Goal: Task Accomplishment & Management: Use online tool/utility

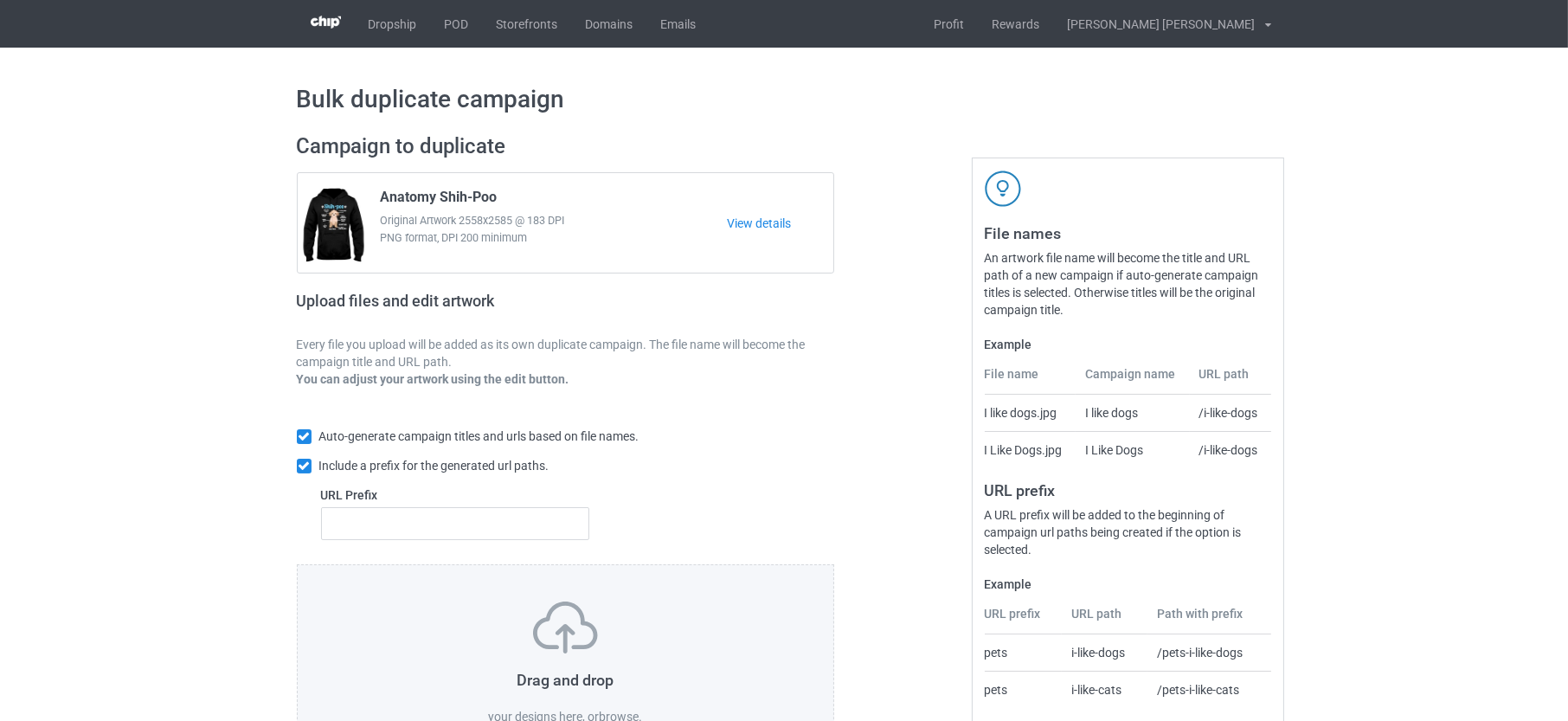
click at [620, 713] on label "browse" at bounding box center [618, 716] width 39 height 14
click at [0, 0] on input "browse" at bounding box center [0, 0] width 0 height 0
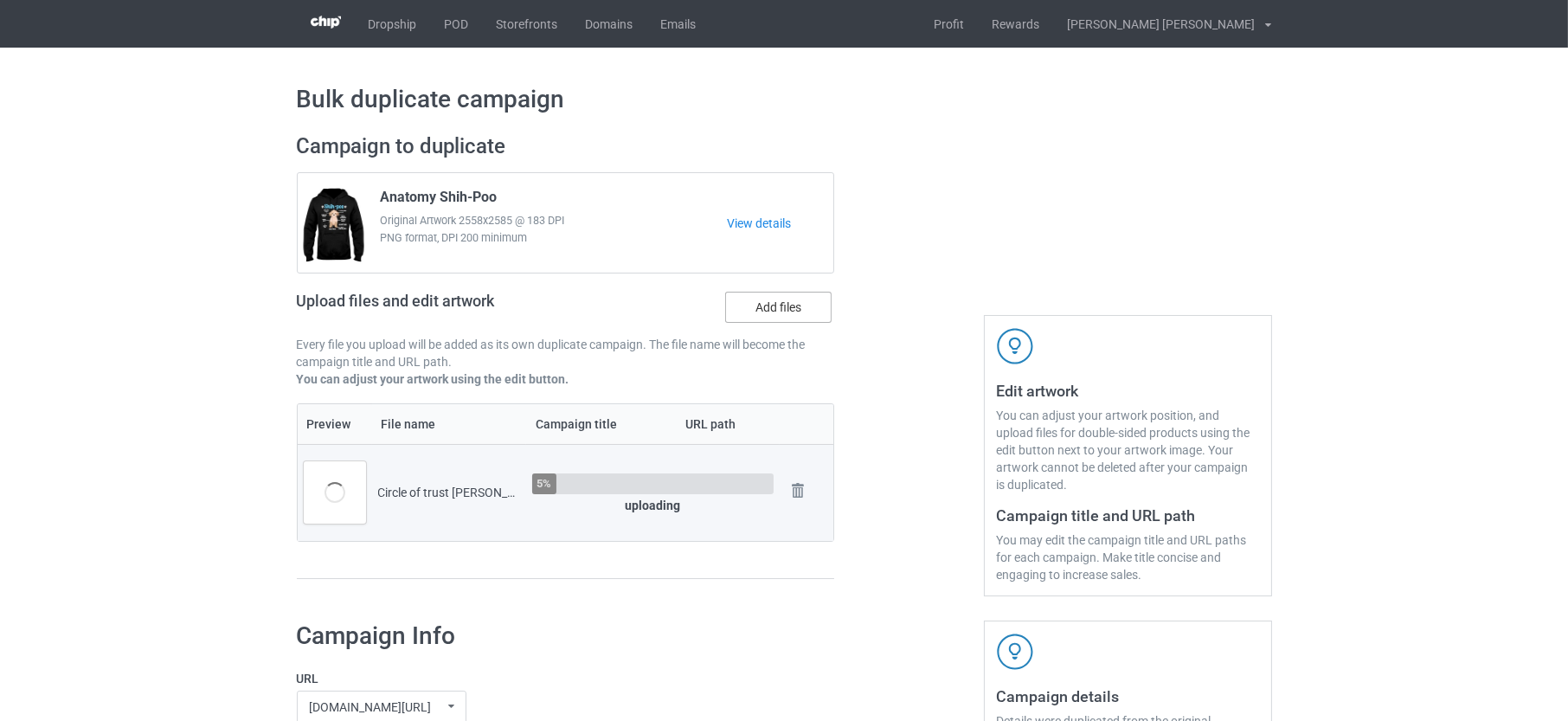
click at [745, 311] on label "Add files" at bounding box center [778, 308] width 106 height 31
click at [0, 0] on input "Add files" at bounding box center [0, 0] width 0 height 0
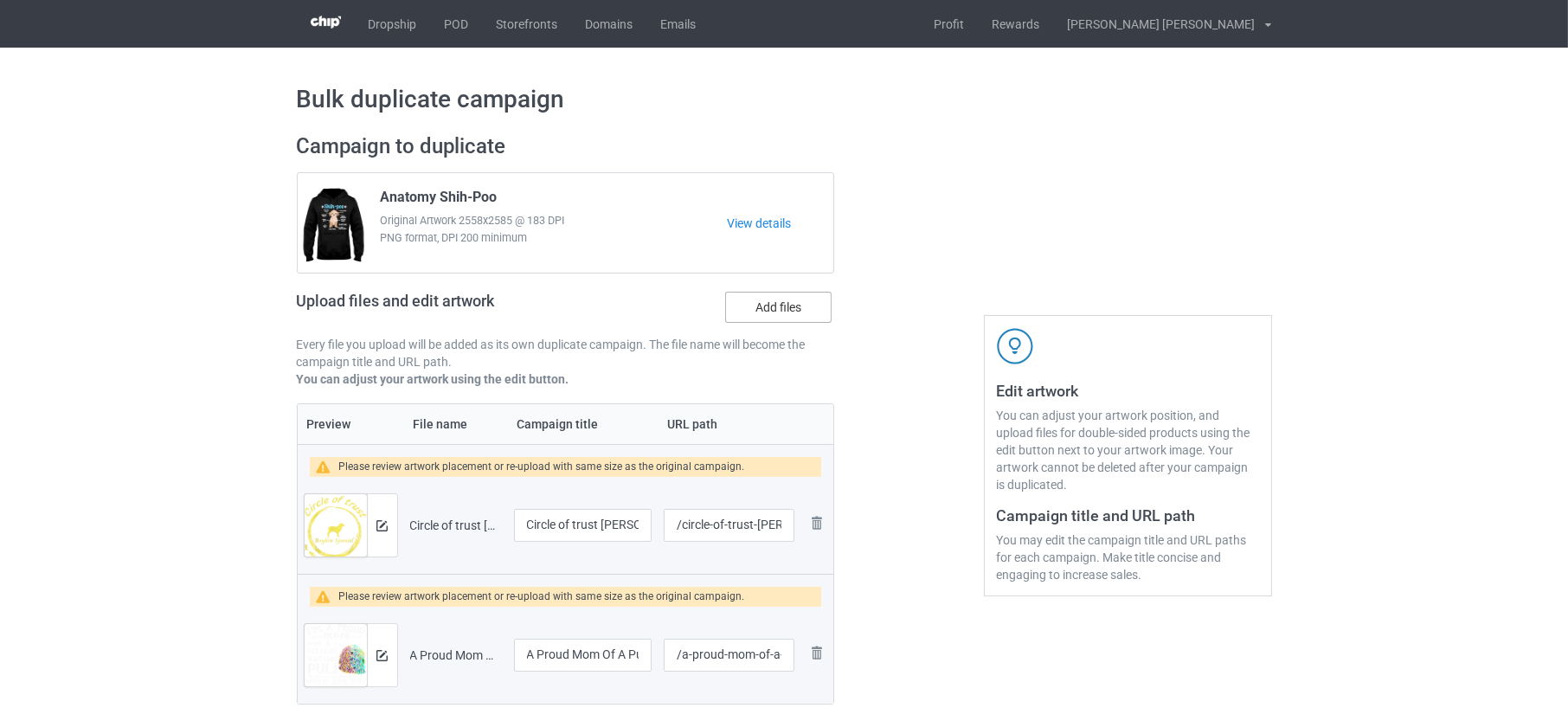
click at [767, 312] on label "Add files" at bounding box center [778, 308] width 106 height 31
click at [0, 0] on input "Add files" at bounding box center [0, 0] width 0 height 0
click at [384, 520] on img at bounding box center [382, 525] width 11 height 11
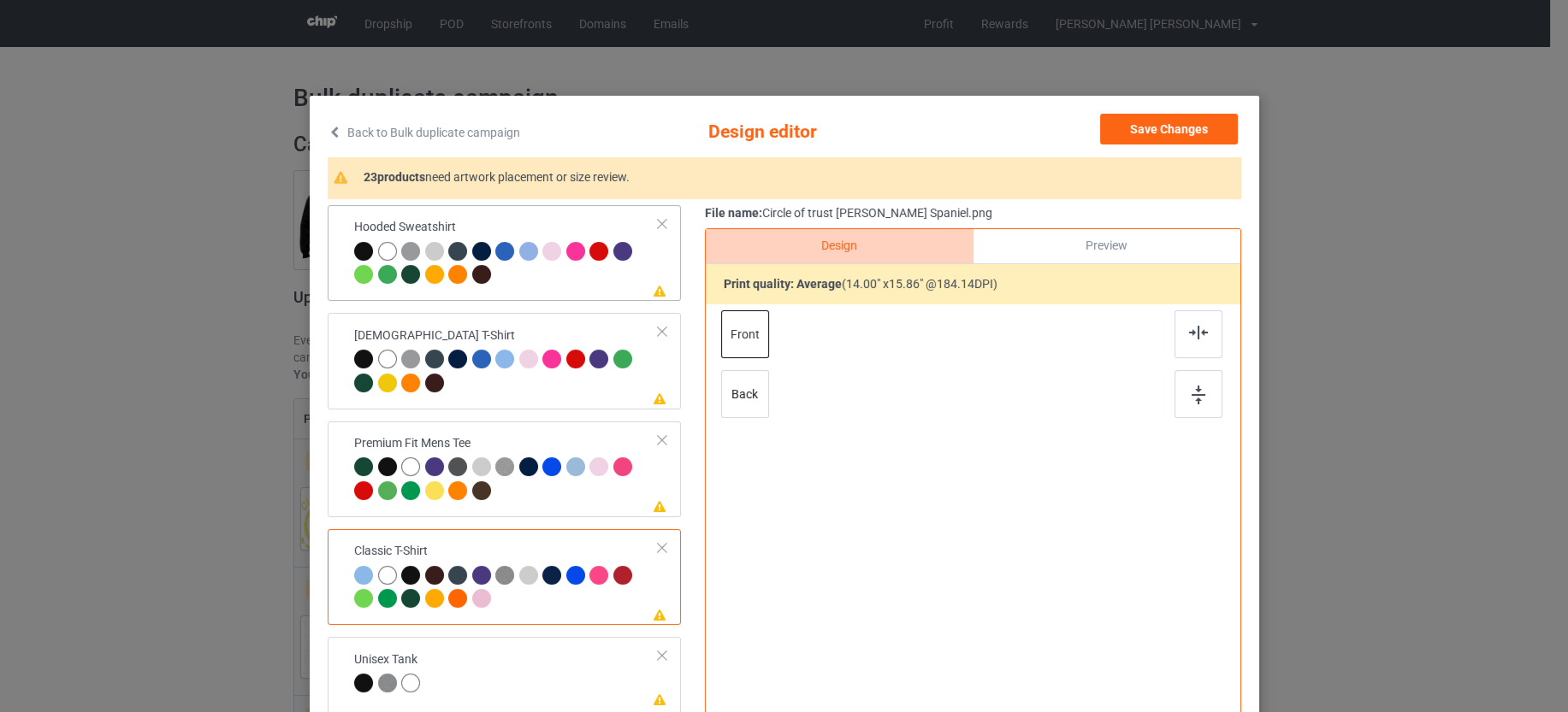
click at [593, 262] on div at bounding box center [601, 254] width 24 height 24
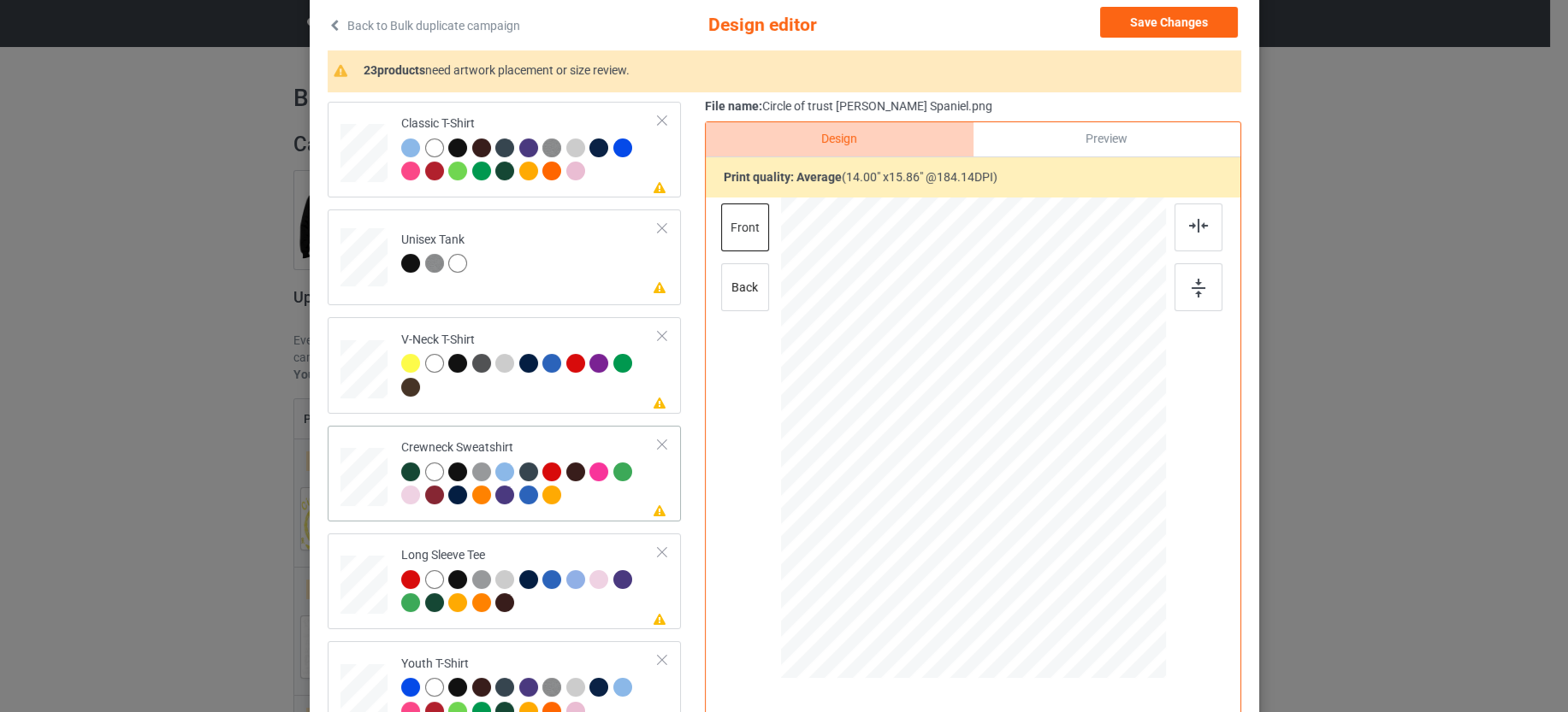
scroll to position [748, 0]
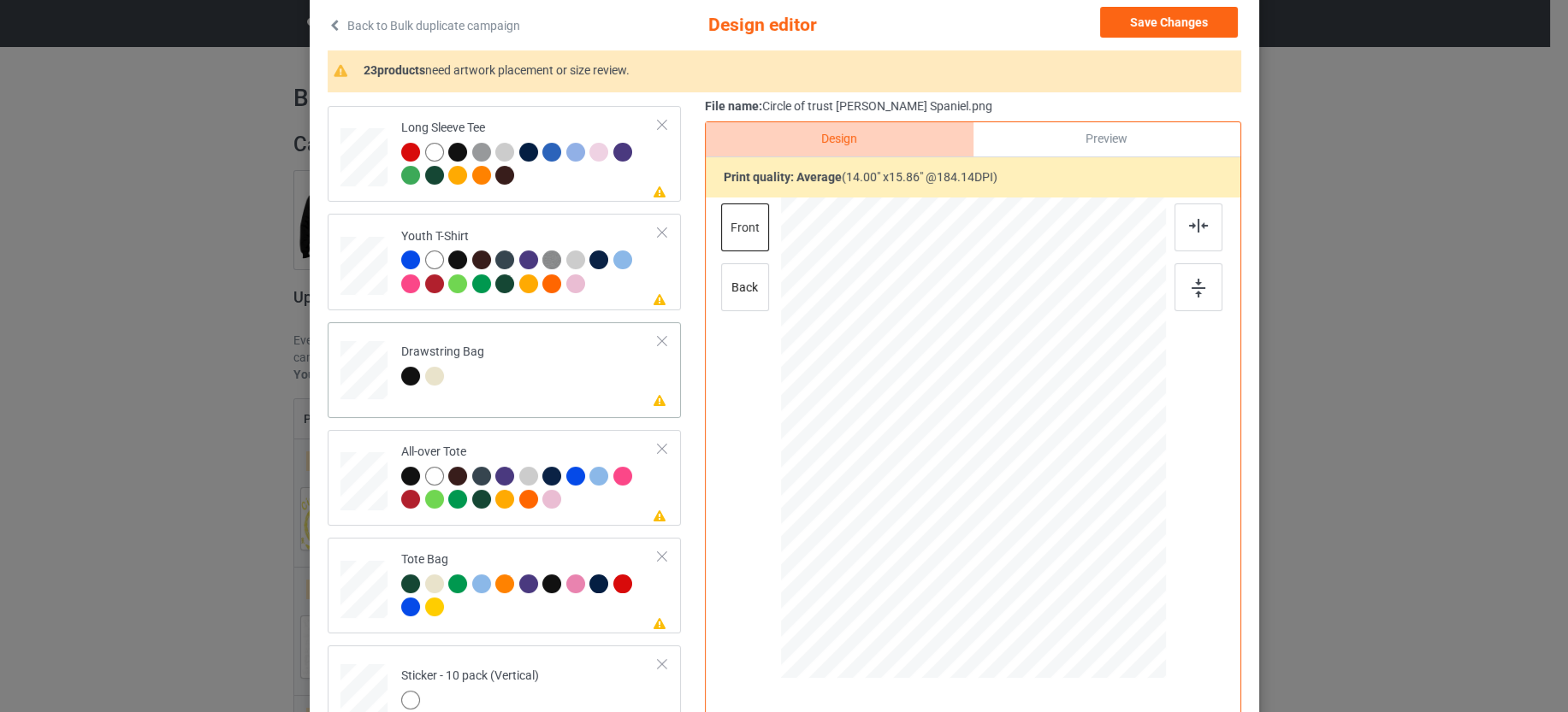
click at [544, 378] on td "Please review artwork placement Drawstring Bag" at bounding box center [530, 366] width 276 height 74
click at [603, 505] on div at bounding box center [530, 491] width 258 height 47
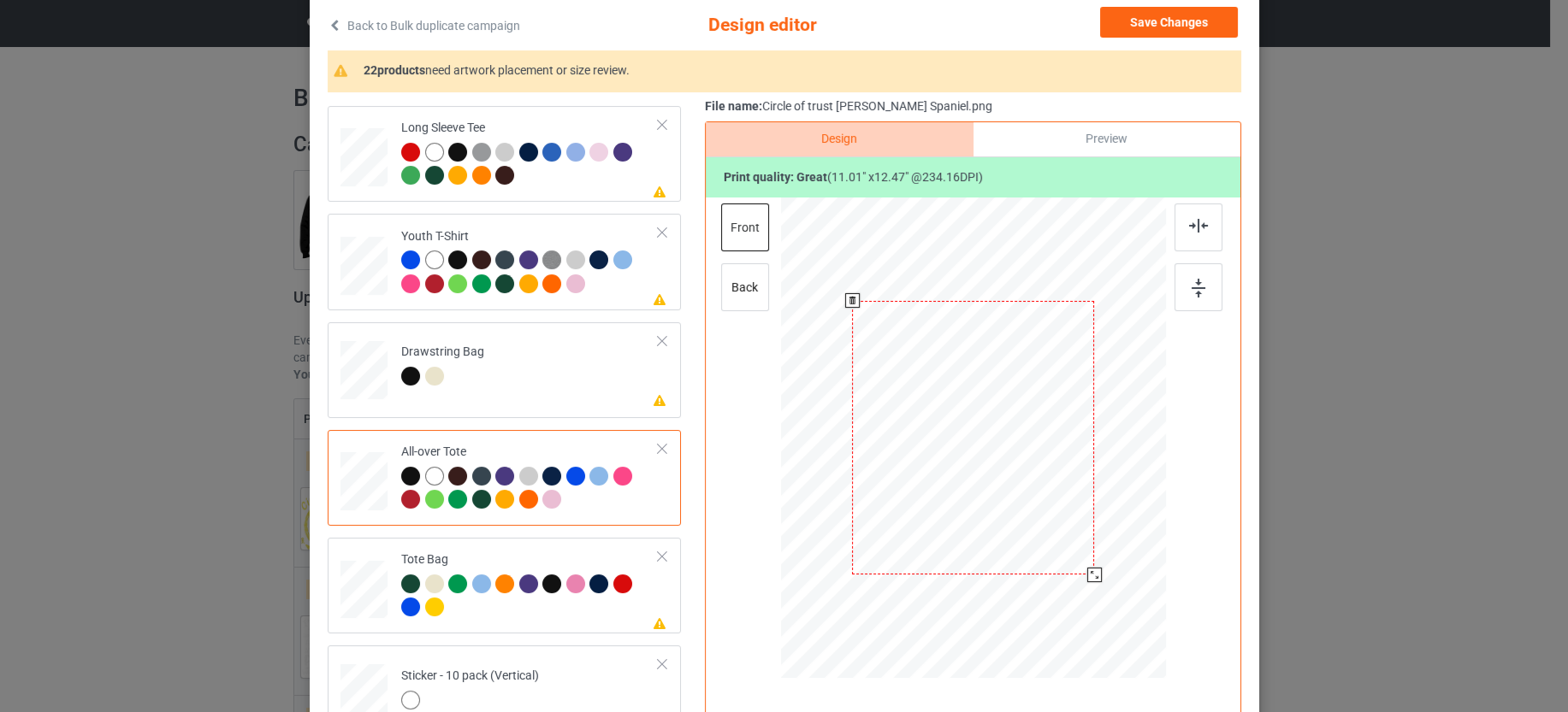
drag, startPoint x: 1082, startPoint y: 564, endPoint x: 1093, endPoint y: 569, distance: 12.1
click at [1093, 569] on div at bounding box center [1093, 575] width 15 height 15
click at [587, 613] on div at bounding box center [530, 598] width 258 height 47
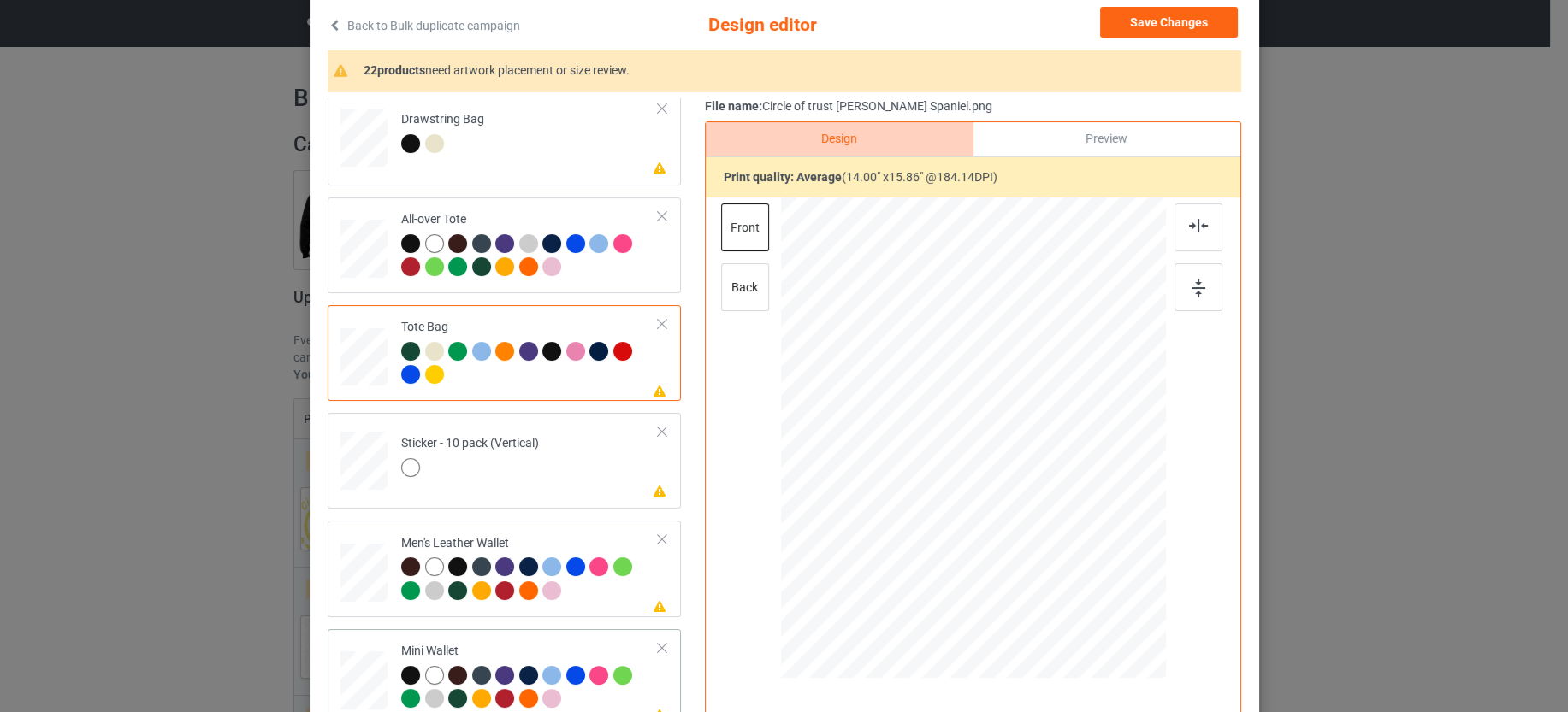
scroll to position [1068, 0]
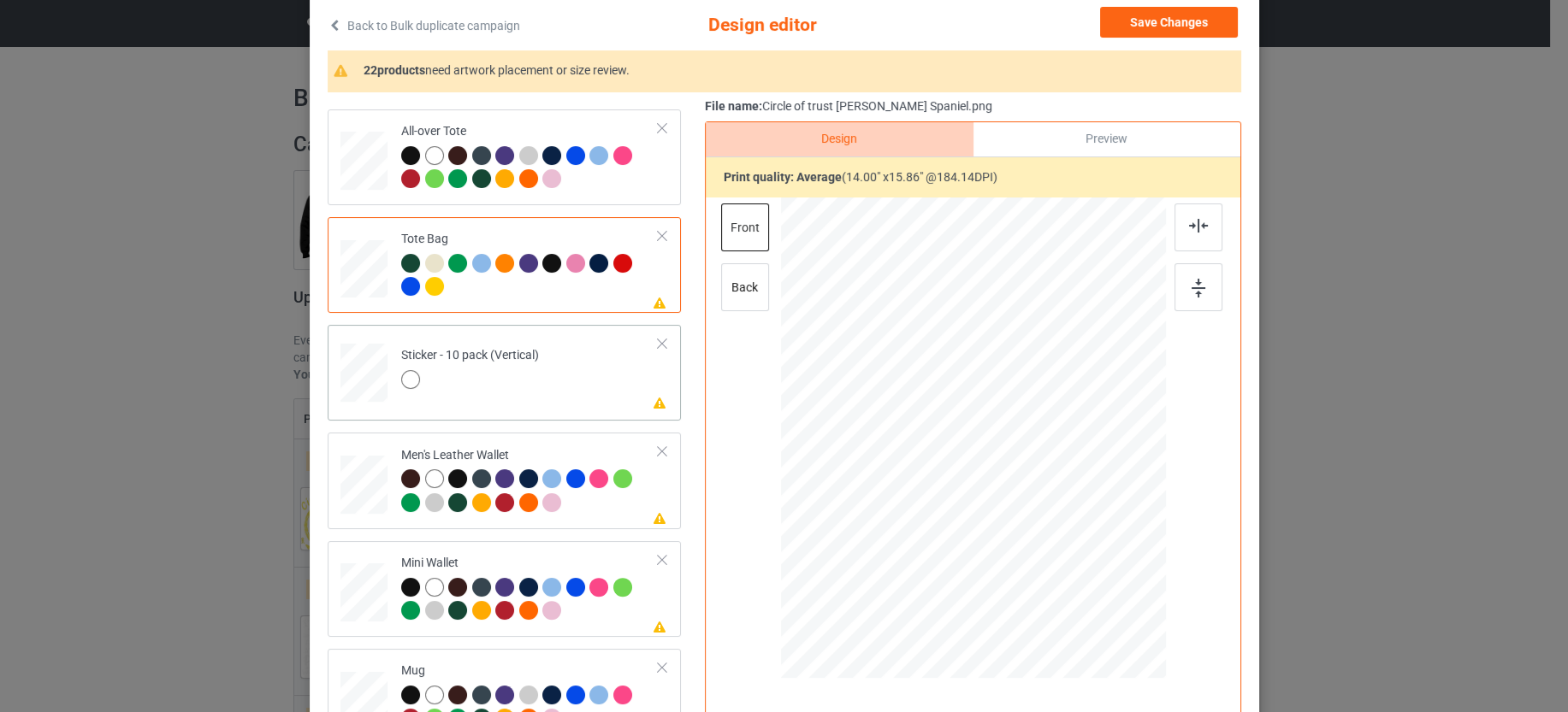
click at [577, 395] on td "Please review artwork placement Sticker - 10 pack (Vertical)" at bounding box center [530, 369] width 276 height 74
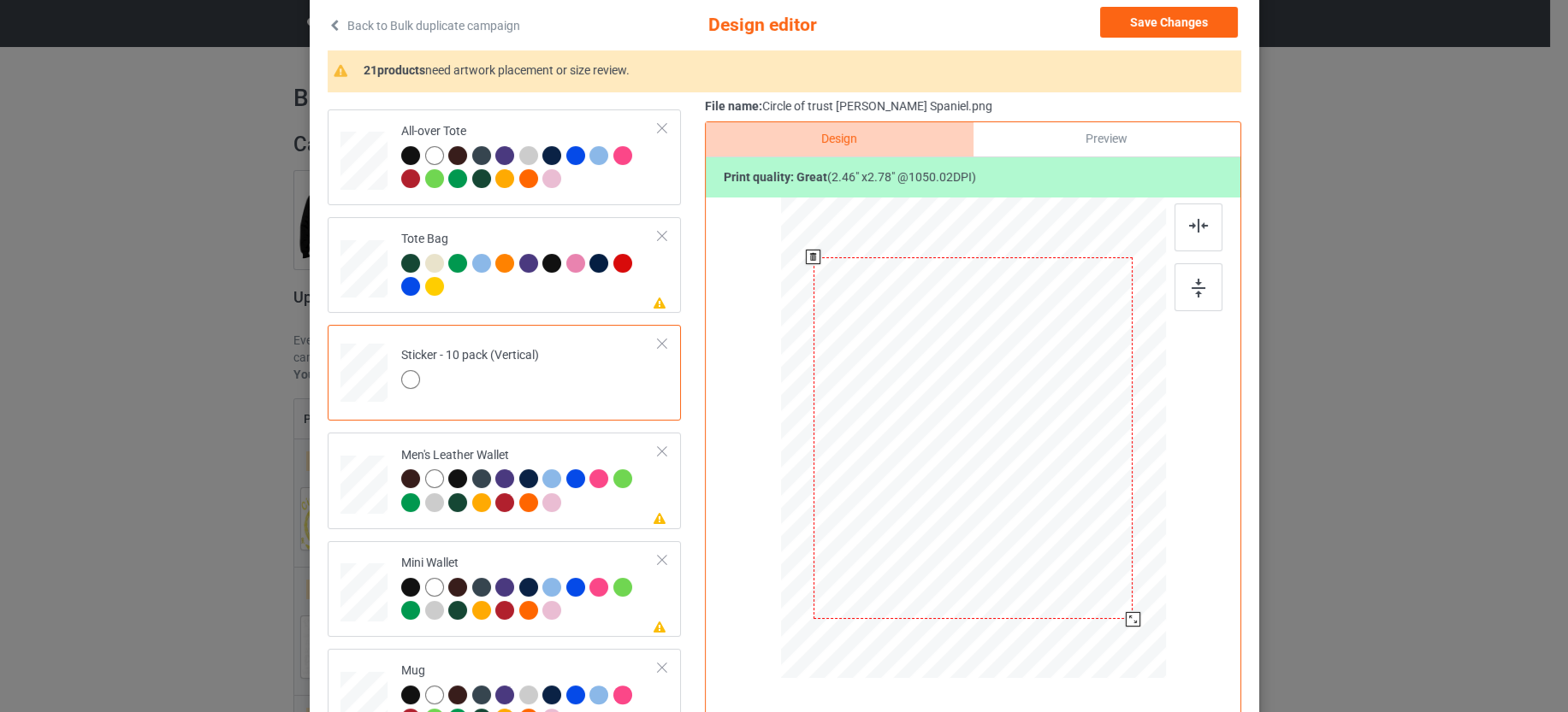
drag, startPoint x: 1069, startPoint y: 555, endPoint x: 1095, endPoint y: 641, distance: 89.8
click at [1095, 641] on div at bounding box center [972, 438] width 342 height 472
click at [600, 501] on div at bounding box center [530, 493] width 258 height 47
drag, startPoint x: 1071, startPoint y: 561, endPoint x: 1028, endPoint y: 534, distance: 50.8
click at [1028, 534] on div at bounding box center [972, 438] width 362 height 229
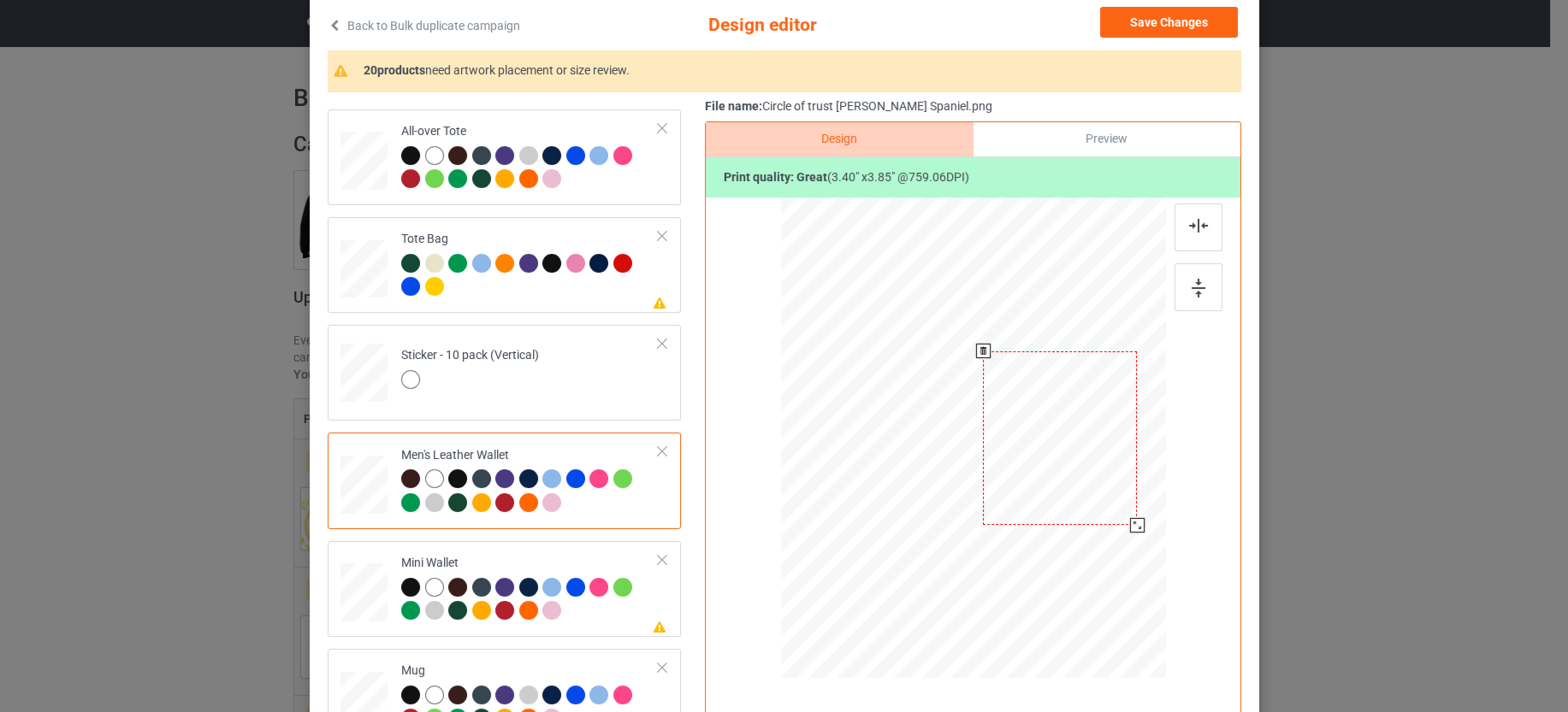
drag, startPoint x: 919, startPoint y: 412, endPoint x: 1006, endPoint y: 412, distance: 87.0
click at [1006, 412] on div at bounding box center [1060, 438] width 154 height 174
click at [1132, 526] on div at bounding box center [1140, 528] width 15 height 15
click at [1074, 474] on div at bounding box center [1054, 438] width 159 height 180
click at [1080, 473] on div at bounding box center [1059, 438] width 159 height 180
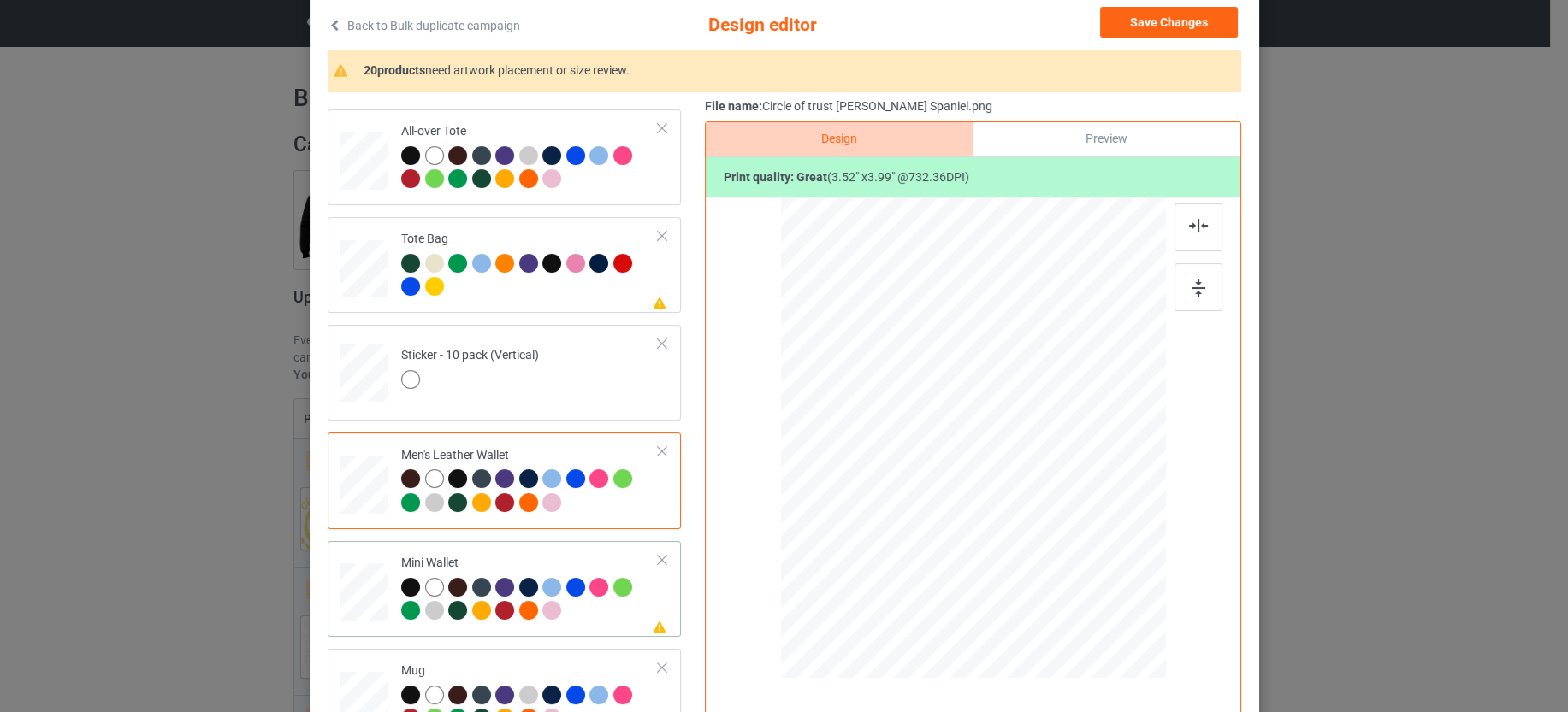
click at [588, 611] on div at bounding box center [530, 601] width 258 height 47
drag, startPoint x: 1073, startPoint y: 558, endPoint x: 987, endPoint y: 483, distance: 114.1
click at [1027, 508] on div at bounding box center [1034, 508] width 15 height 15
click at [1009, 429] on div at bounding box center [1044, 437] width 122 height 139
drag, startPoint x: 1091, startPoint y: 502, endPoint x: 1075, endPoint y: 492, distance: 18.9
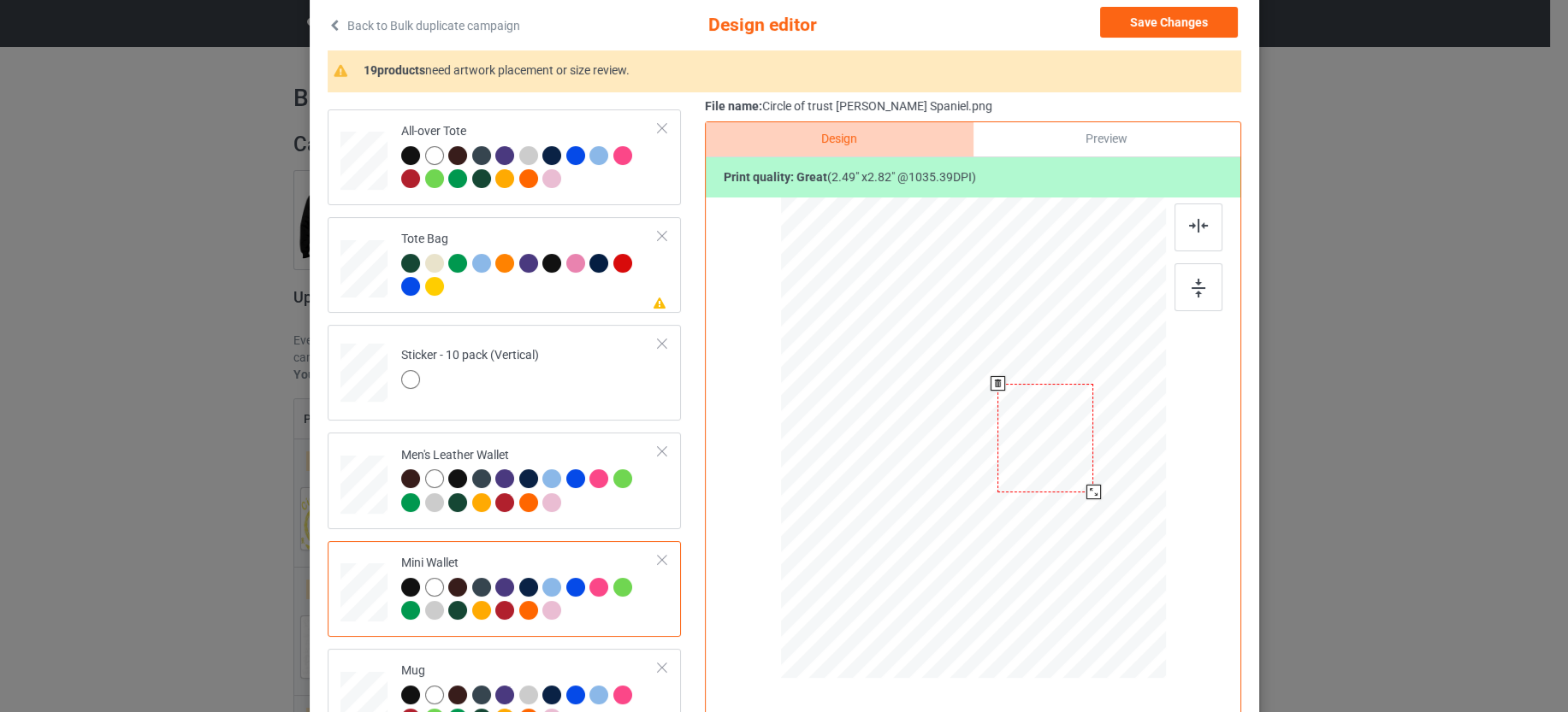
click at [1075, 492] on div at bounding box center [972, 438] width 367 height 134
click at [1044, 456] on div at bounding box center [1058, 439] width 96 height 109
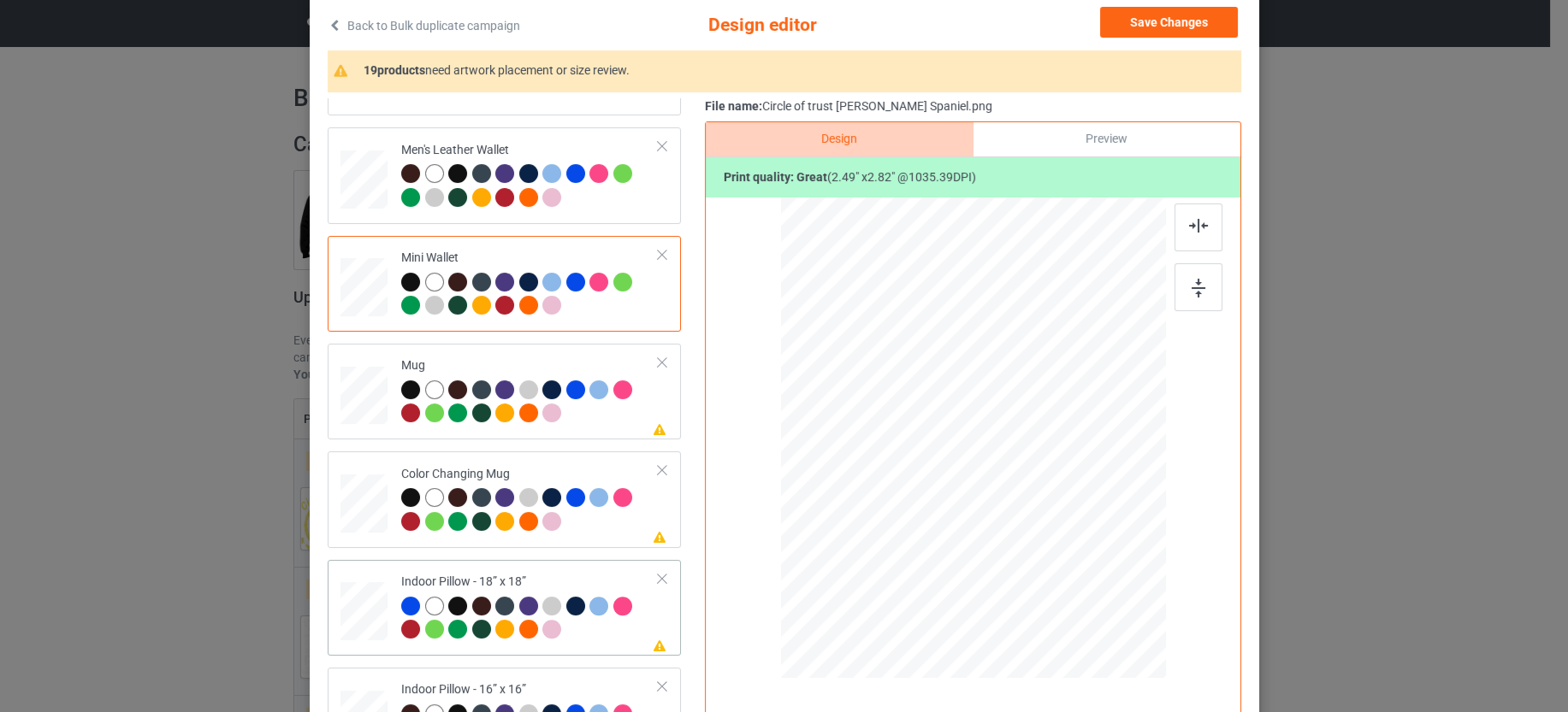
scroll to position [1390, 0]
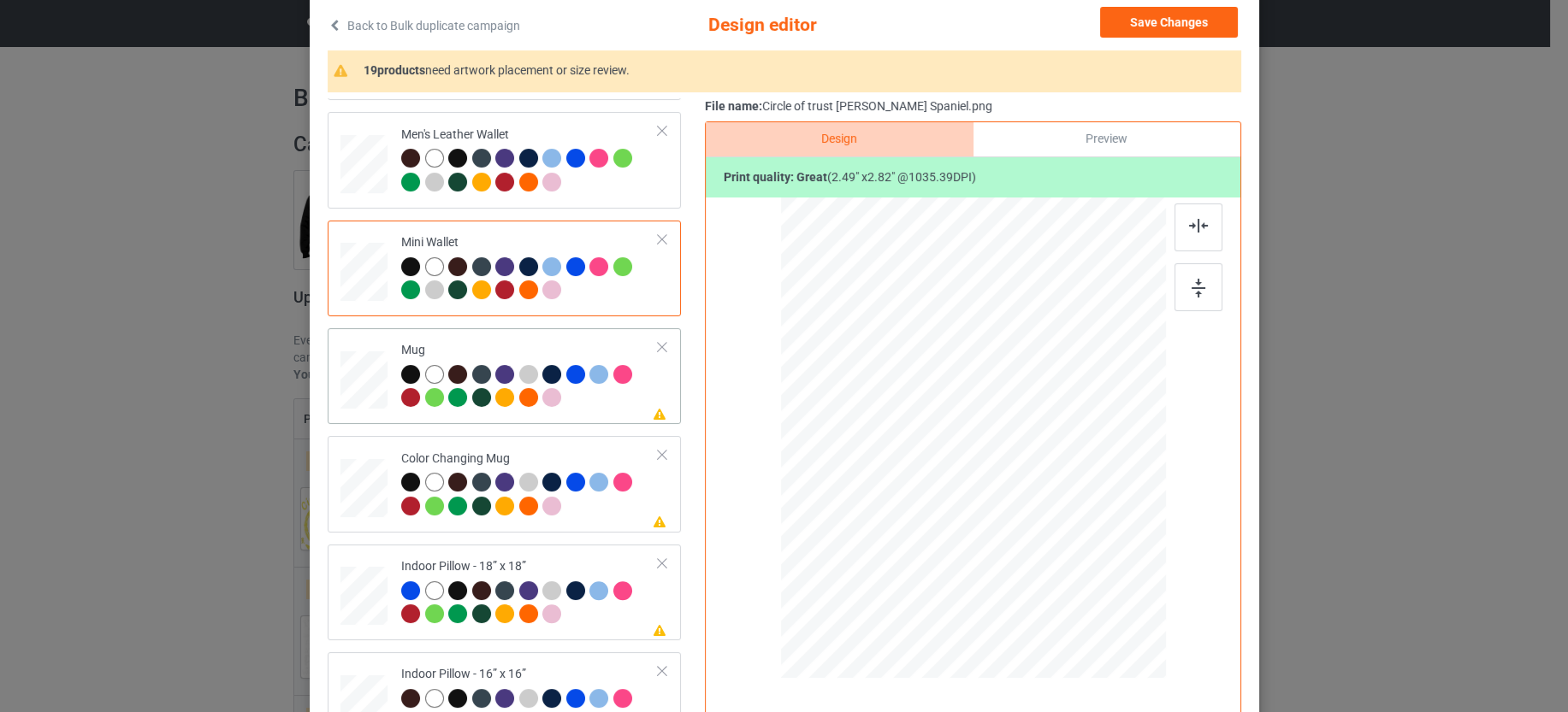
click at [607, 408] on td "Please review artwork placement Mug" at bounding box center [530, 376] width 276 height 82
drag, startPoint x: 1078, startPoint y: 561, endPoint x: 1018, endPoint y: 492, distance: 91.4
click at [1018, 492] on div at bounding box center [1025, 497] width 15 height 15
drag, startPoint x: 946, startPoint y: 449, endPoint x: 873, endPoint y: 454, distance: 73.2
click at [873, 454] on div at bounding box center [865, 438] width 104 height 119
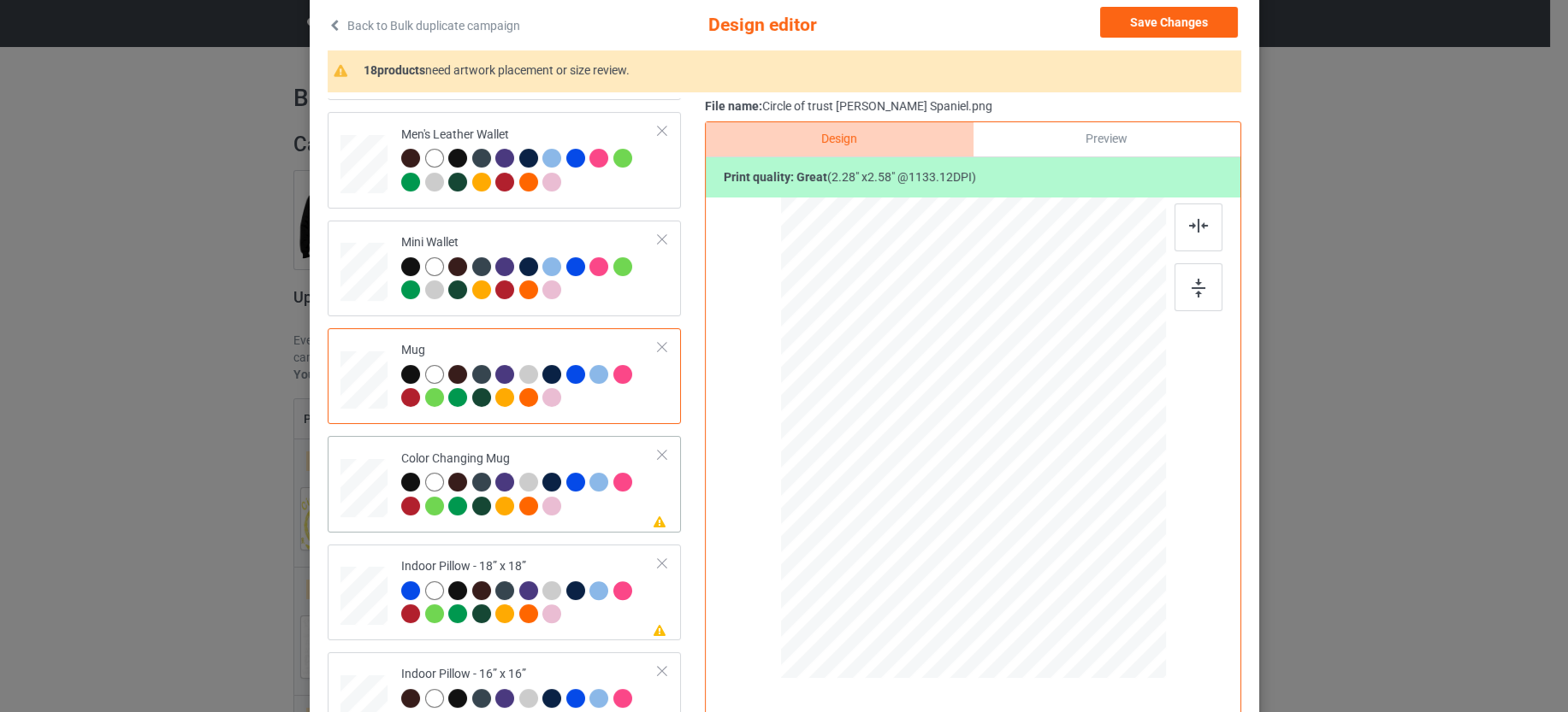
click at [614, 511] on div at bounding box center [530, 496] width 258 height 47
click at [612, 586] on div at bounding box center [622, 590] width 19 height 19
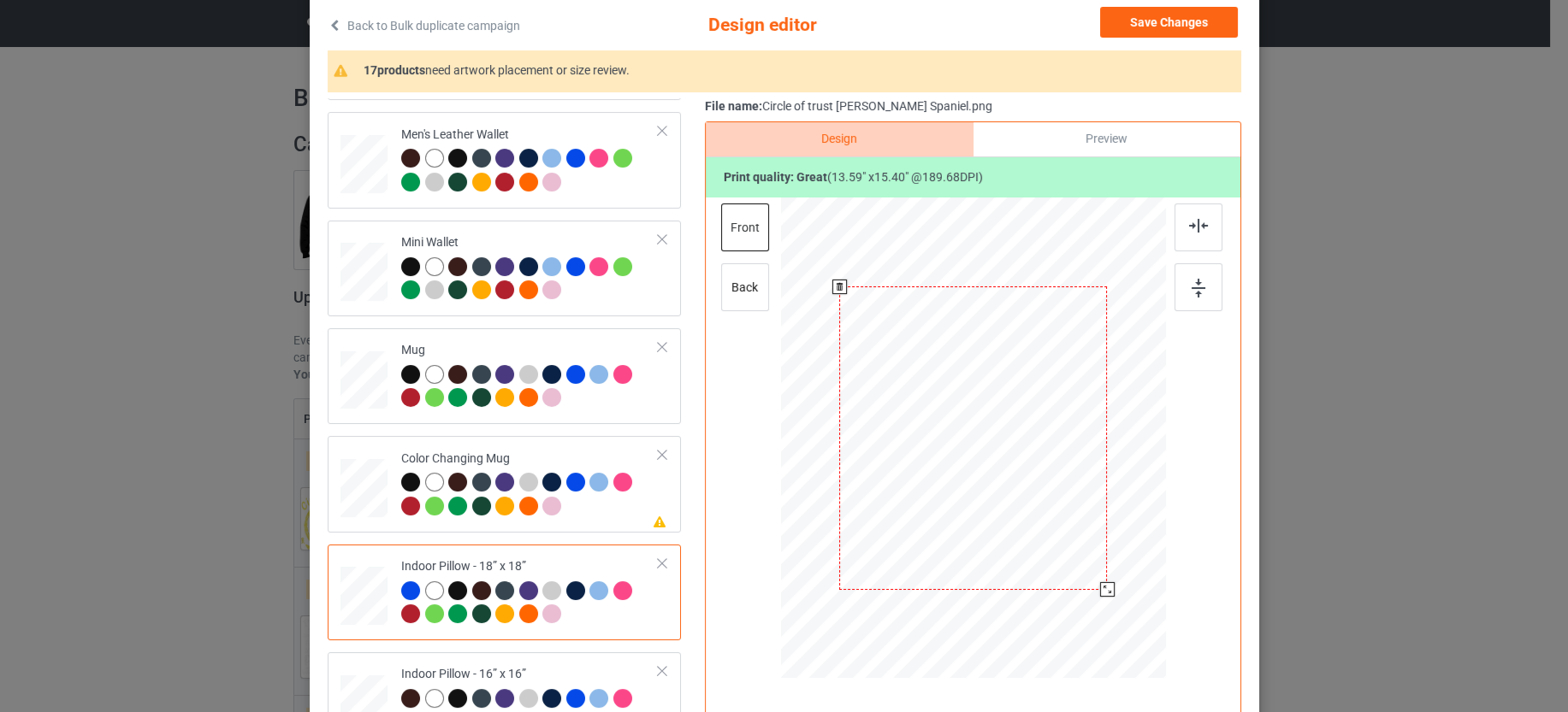
drag, startPoint x: 1080, startPoint y: 569, endPoint x: 1102, endPoint y: 587, distance: 28.4
click at [1102, 587] on div at bounding box center [1106, 590] width 15 height 15
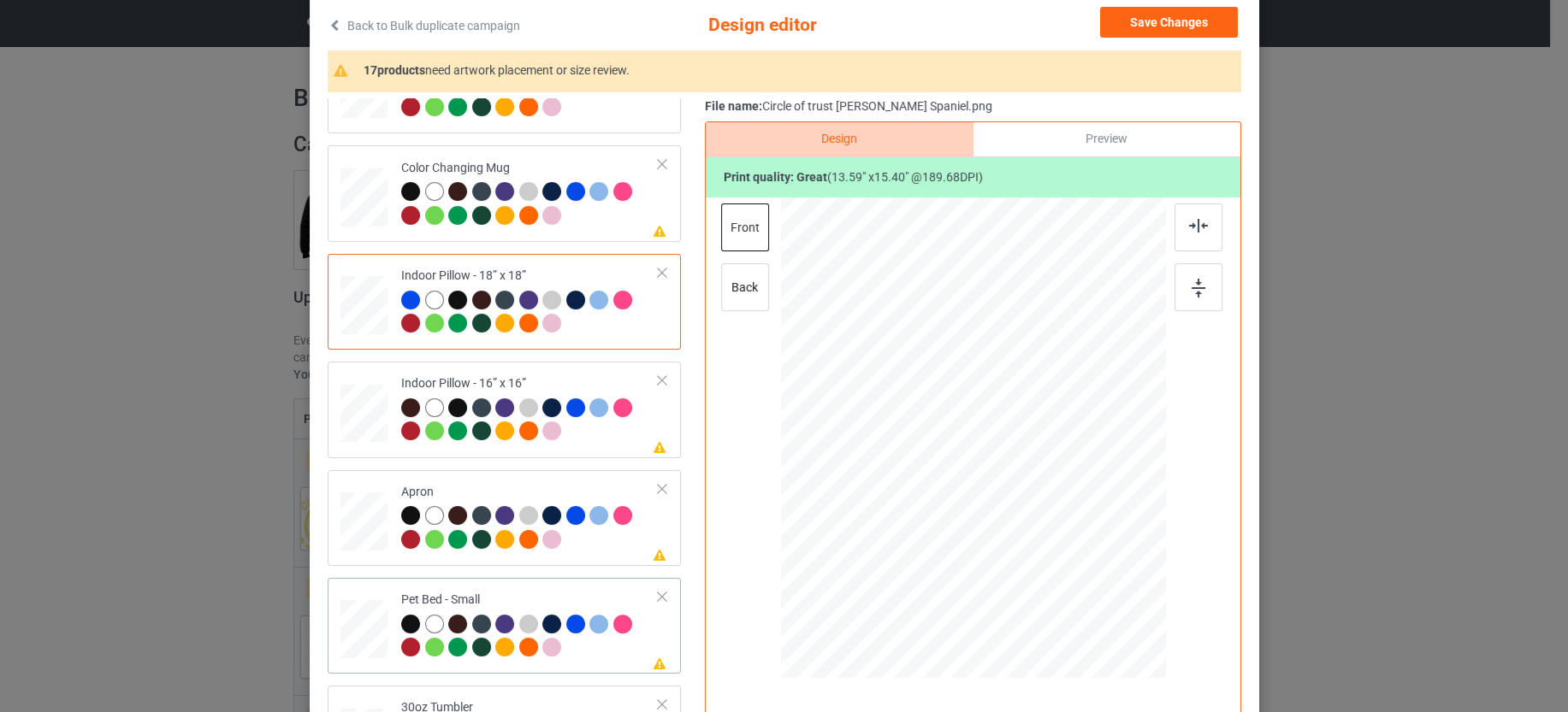
scroll to position [1798, 0]
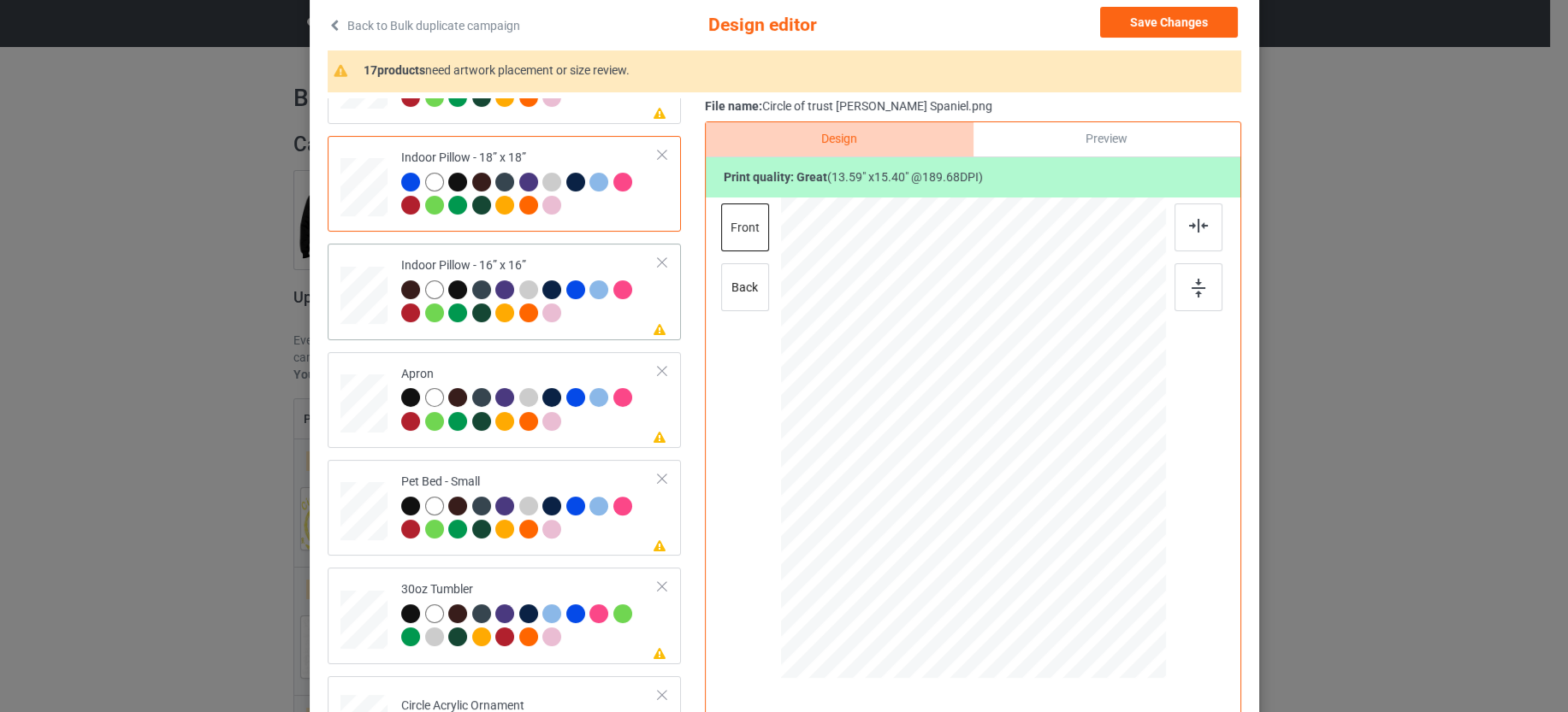
click at [595, 325] on td "Please review artwork placement Indoor Pillow - 16” x 16”" at bounding box center [530, 291] width 276 height 82
drag, startPoint x: 1082, startPoint y: 572, endPoint x: 1087, endPoint y: 595, distance: 23.5
click at [1101, 595] on div at bounding box center [1106, 590] width 15 height 15
click at [601, 424] on div at bounding box center [530, 412] width 258 height 47
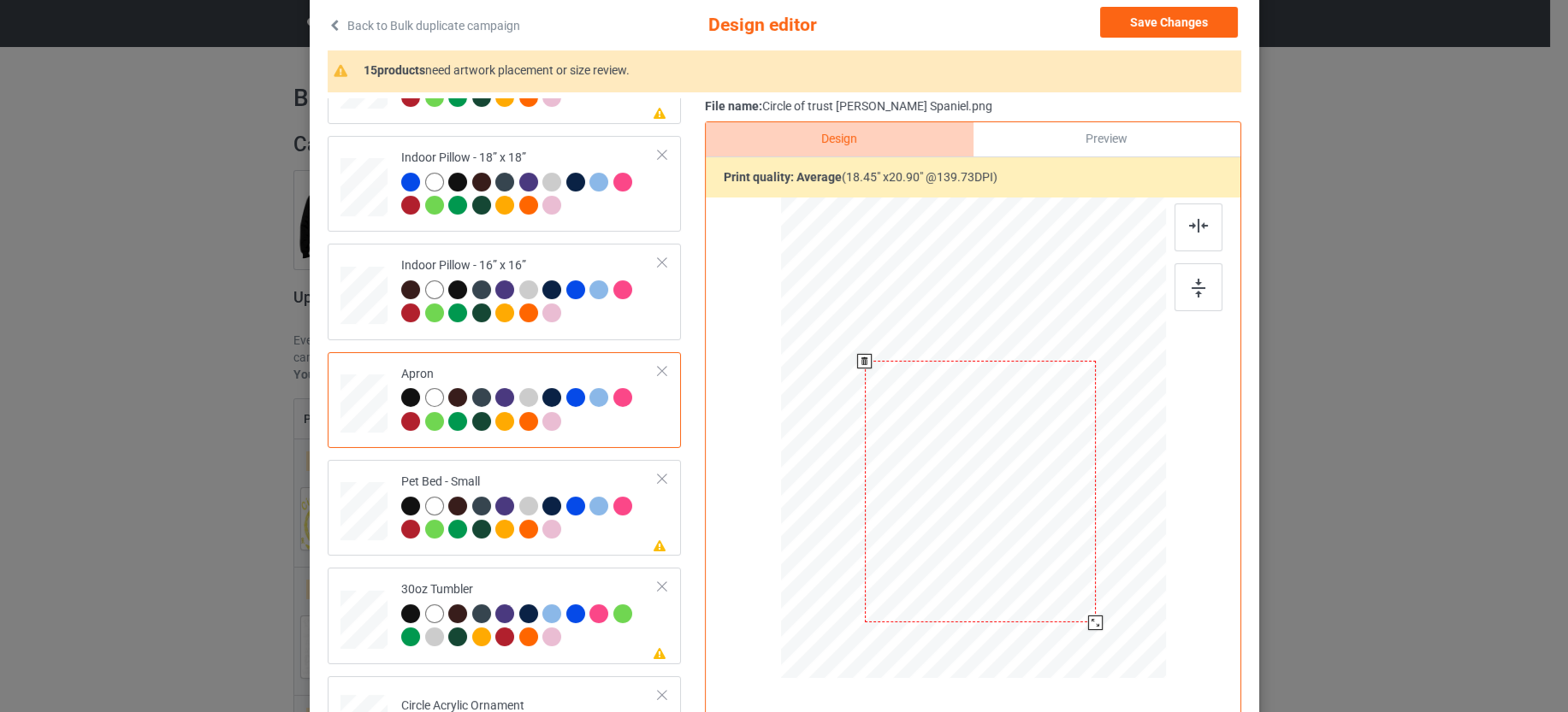
drag, startPoint x: 975, startPoint y: 436, endPoint x: 981, endPoint y: 489, distance: 53.3
click at [981, 489] on div at bounding box center [979, 492] width 230 height 261
click at [592, 542] on div "Please review artwork placement Pet Bed - Small" at bounding box center [504, 508] width 353 height 96
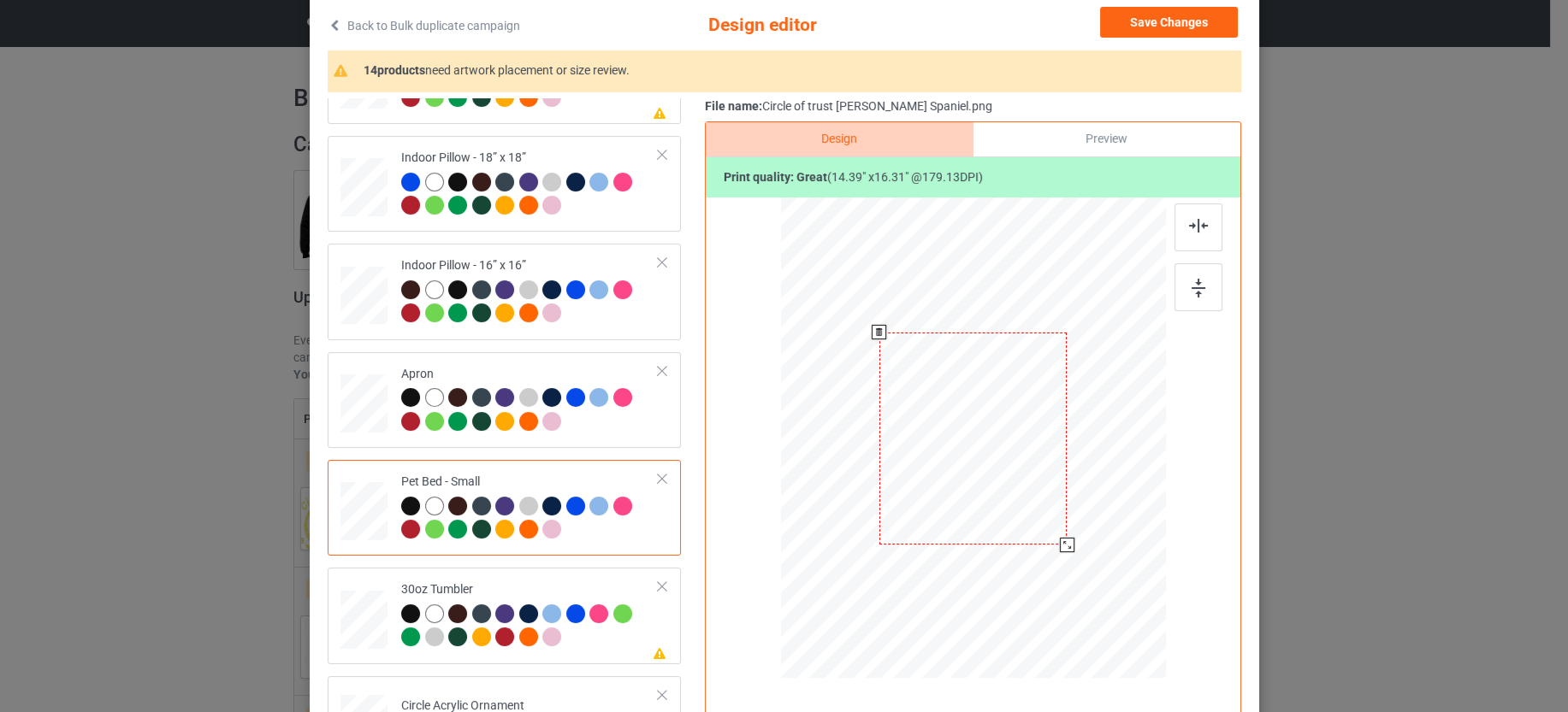
drag, startPoint x: 1076, startPoint y: 566, endPoint x: 1061, endPoint y: 537, distance: 32.6
click at [1061, 538] on div at bounding box center [1066, 545] width 15 height 15
click at [601, 633] on div at bounding box center [530, 628] width 258 height 47
drag, startPoint x: 1075, startPoint y: 561, endPoint x: 1050, endPoint y: 515, distance: 52.4
click at [1050, 515] on div at bounding box center [972, 438] width 374 height 207
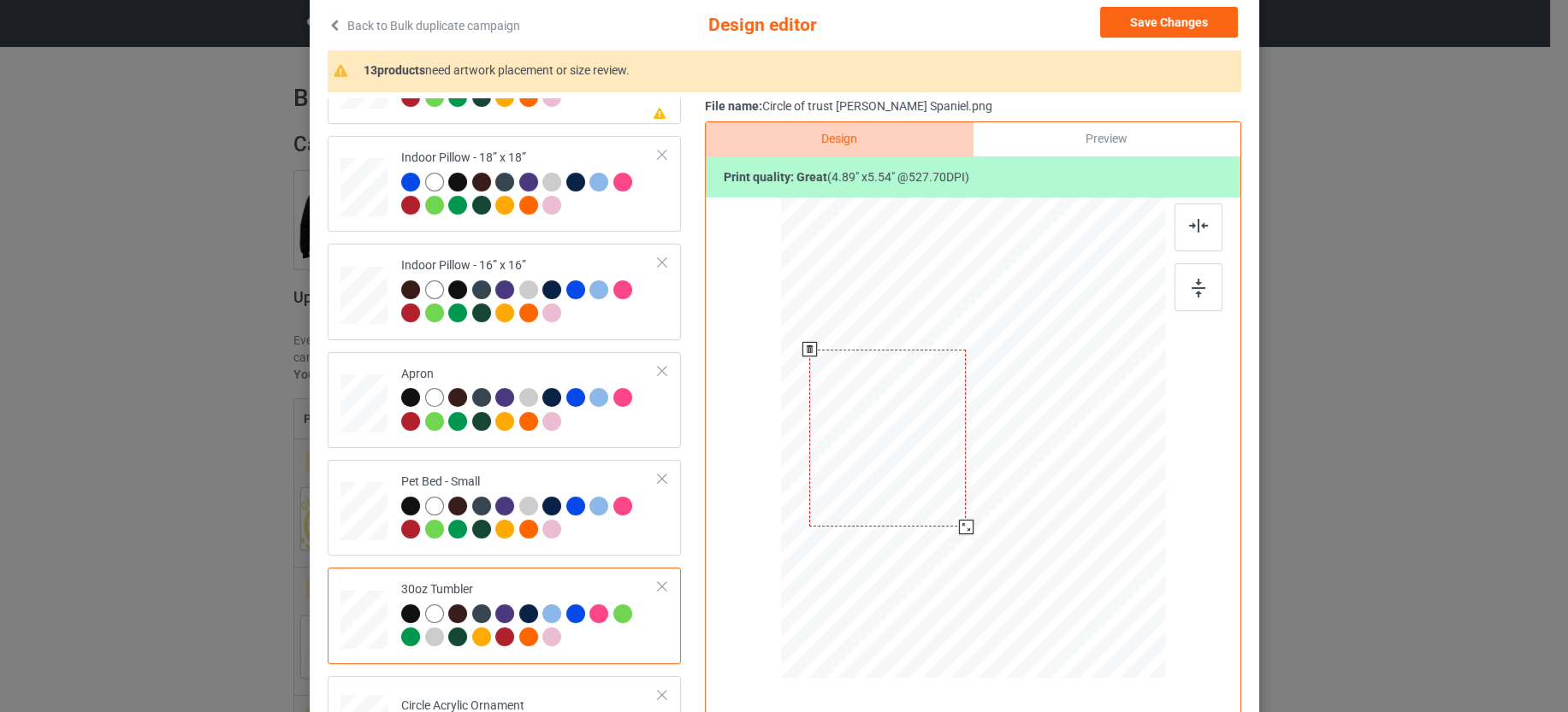
drag, startPoint x: 924, startPoint y: 468, endPoint x: 916, endPoint y: 469, distance: 8.1
click at [916, 469] on div at bounding box center [887, 439] width 156 height 178
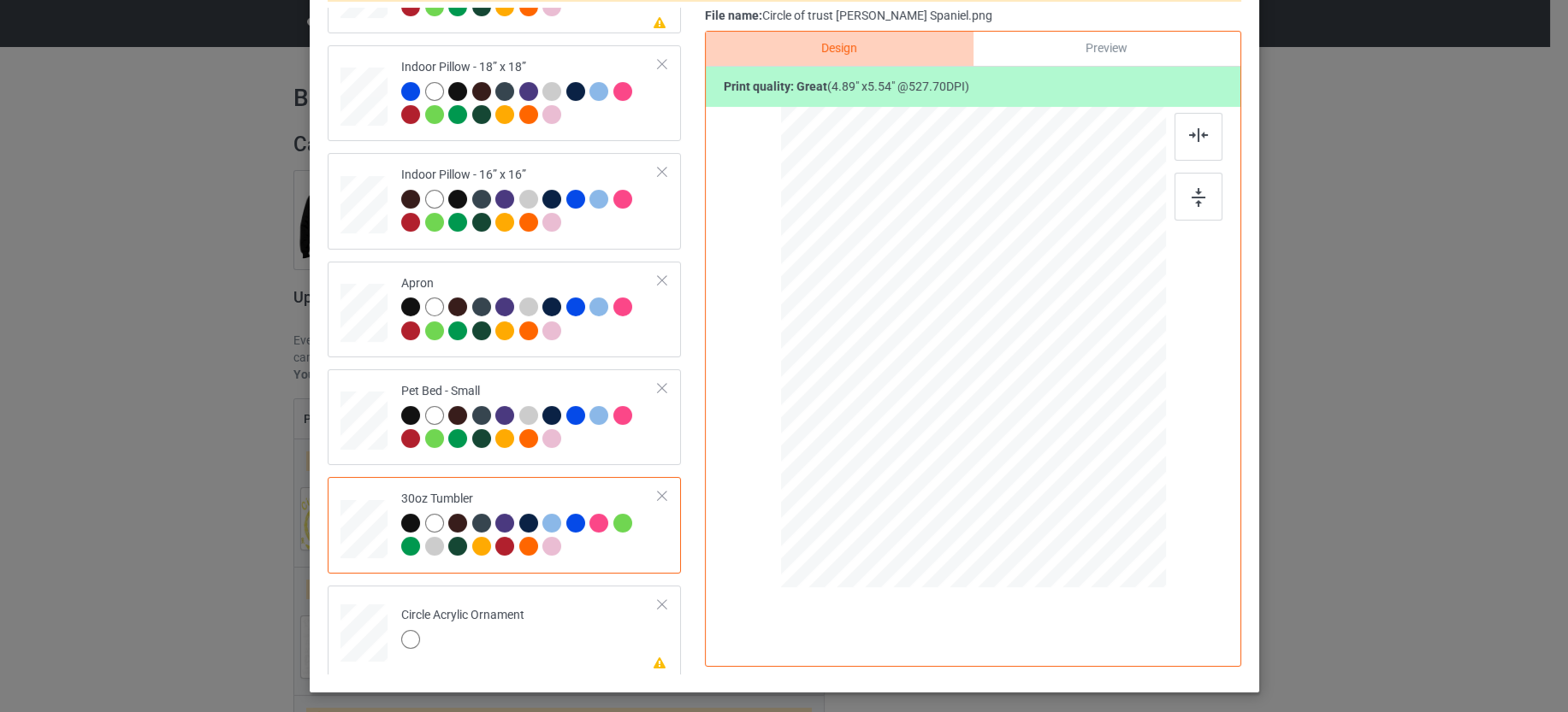
scroll to position [274, 0]
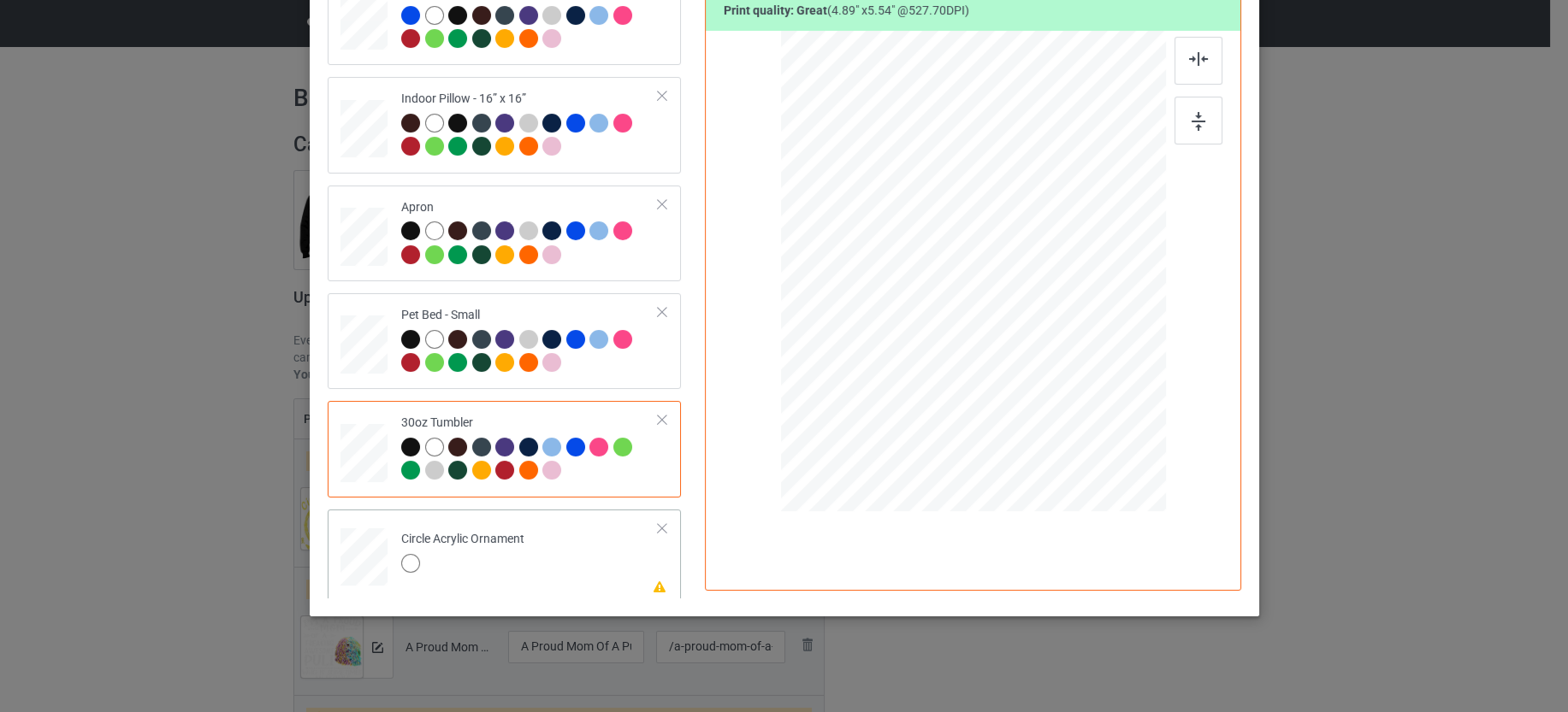
click at [575, 541] on td "Please review artwork placement Circle Acrylic Ornament" at bounding box center [530, 553] width 276 height 74
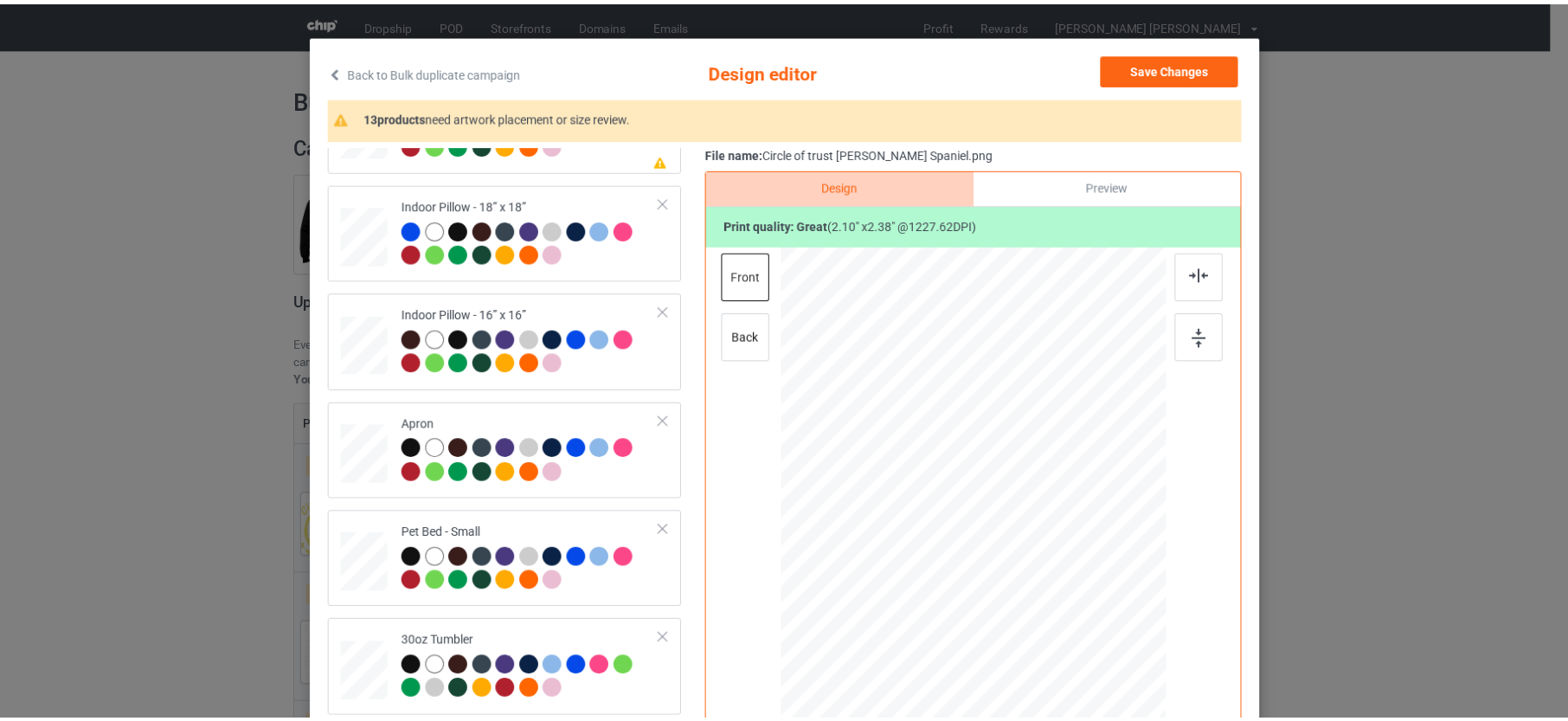
scroll to position [0, 0]
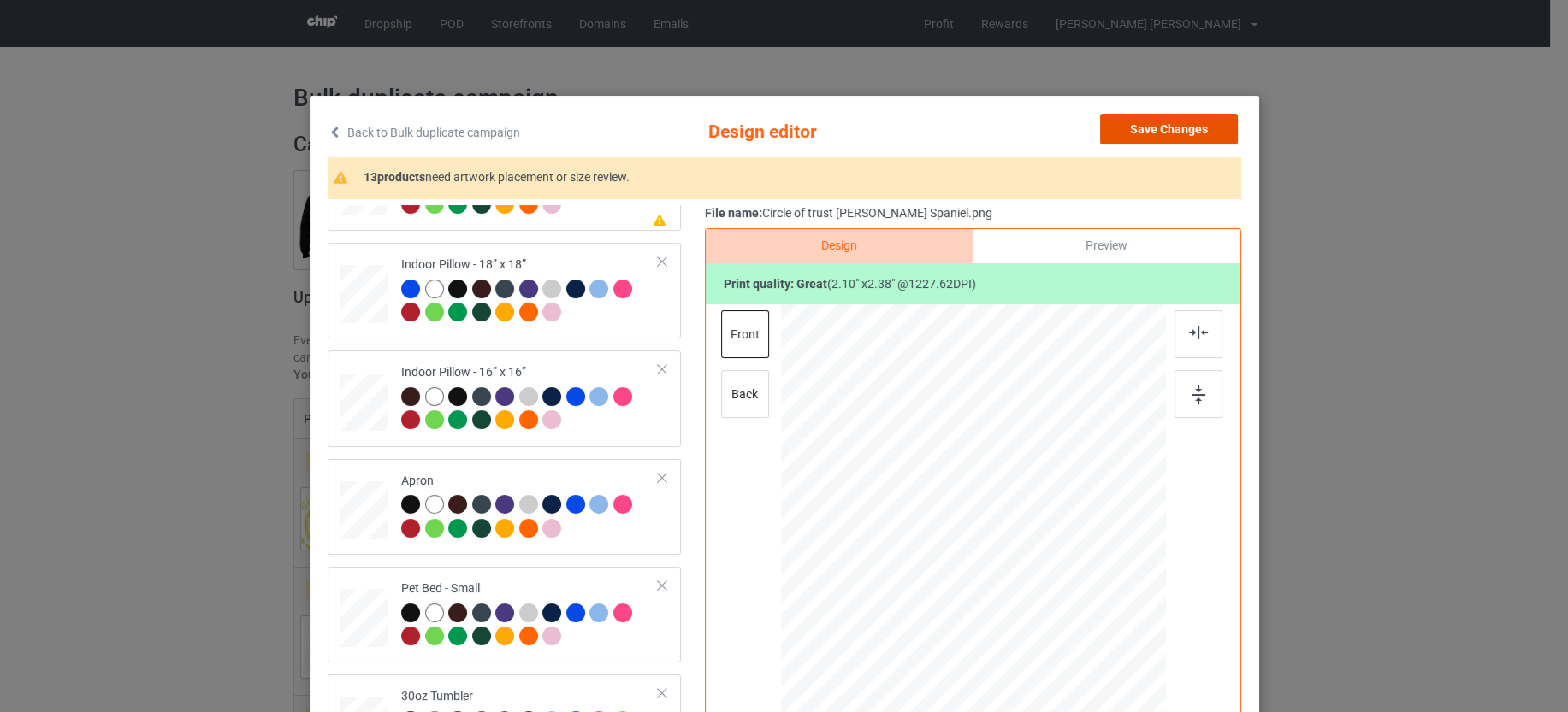
click at [1191, 122] on button "Save Changes" at bounding box center [1169, 129] width 138 height 31
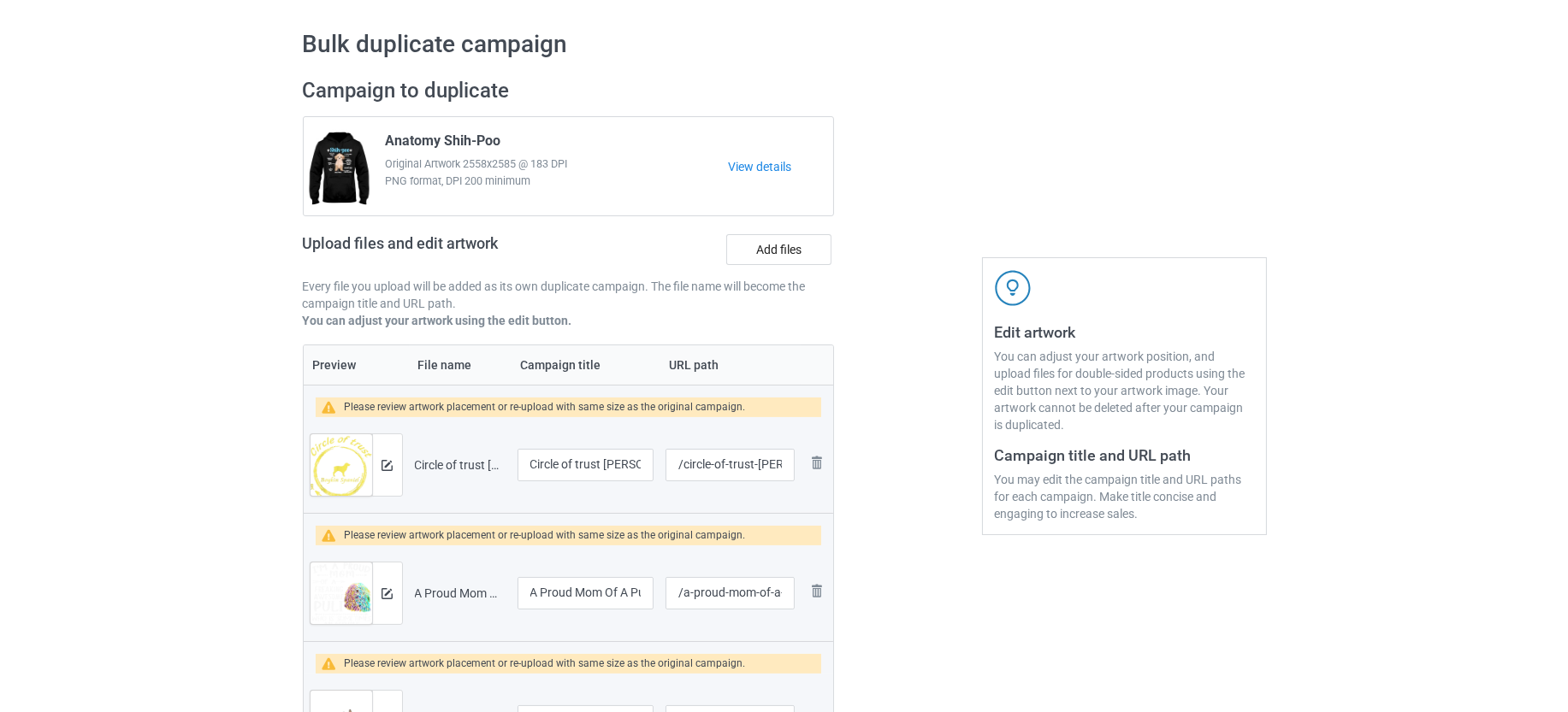
scroll to position [214, 0]
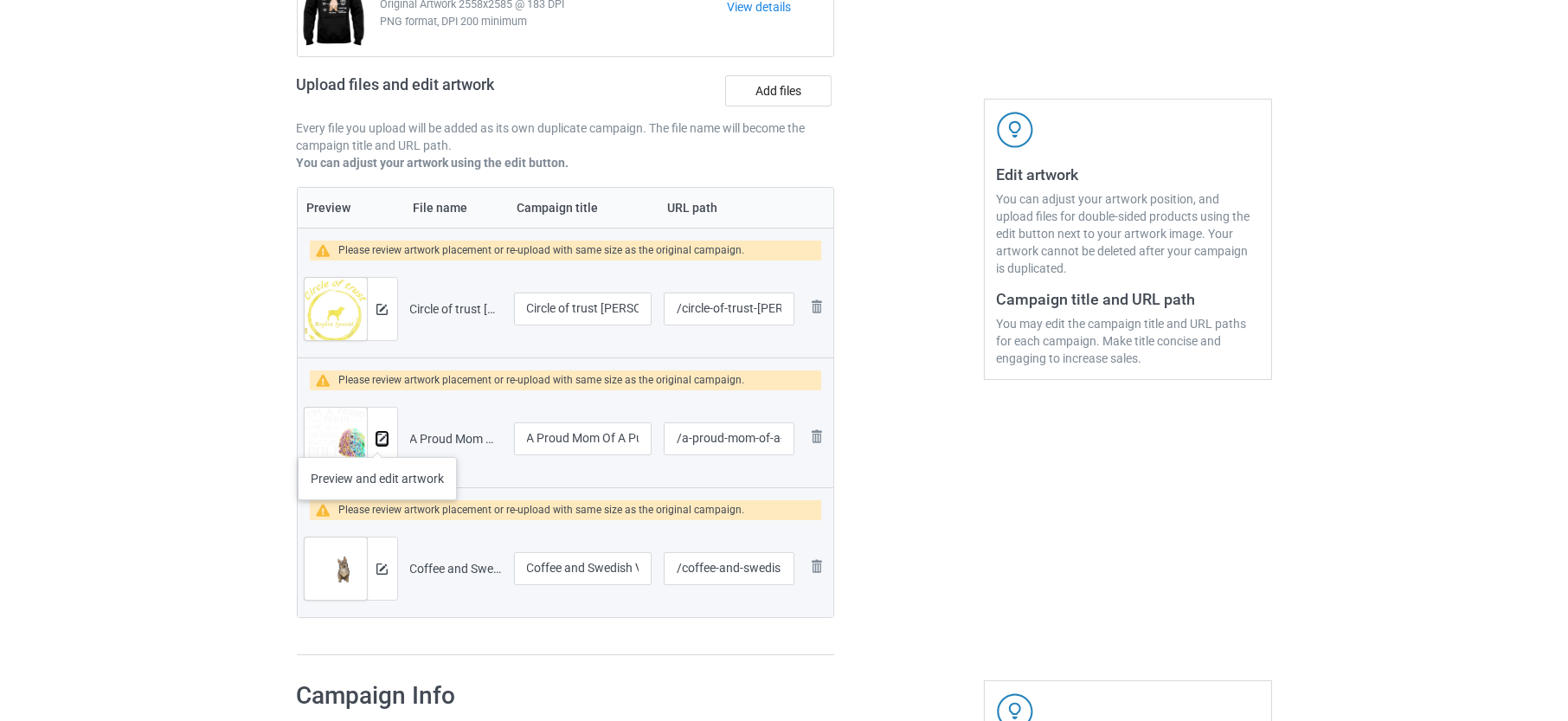
click at [381, 434] on img at bounding box center [382, 439] width 11 height 11
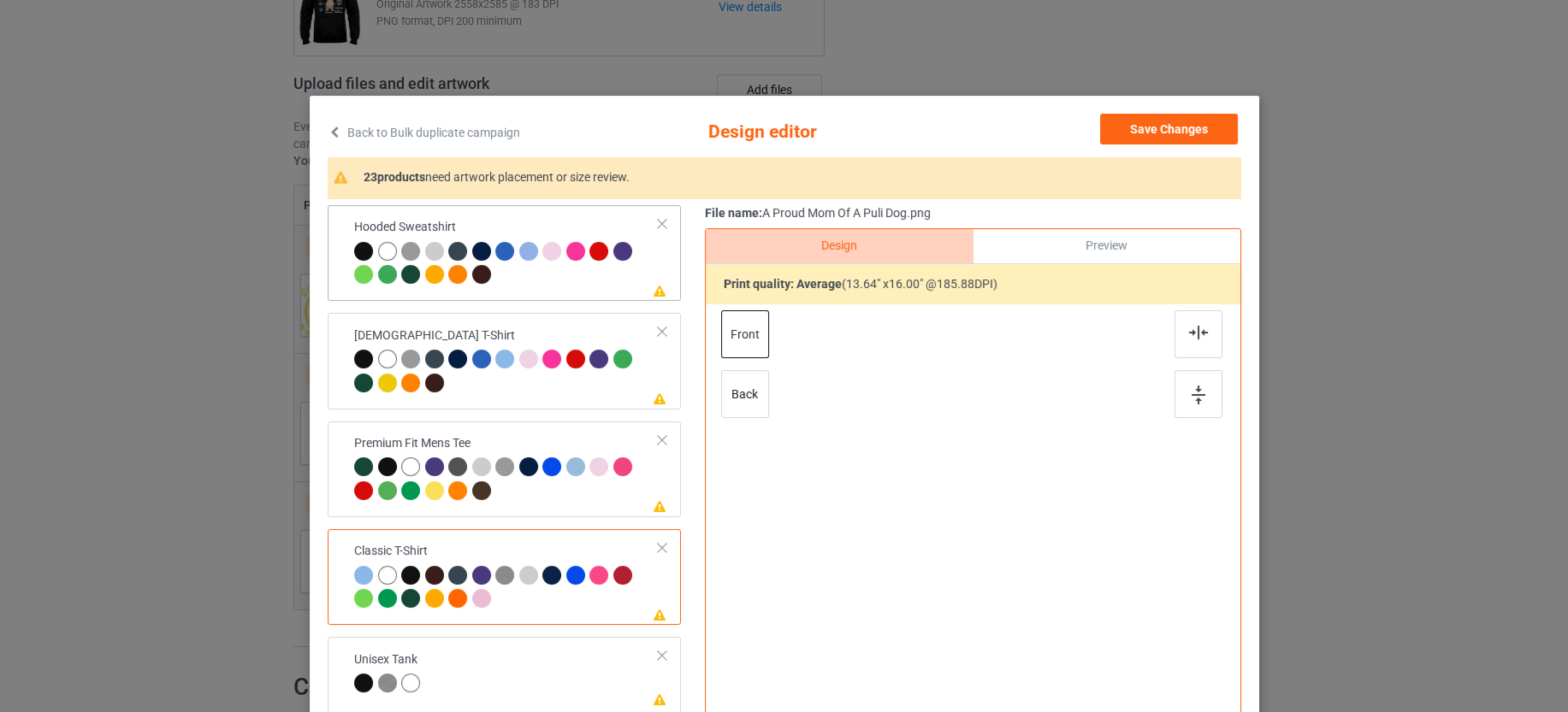
click at [582, 274] on div at bounding box center [506, 266] width 305 height 47
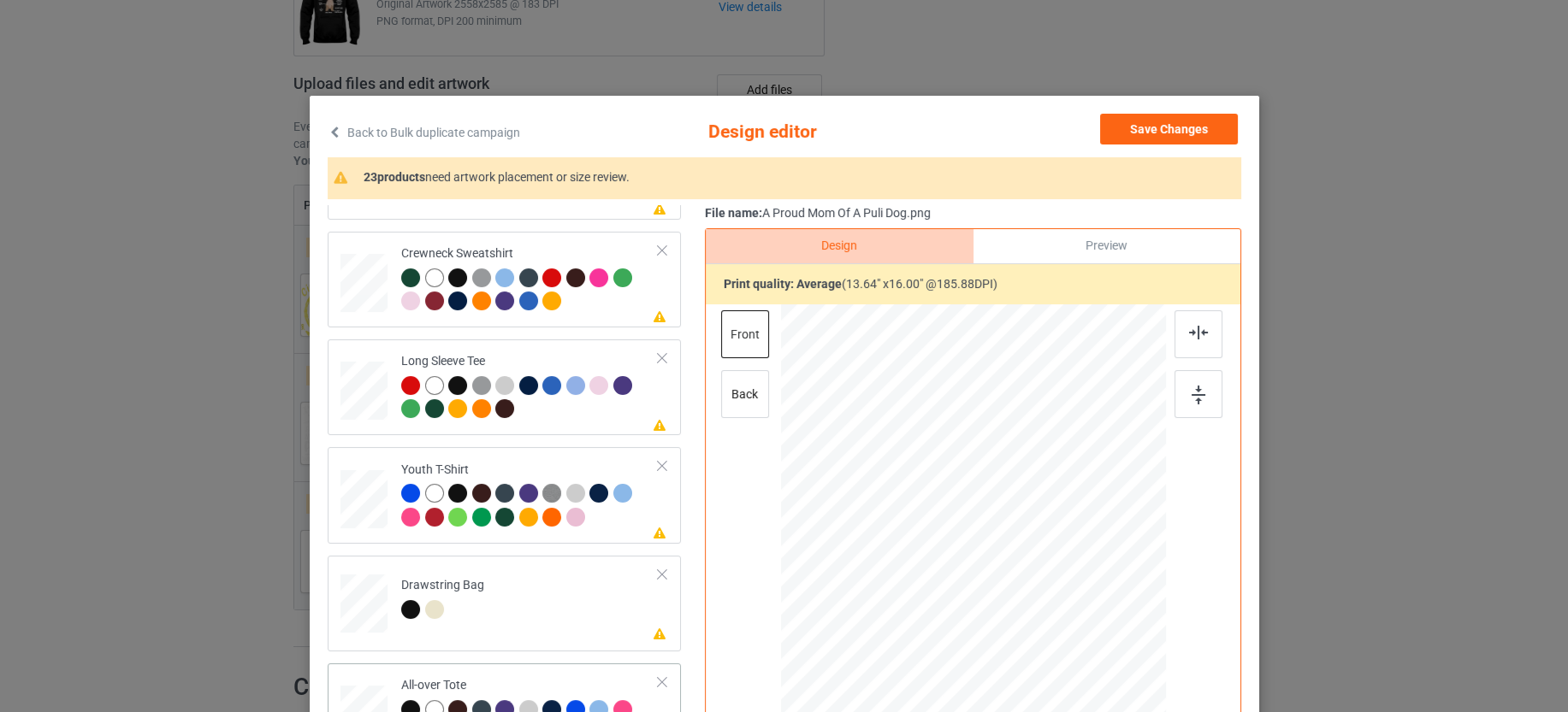
scroll to position [748, 0]
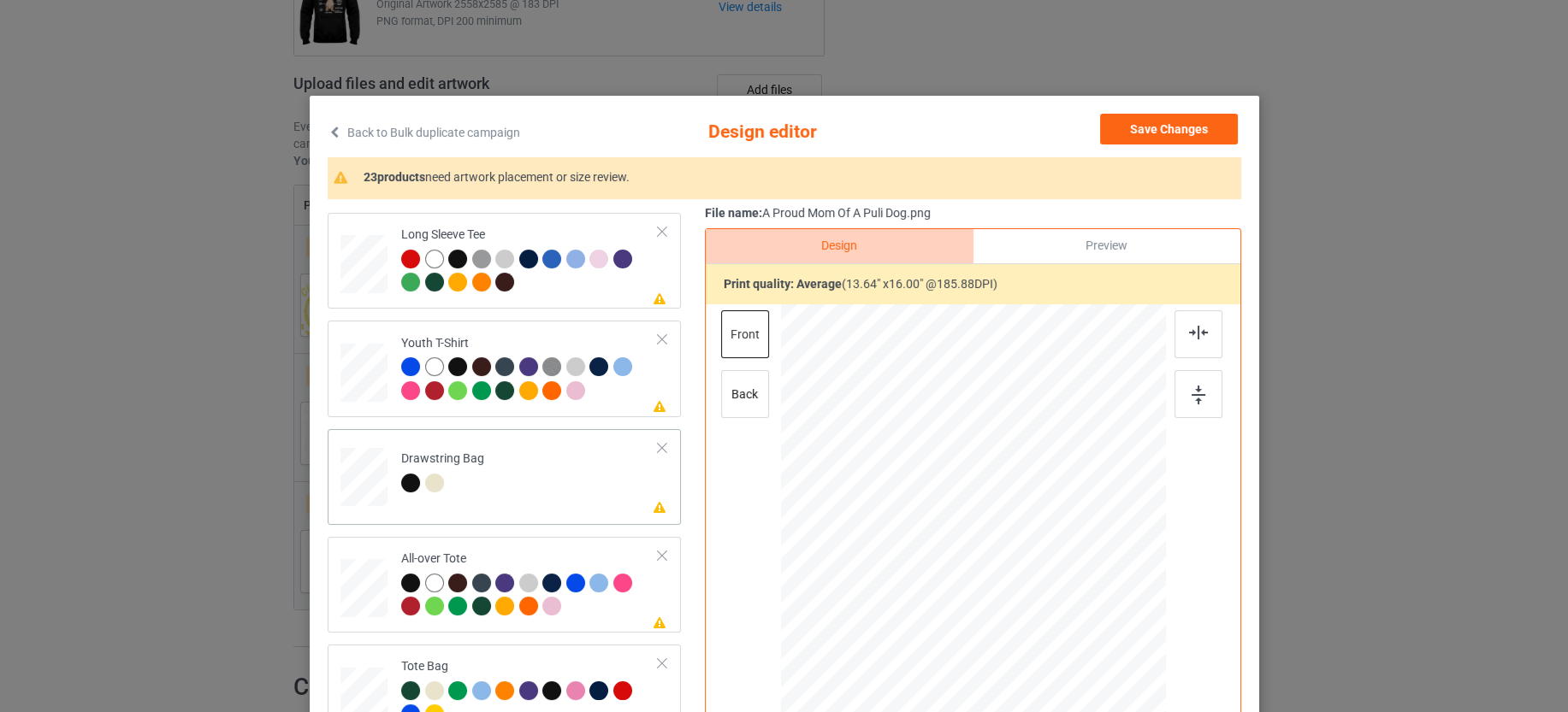
click at [574, 483] on td "Please review artwork placement Drawstring Bag" at bounding box center [530, 473] width 276 height 74
click at [596, 615] on div at bounding box center [530, 597] width 258 height 47
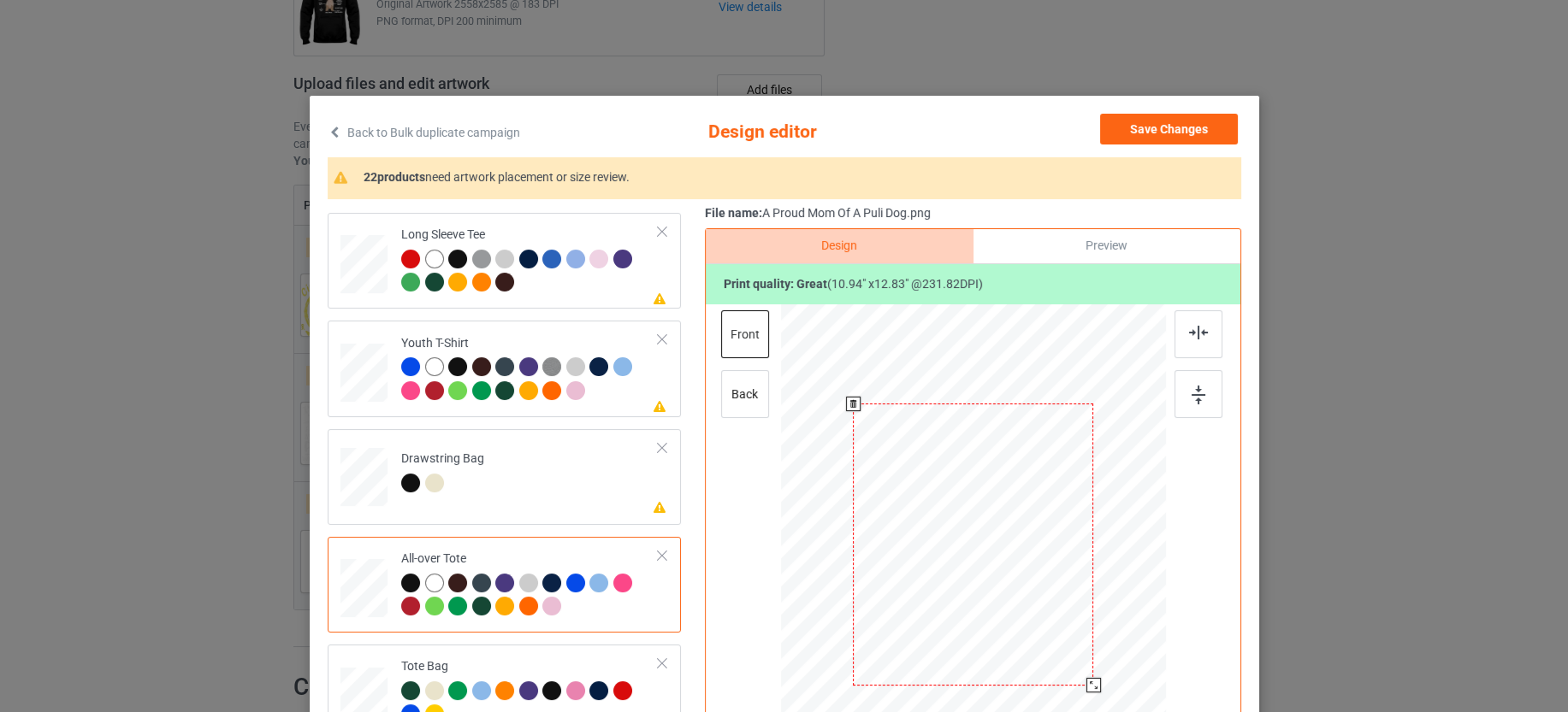
drag, startPoint x: 1078, startPoint y: 677, endPoint x: 1082, endPoint y: 685, distance: 8.9
click at [1085, 685] on div at bounding box center [1093, 685] width 15 height 15
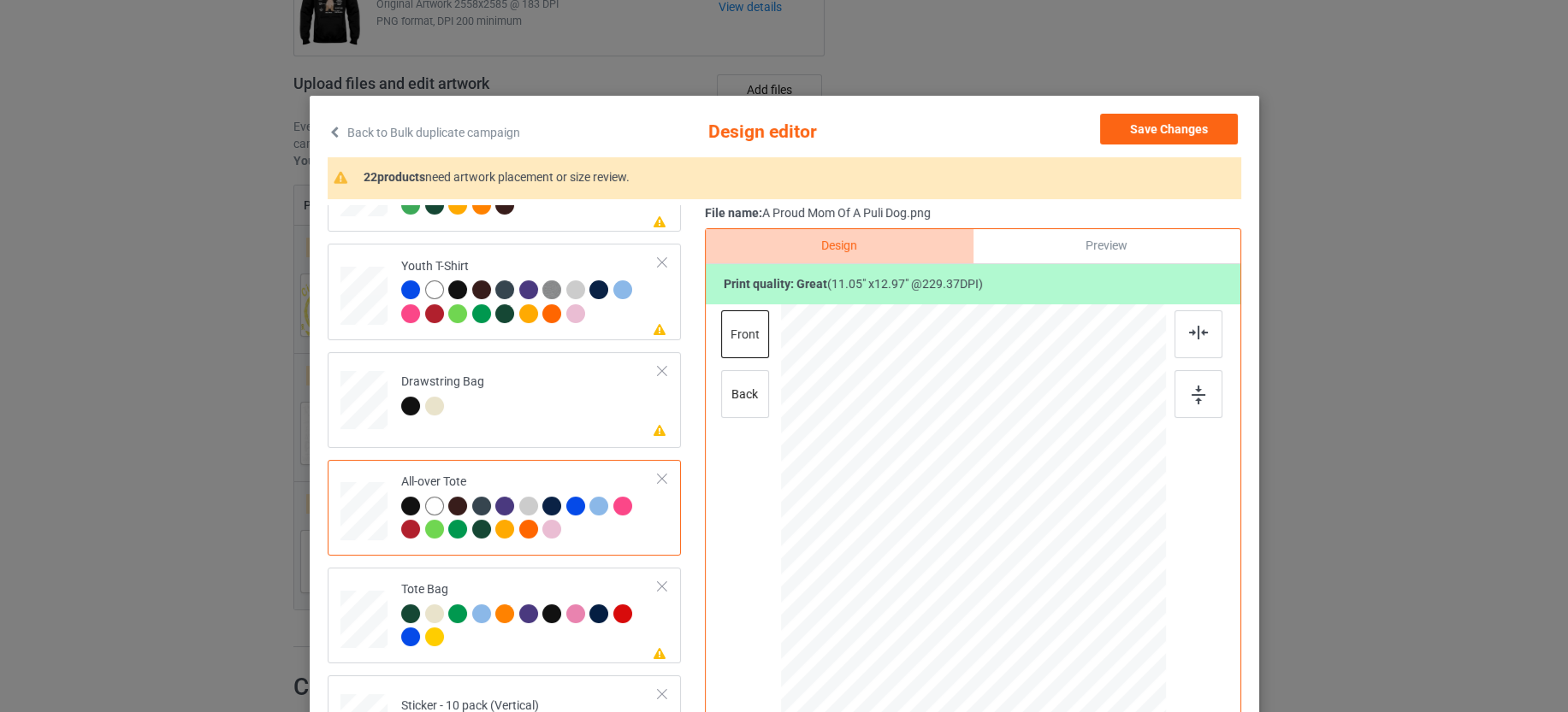
scroll to position [855, 0]
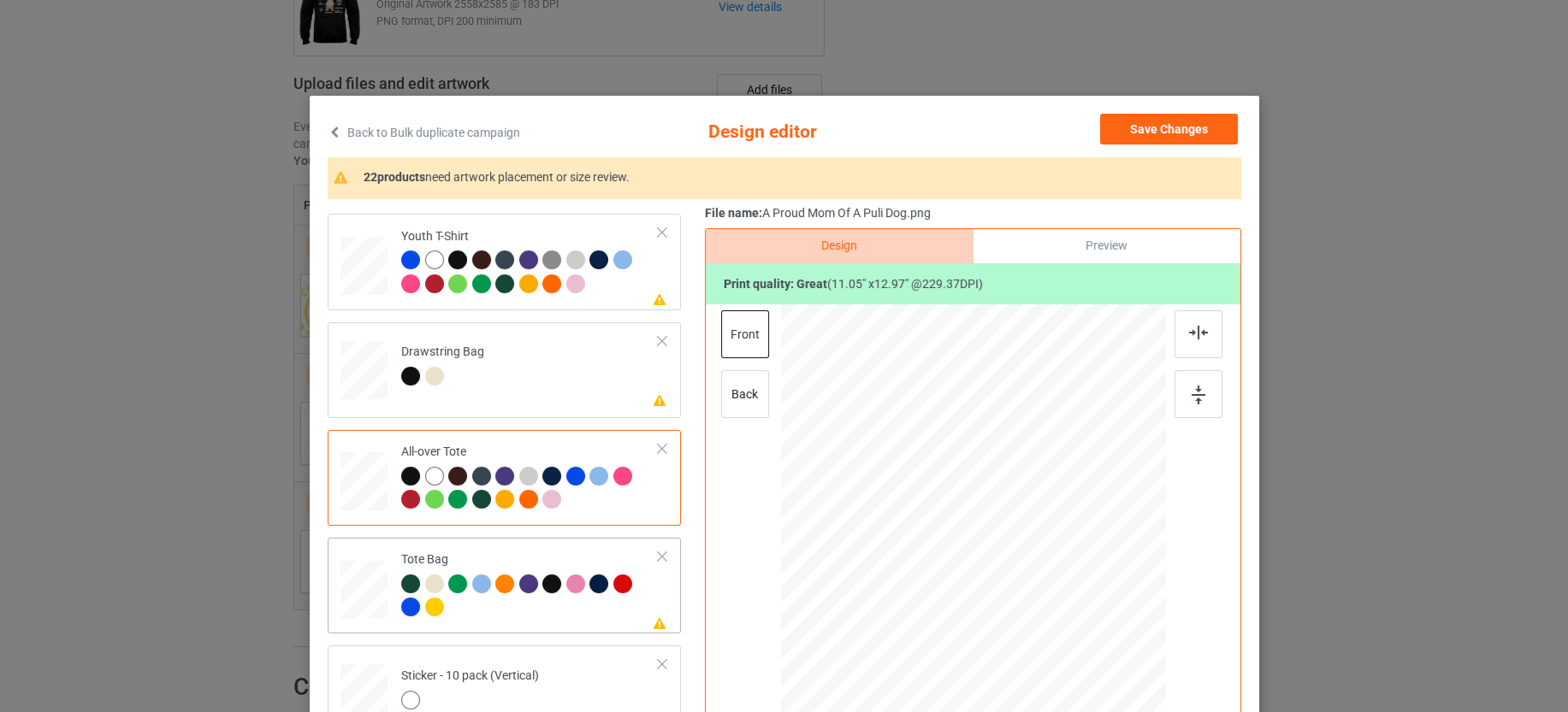
click at [569, 599] on div at bounding box center [530, 598] width 258 height 47
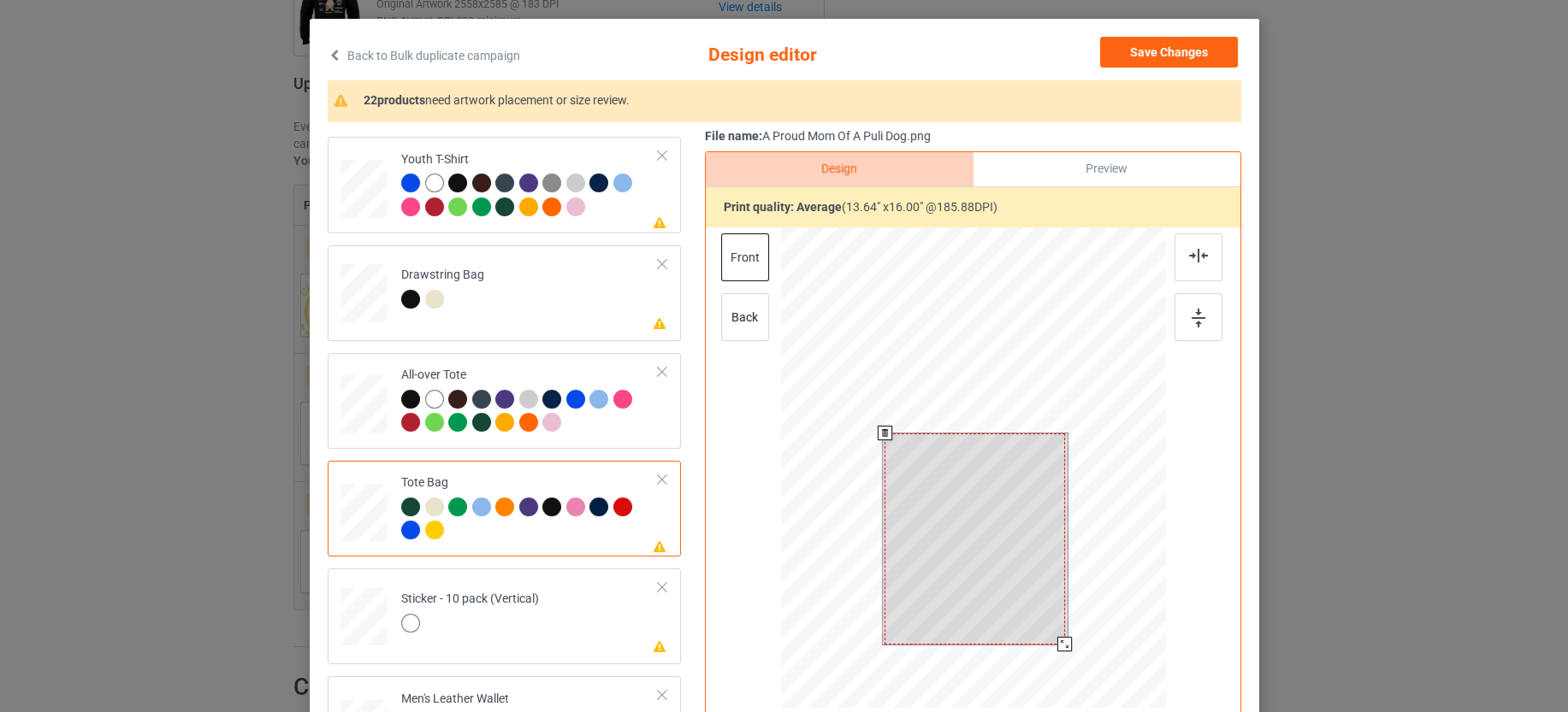
scroll to position [107, 0]
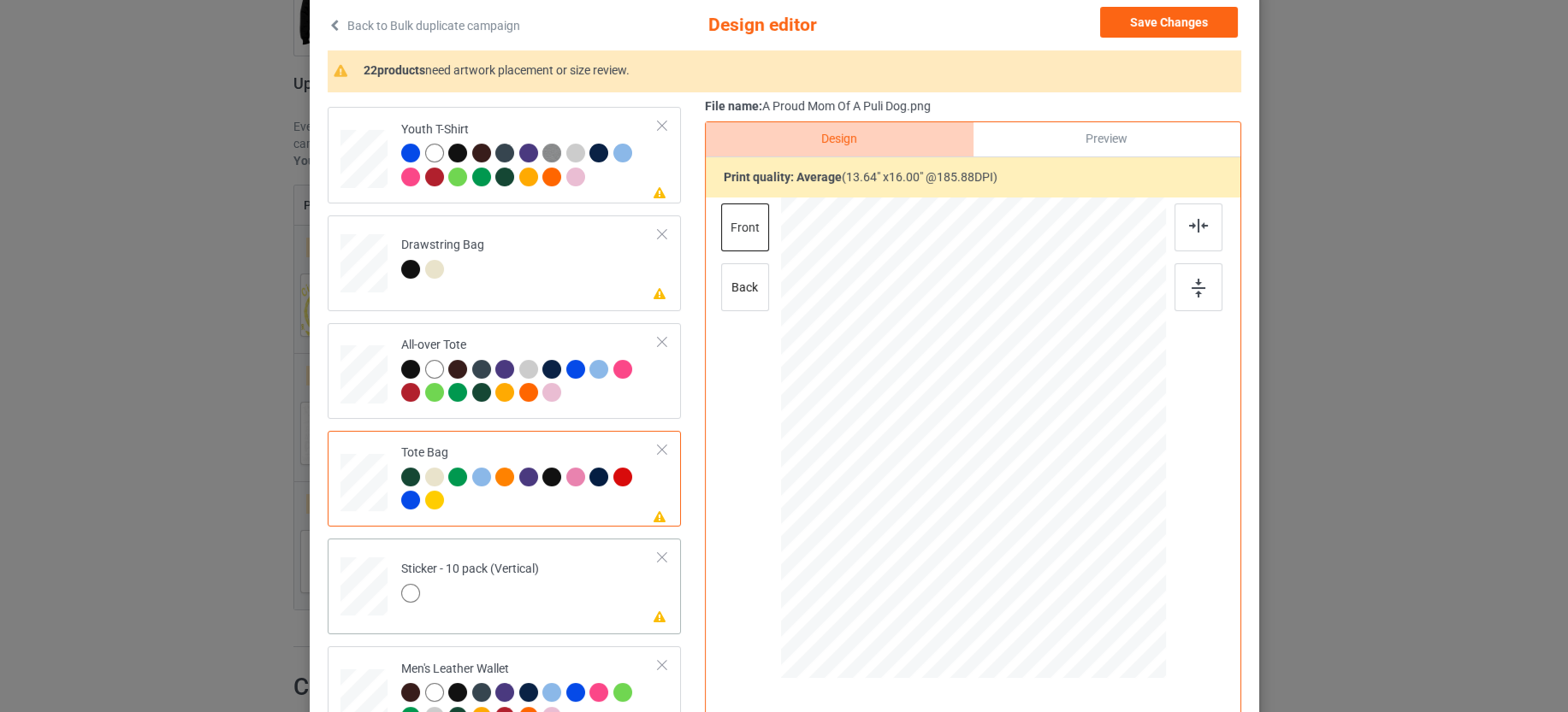
click at [530, 595] on div at bounding box center [470, 596] width 138 height 24
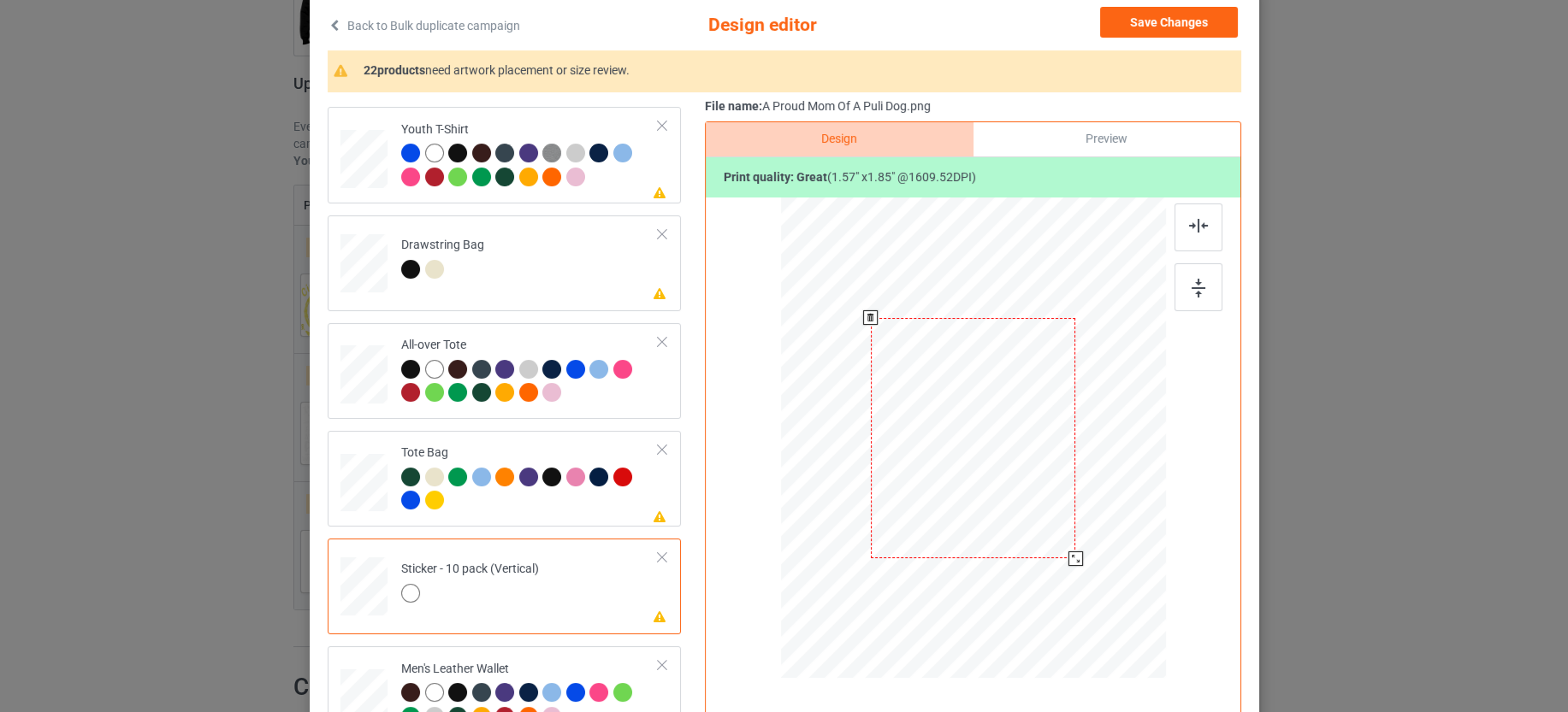
scroll to position [274, 0]
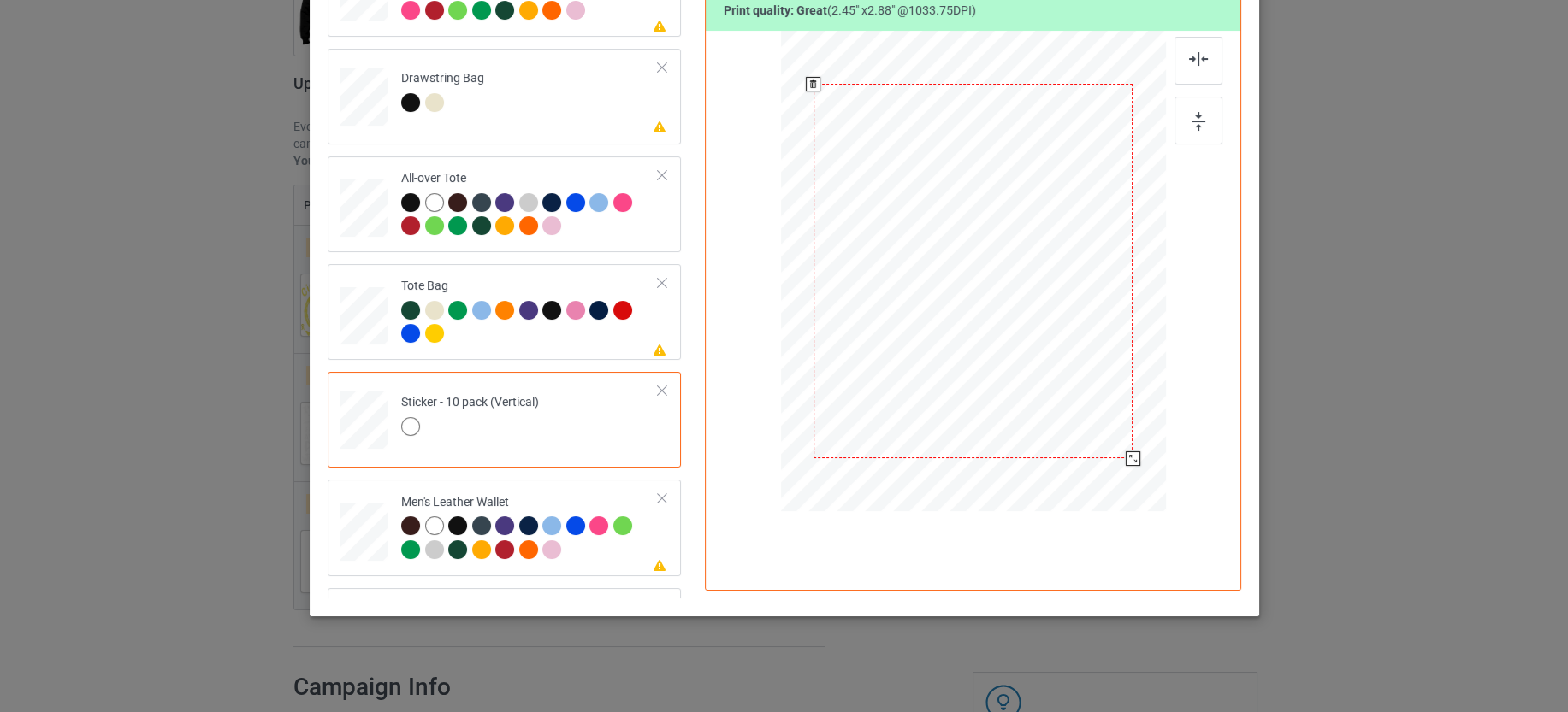
drag, startPoint x: 1066, startPoint y: 394, endPoint x: 1092, endPoint y: 480, distance: 89.8
click at [1092, 480] on div at bounding box center [972, 272] width 342 height 472
click at [601, 550] on div at bounding box center [530, 540] width 258 height 47
drag, startPoint x: 1064, startPoint y: 395, endPoint x: 1037, endPoint y: 364, distance: 41.1
click at [1045, 364] on div at bounding box center [1053, 366] width 15 height 15
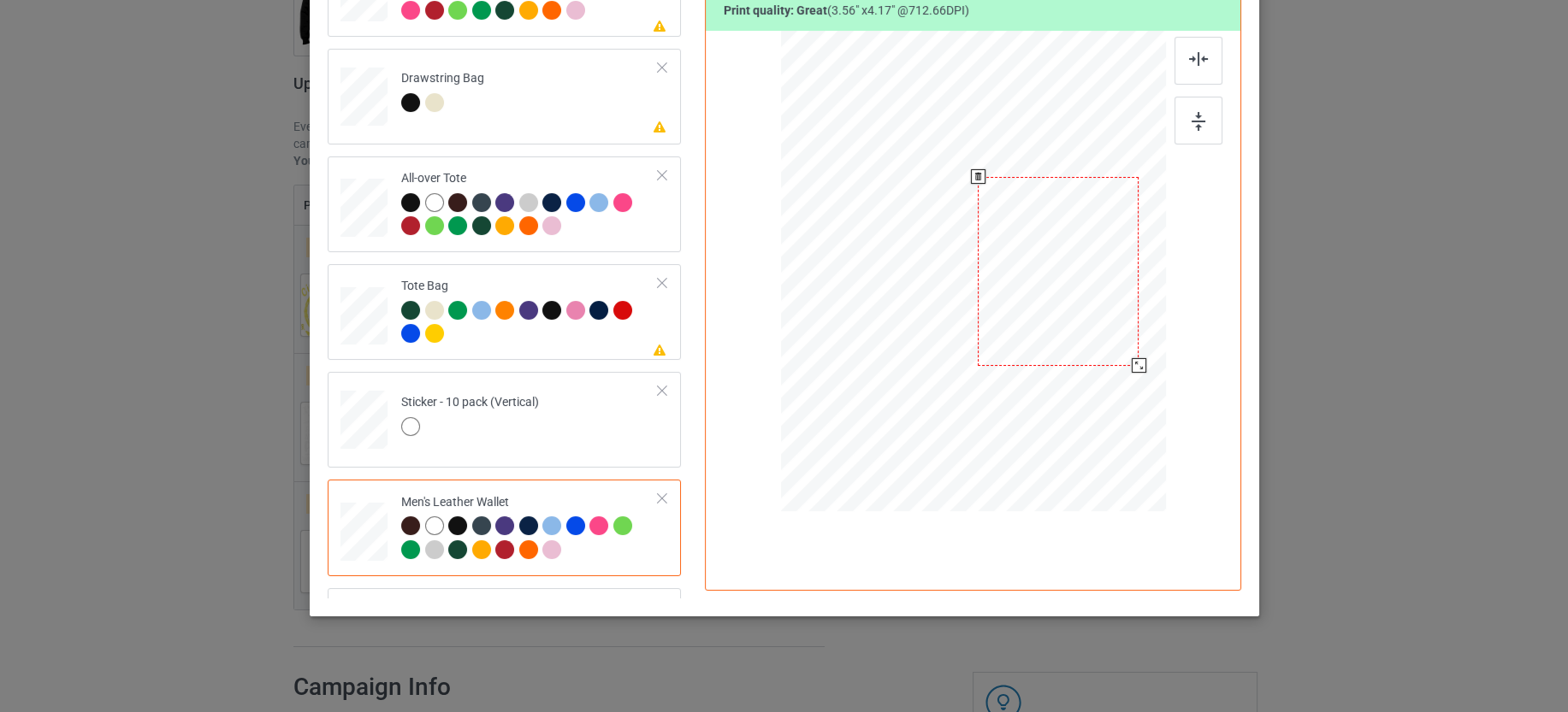
drag, startPoint x: 950, startPoint y: 293, endPoint x: 1036, endPoint y: 292, distance: 86.0
click at [1036, 292] on div at bounding box center [1057, 271] width 161 height 189
click at [632, 543] on td "Men's Leather Wallet" at bounding box center [530, 527] width 276 height 82
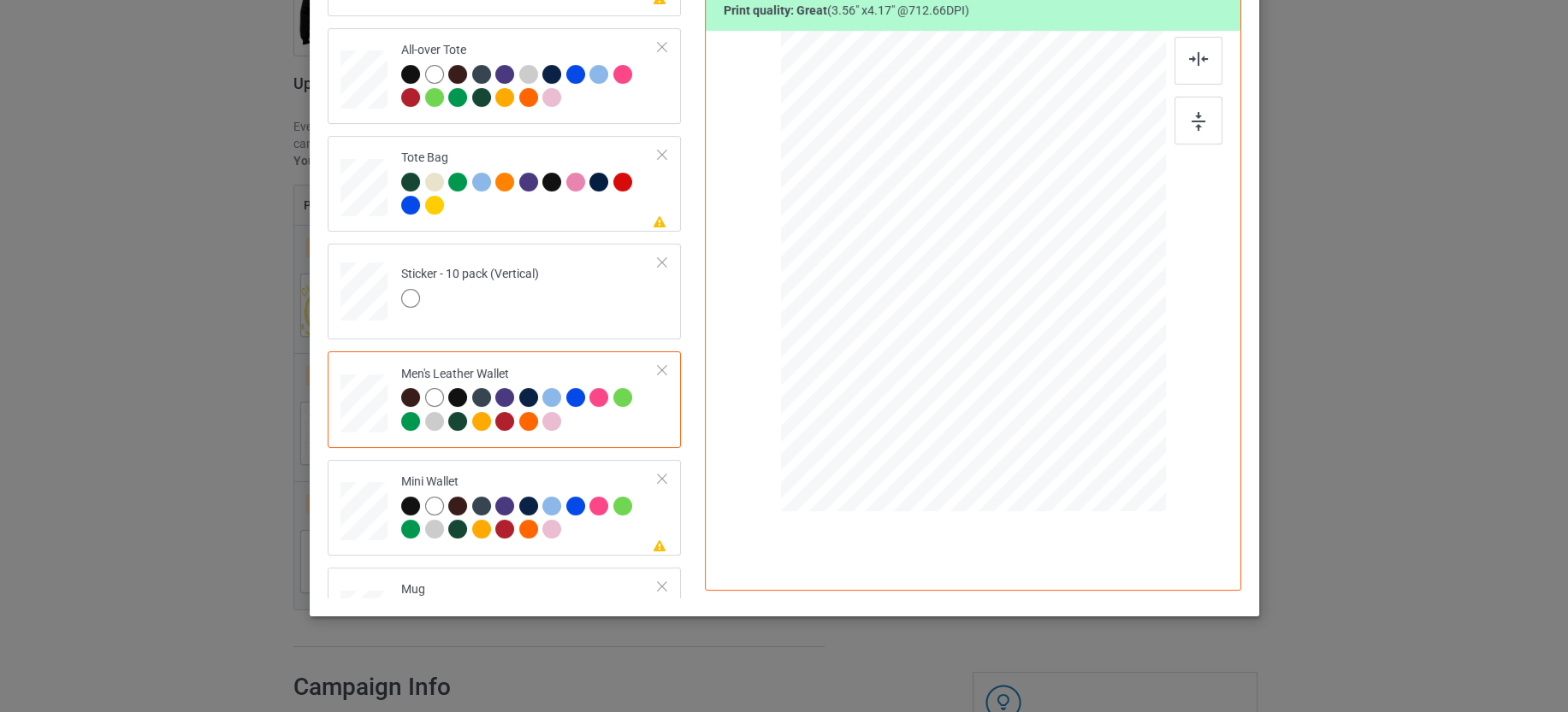
scroll to position [1175, 0]
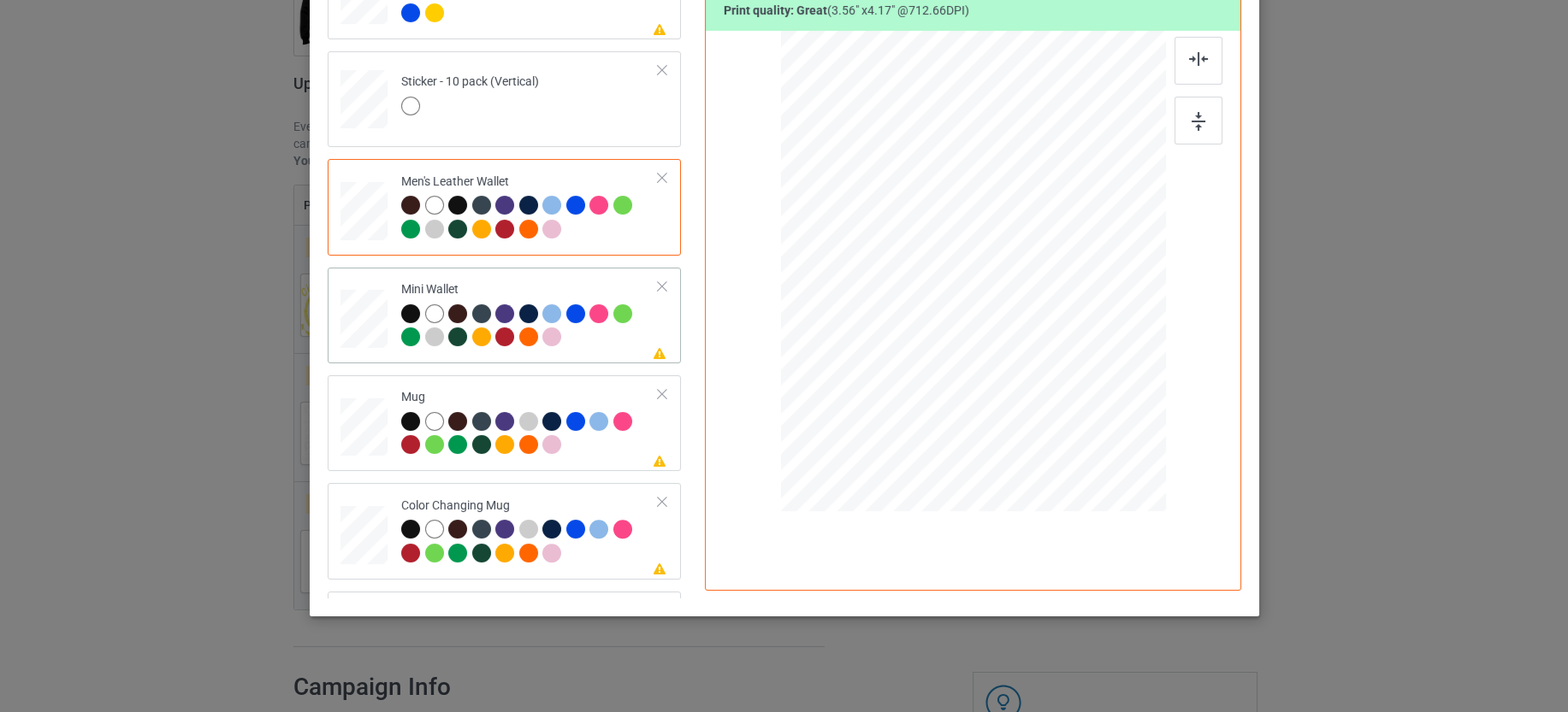
click at [604, 340] on div at bounding box center [530, 328] width 258 height 47
drag, startPoint x: 1073, startPoint y: 397, endPoint x: 1015, endPoint y: 326, distance: 91.7
click at [1015, 326] on div at bounding box center [1022, 329] width 15 height 15
drag, startPoint x: 964, startPoint y: 284, endPoint x: 1049, endPoint y: 288, distance: 85.1
click at [1049, 288] on div at bounding box center [1052, 275] width 99 height 116
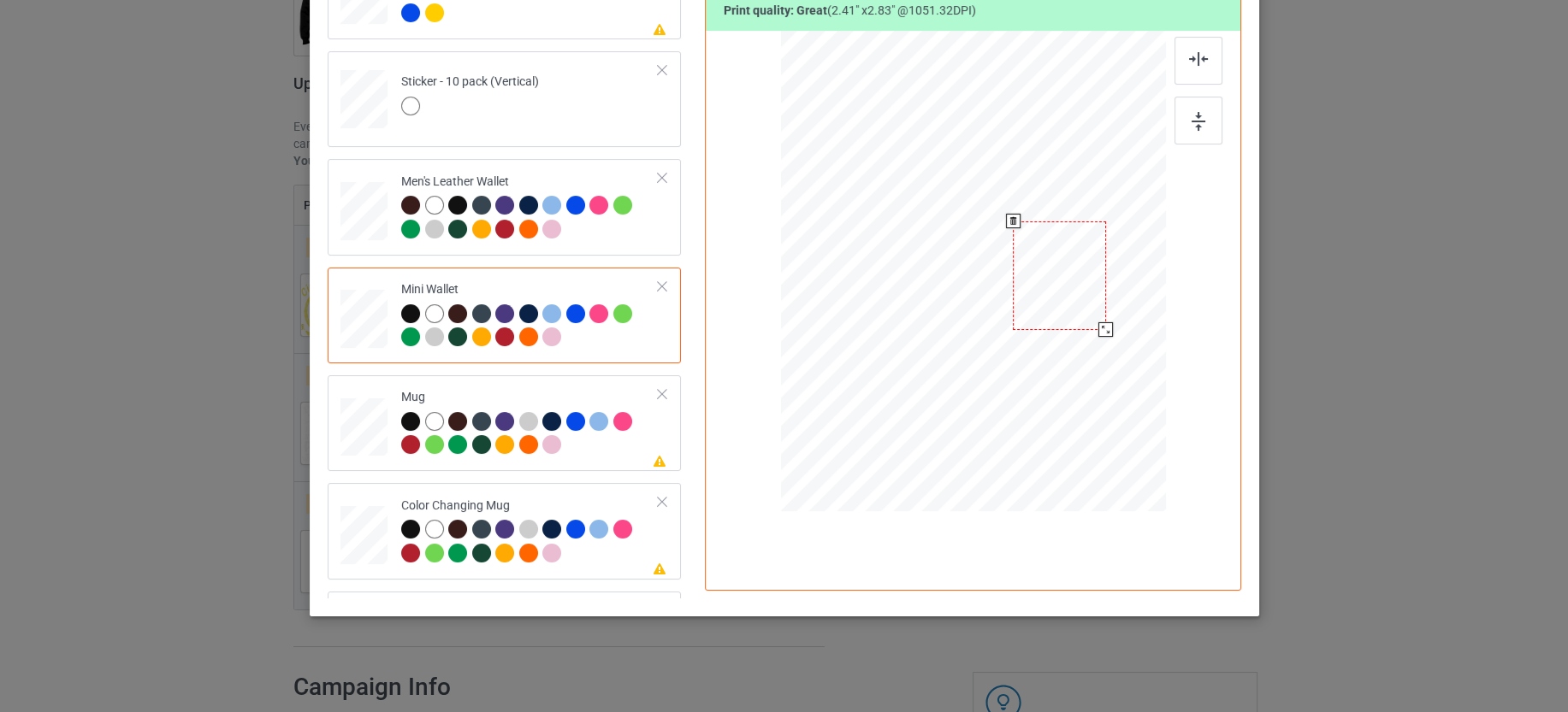
click at [1098, 327] on div at bounding box center [1105, 329] width 15 height 15
click at [1072, 288] on div at bounding box center [1061, 271] width 93 height 109
click at [596, 436] on div at bounding box center [530, 435] width 258 height 47
drag, startPoint x: 1075, startPoint y: 405, endPoint x: 1034, endPoint y: 318, distance: 96.2
click at [1034, 318] on div at bounding box center [973, 270] width 385 height 160
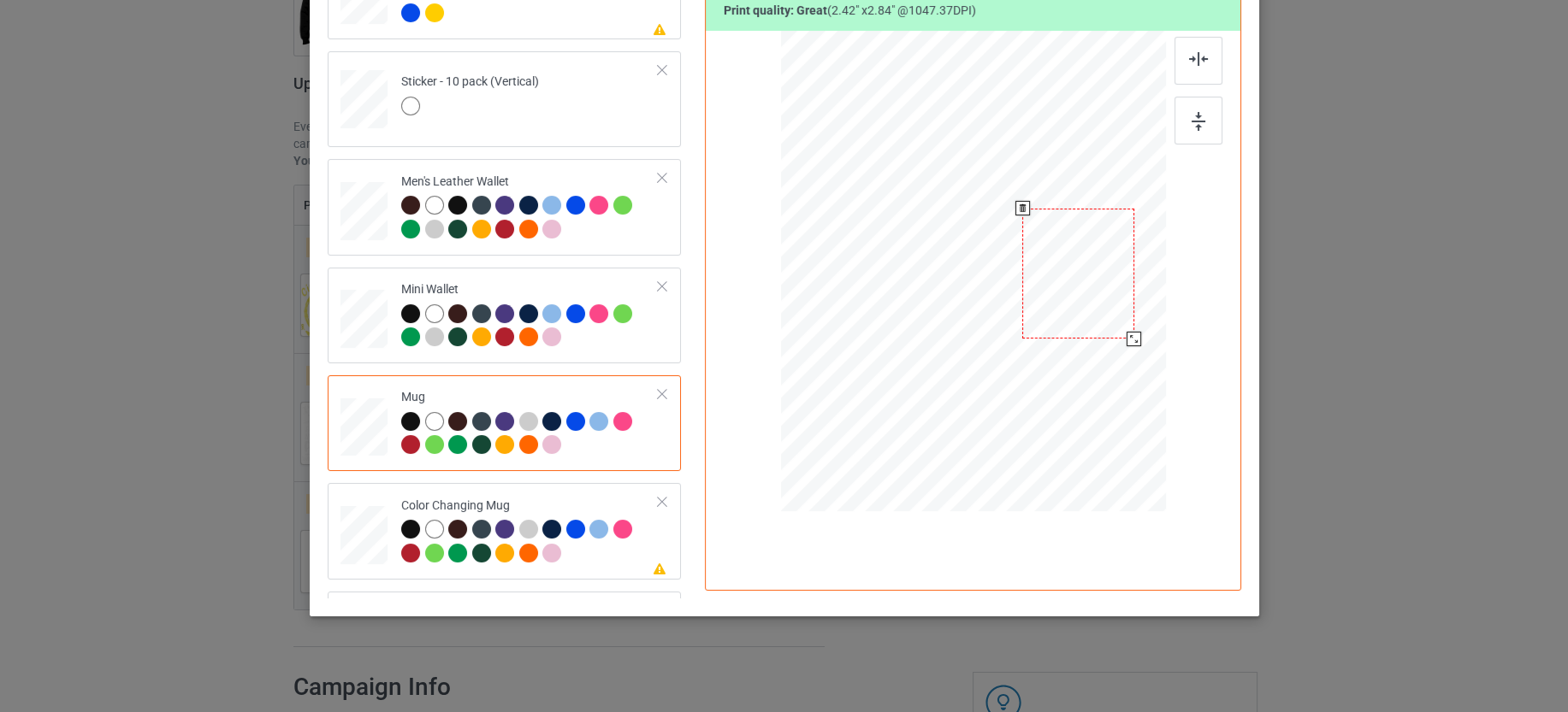
drag, startPoint x: 973, startPoint y: 246, endPoint x: 1078, endPoint y: 248, distance: 105.0
click at [1078, 248] on div at bounding box center [1077, 274] width 112 height 131
drag, startPoint x: 1089, startPoint y: 282, endPoint x: 872, endPoint y: 276, distance: 217.1
click at [872, 276] on div at bounding box center [861, 267] width 112 height 131
click at [907, 331] on div at bounding box center [915, 329] width 15 height 15
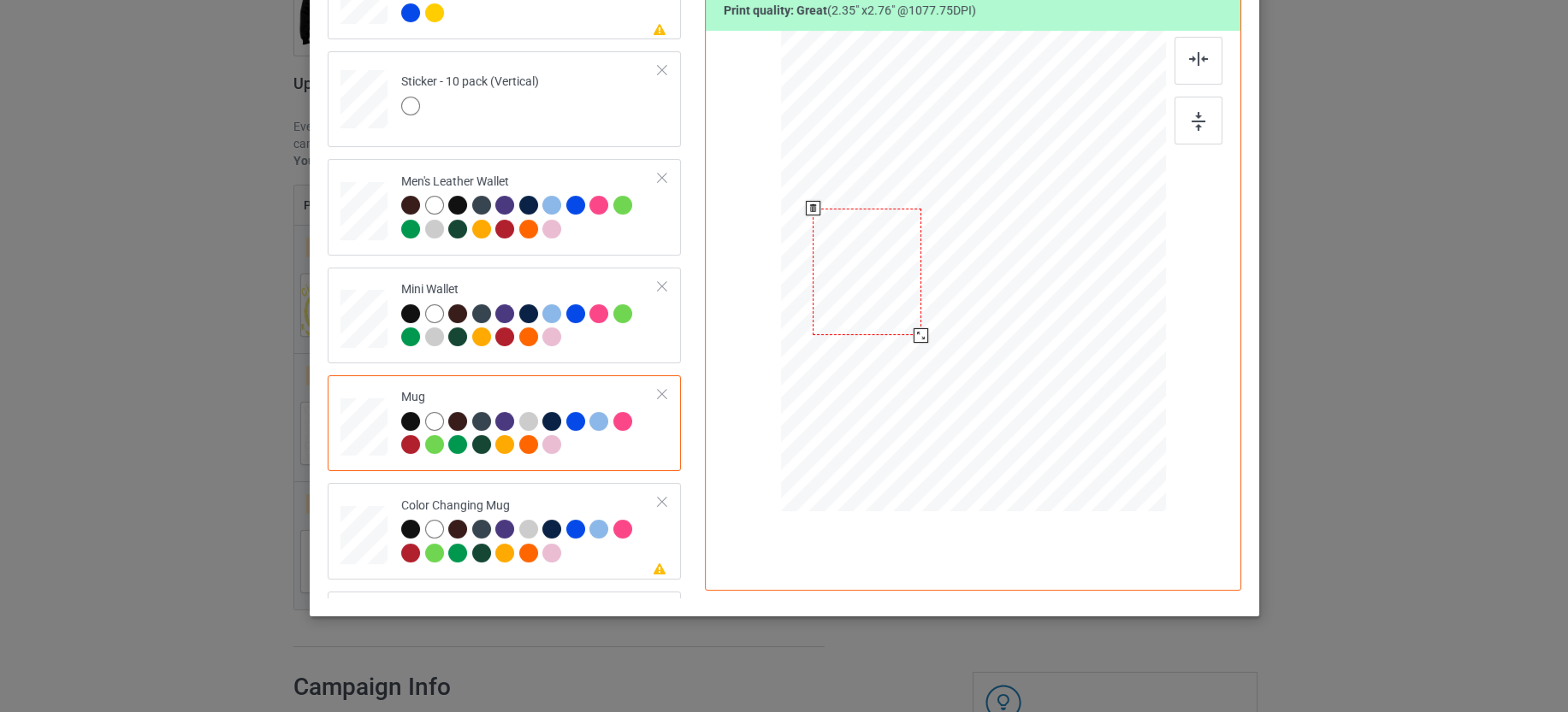
click at [872, 305] on div at bounding box center [867, 272] width 109 height 127
click at [590, 549] on div at bounding box center [530, 543] width 258 height 47
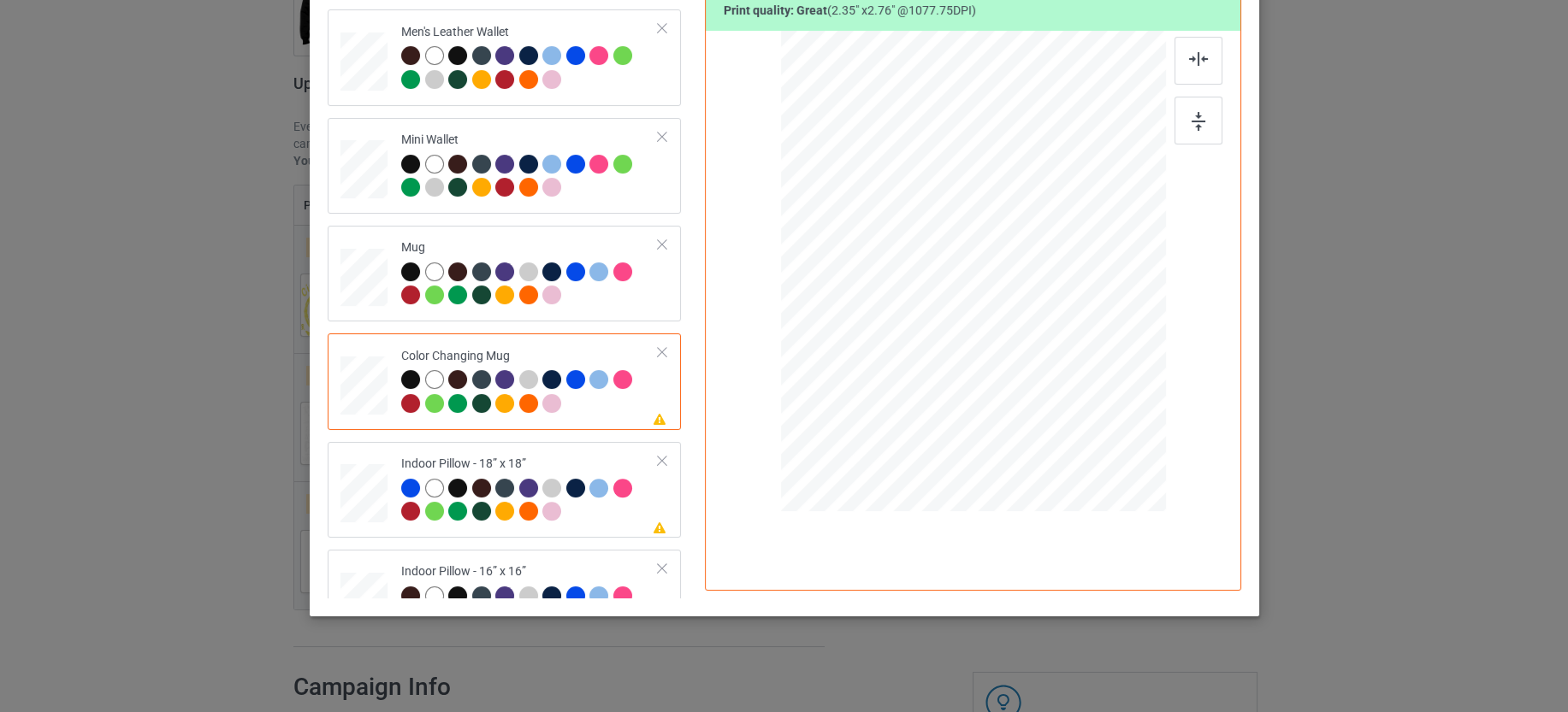
scroll to position [1496, 0]
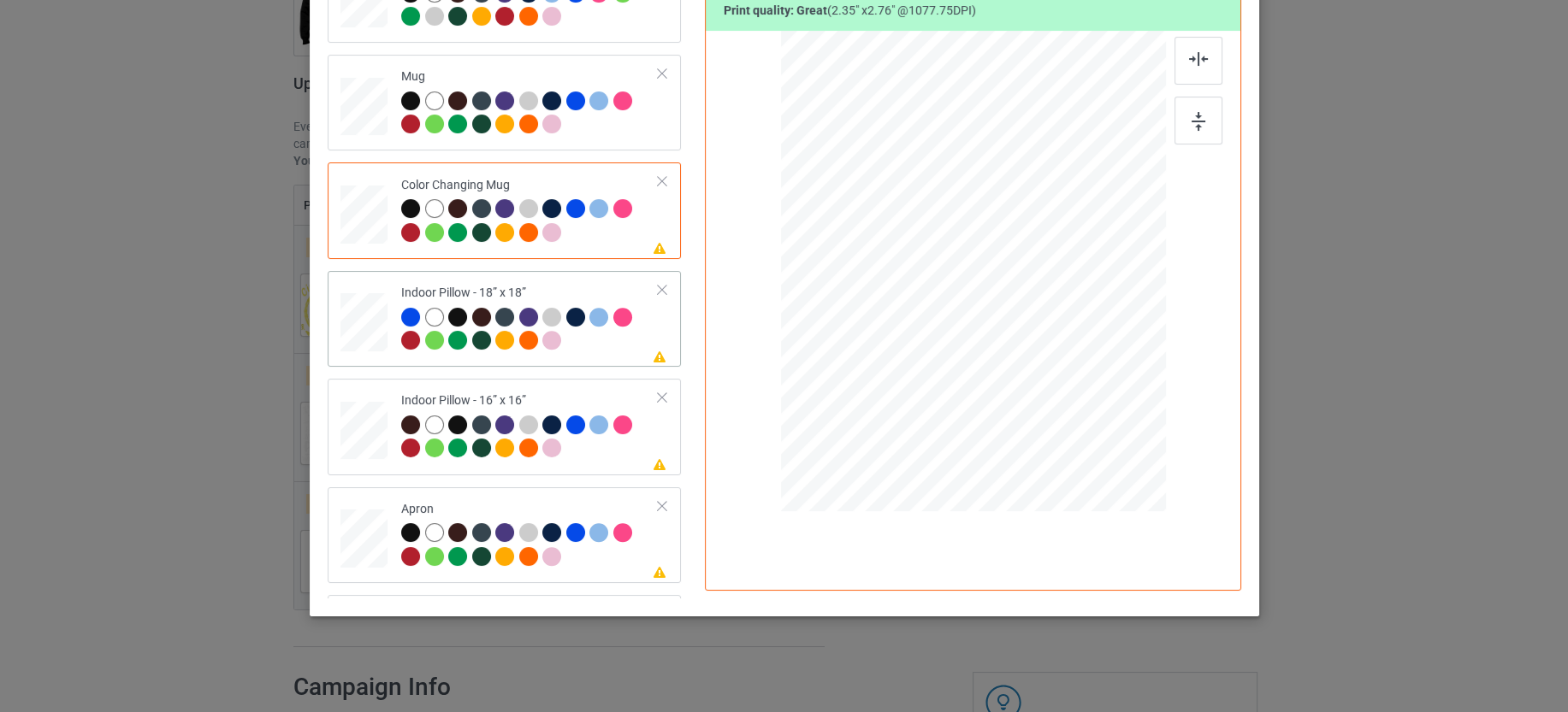
click at [579, 330] on div at bounding box center [530, 331] width 258 height 47
drag, startPoint x: 1076, startPoint y: 405, endPoint x: 1099, endPoint y: 424, distance: 29.8
click at [1099, 424] on div at bounding box center [1106, 429] width 15 height 15
click at [610, 448] on div at bounding box center [530, 439] width 258 height 47
drag, startPoint x: 1082, startPoint y: 403, endPoint x: 1100, endPoint y: 418, distance: 23.4
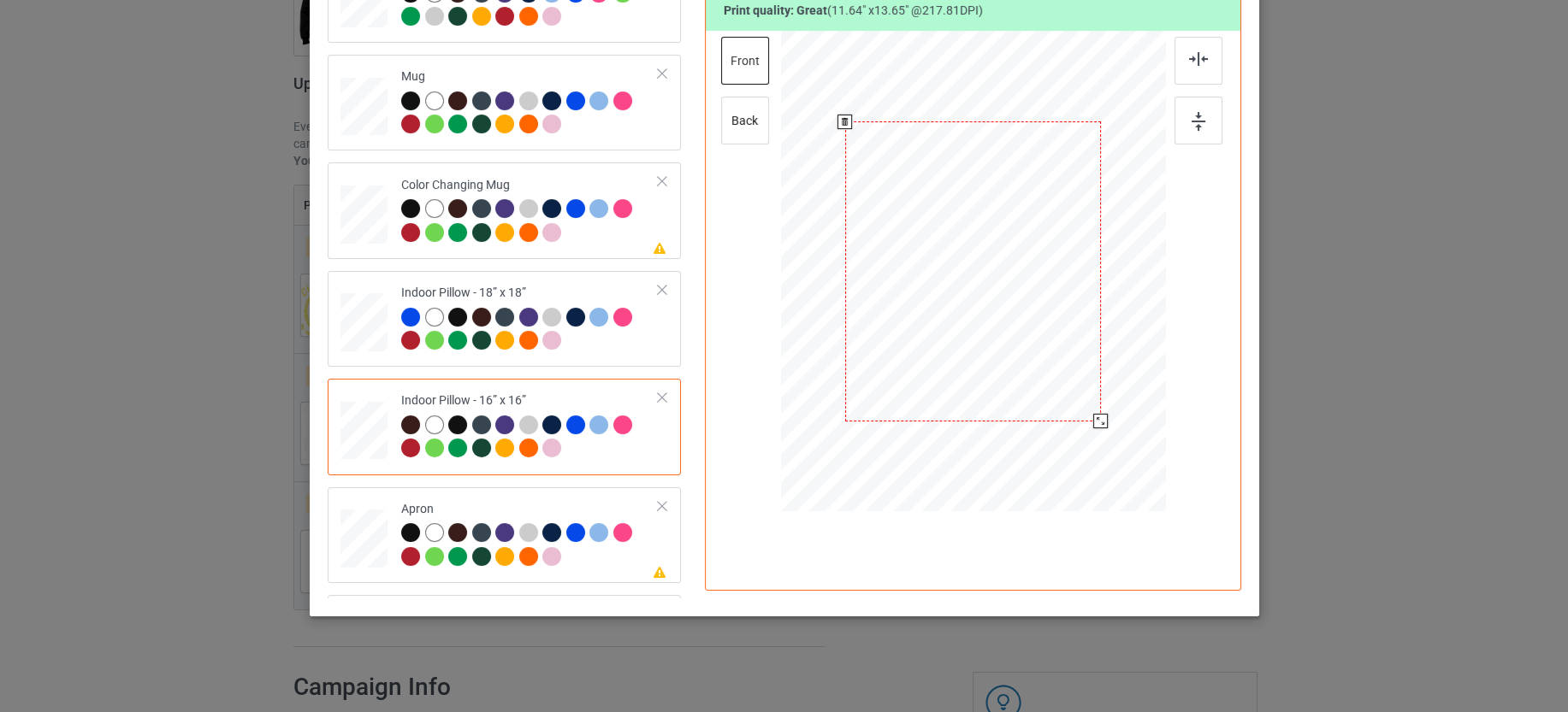
click at [1100, 418] on div at bounding box center [1101, 421] width 15 height 15
click at [606, 555] on div at bounding box center [530, 547] width 258 height 47
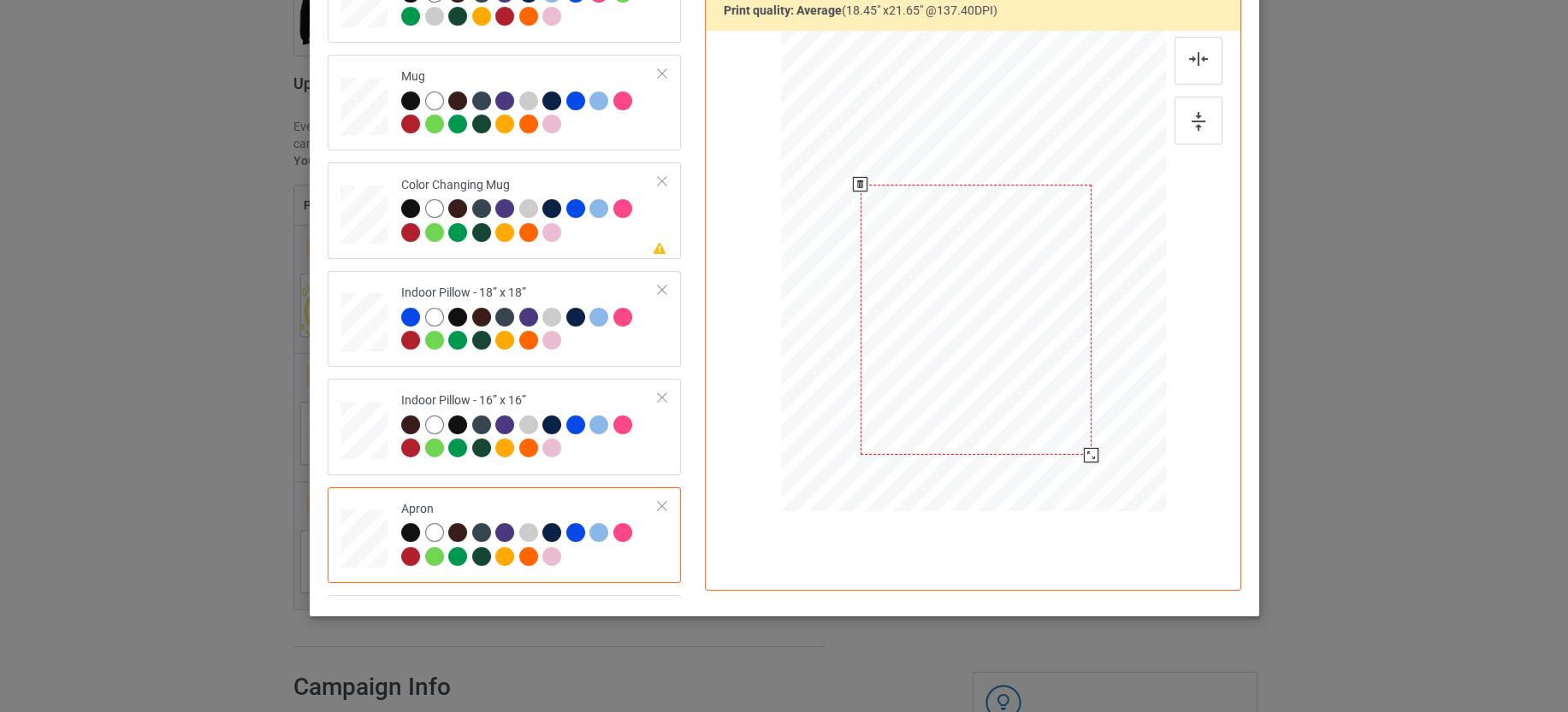
drag, startPoint x: 1019, startPoint y: 322, endPoint x: 1021, endPoint y: 369, distance: 47.0
click at [1021, 369] on div at bounding box center [975, 320] width 230 height 271
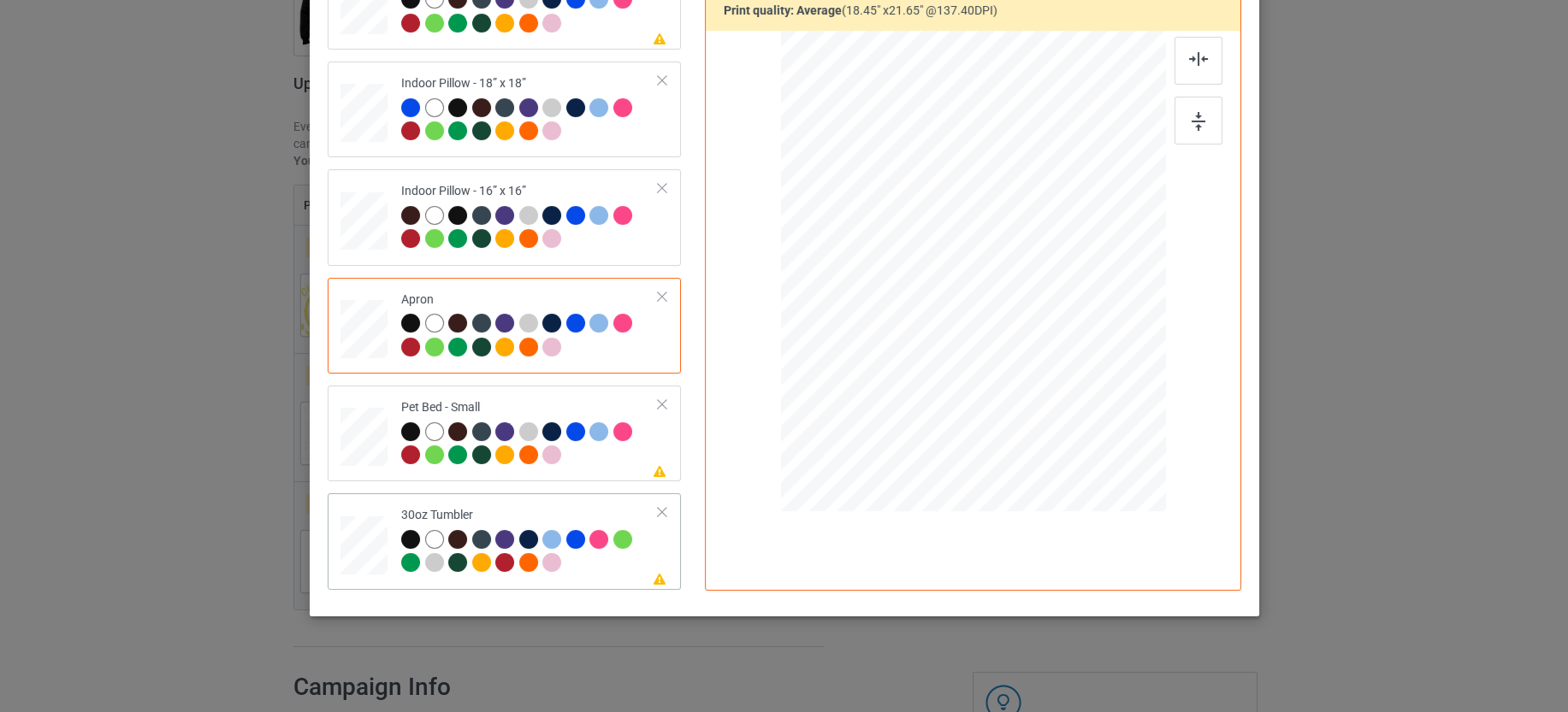
scroll to position [1710, 0]
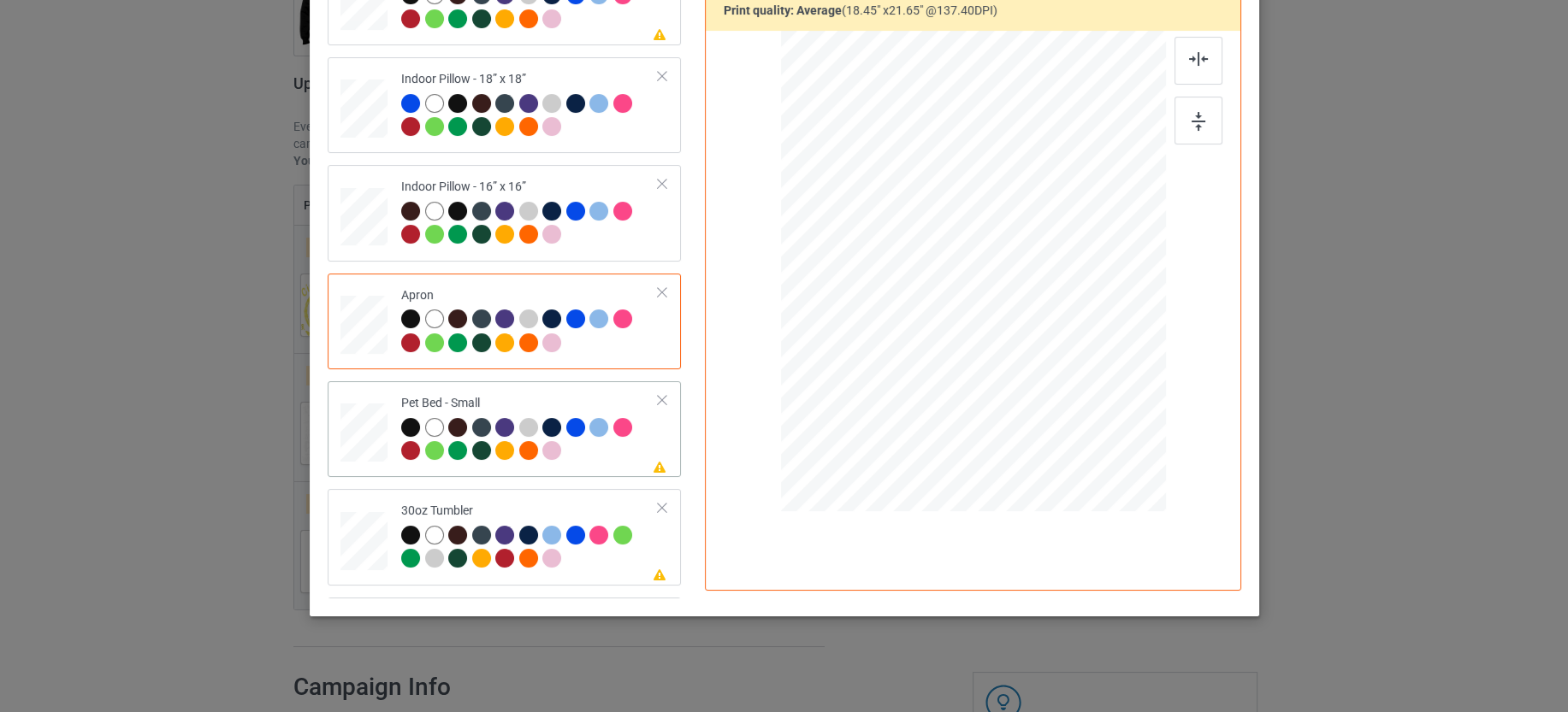
click at [577, 440] on div at bounding box center [530, 442] width 258 height 47
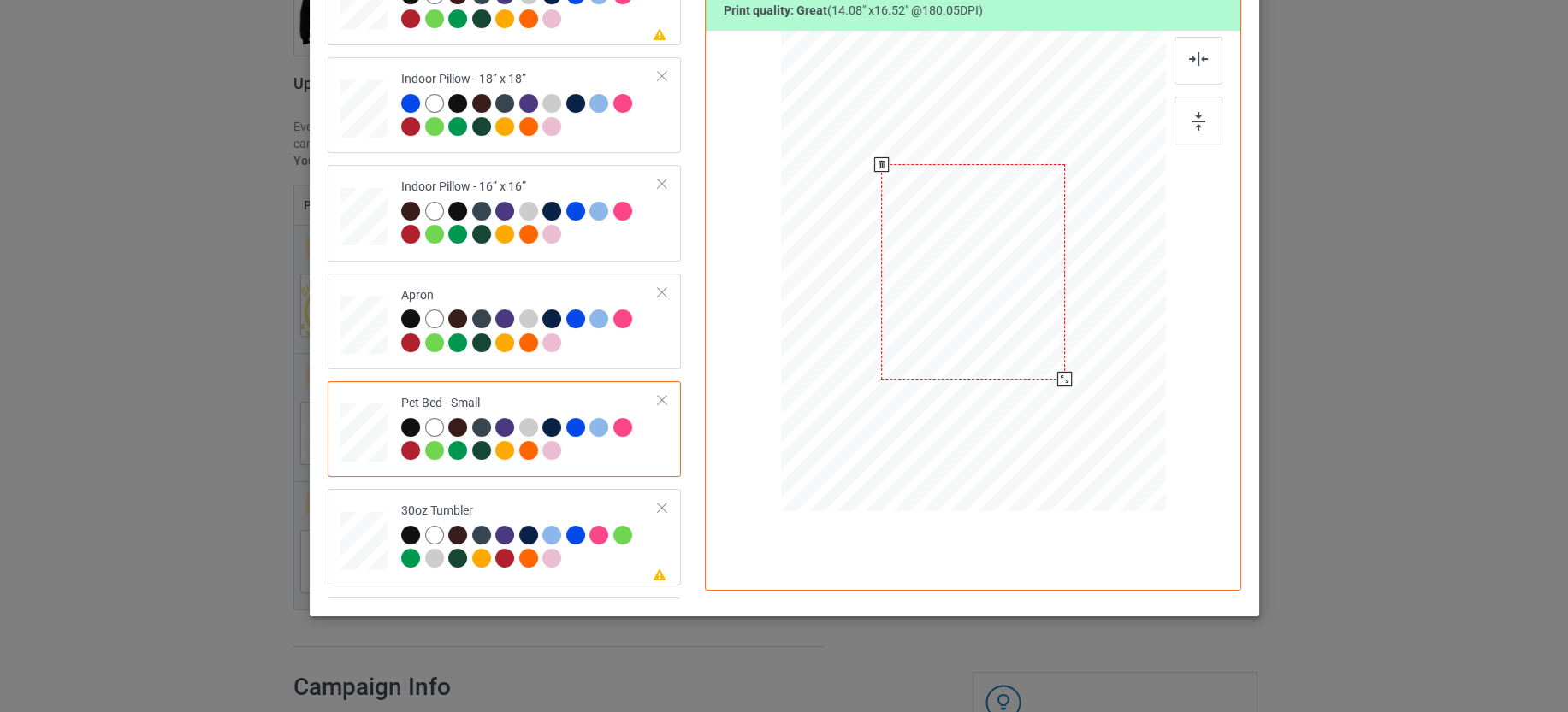
drag, startPoint x: 1077, startPoint y: 404, endPoint x: 1060, endPoint y: 371, distance: 37.1
click at [1060, 372] on div at bounding box center [1064, 379] width 15 height 15
click at [588, 565] on div at bounding box center [530, 550] width 258 height 47
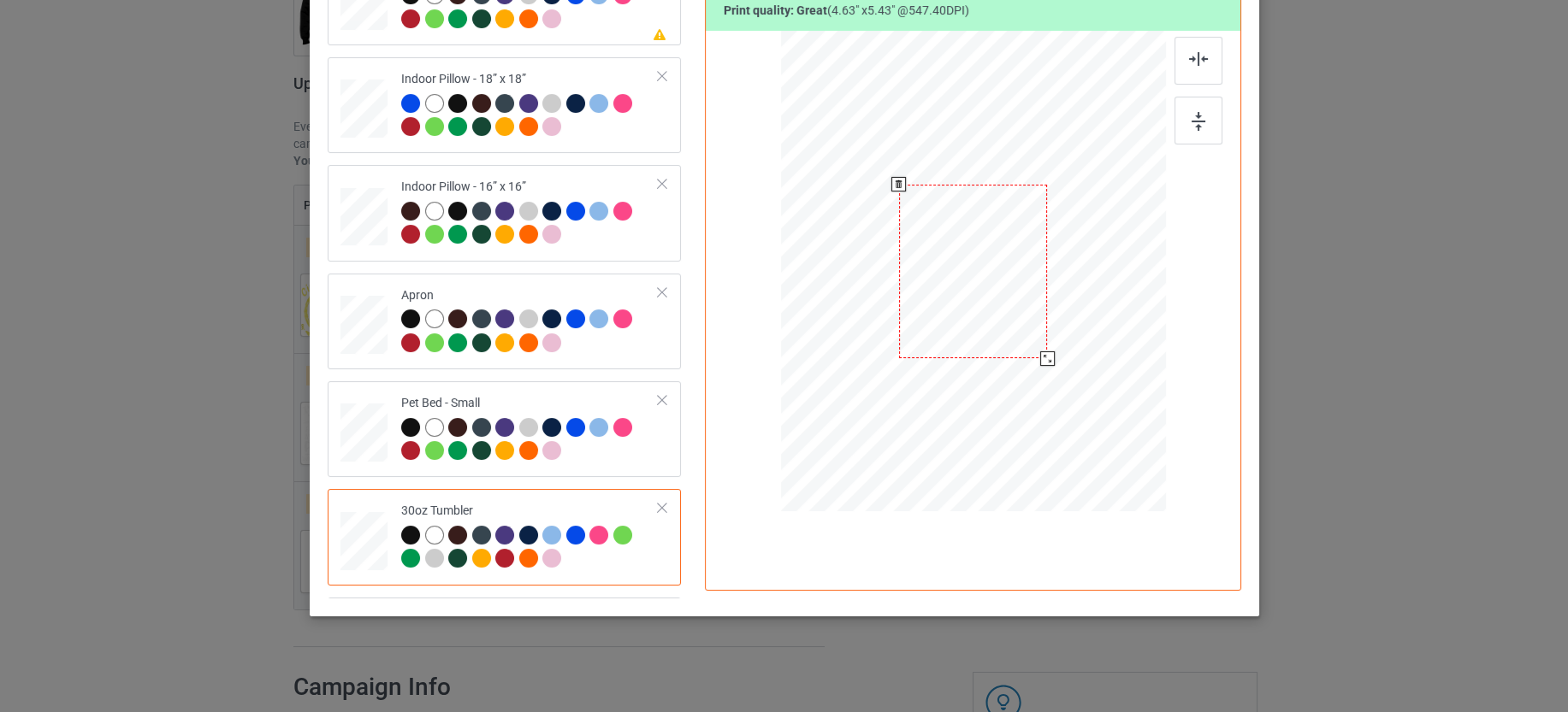
drag, startPoint x: 1074, startPoint y: 406, endPoint x: 1036, endPoint y: 361, distance: 58.9
click at [1039, 361] on div at bounding box center [1046, 358] width 15 height 15
click at [906, 314] on div at bounding box center [885, 275] width 149 height 174
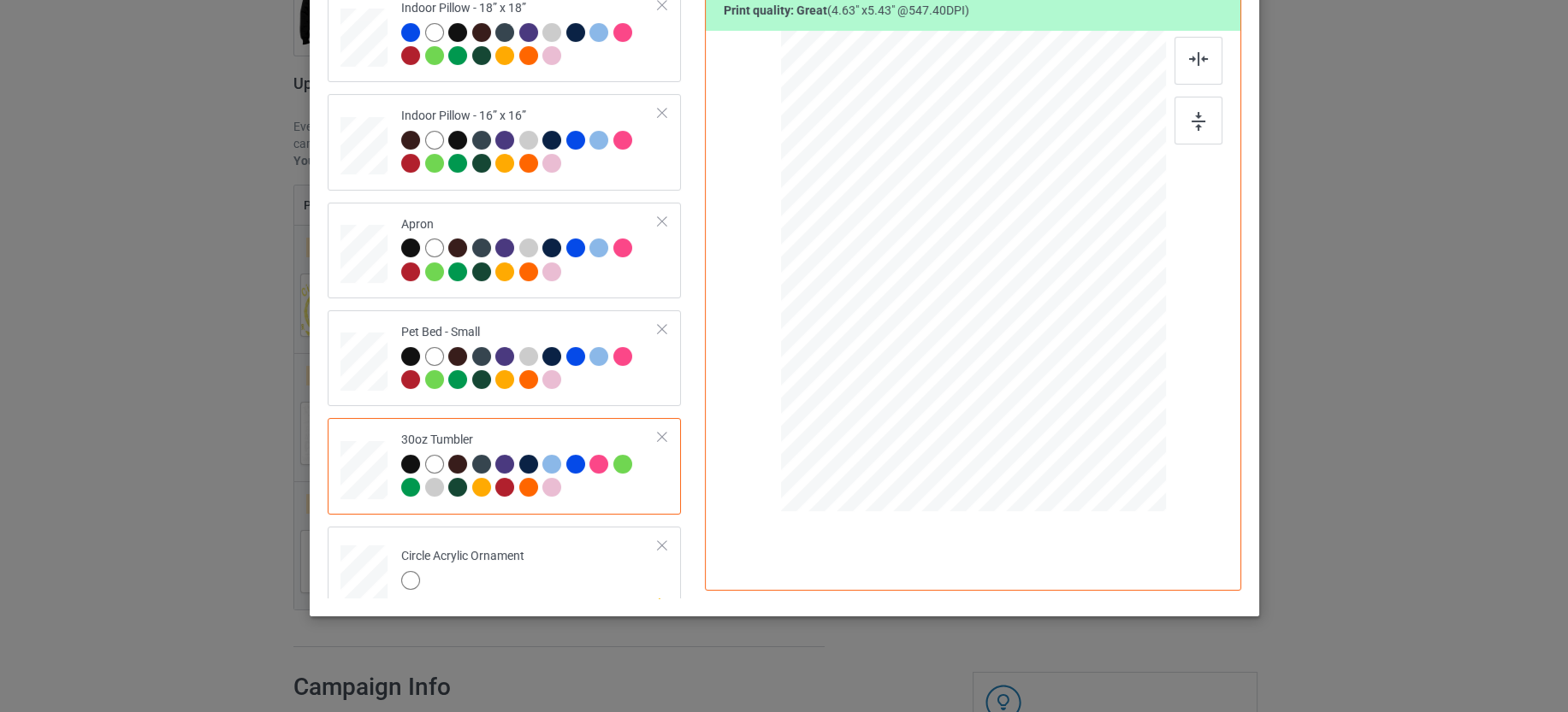
scroll to position [1798, 0]
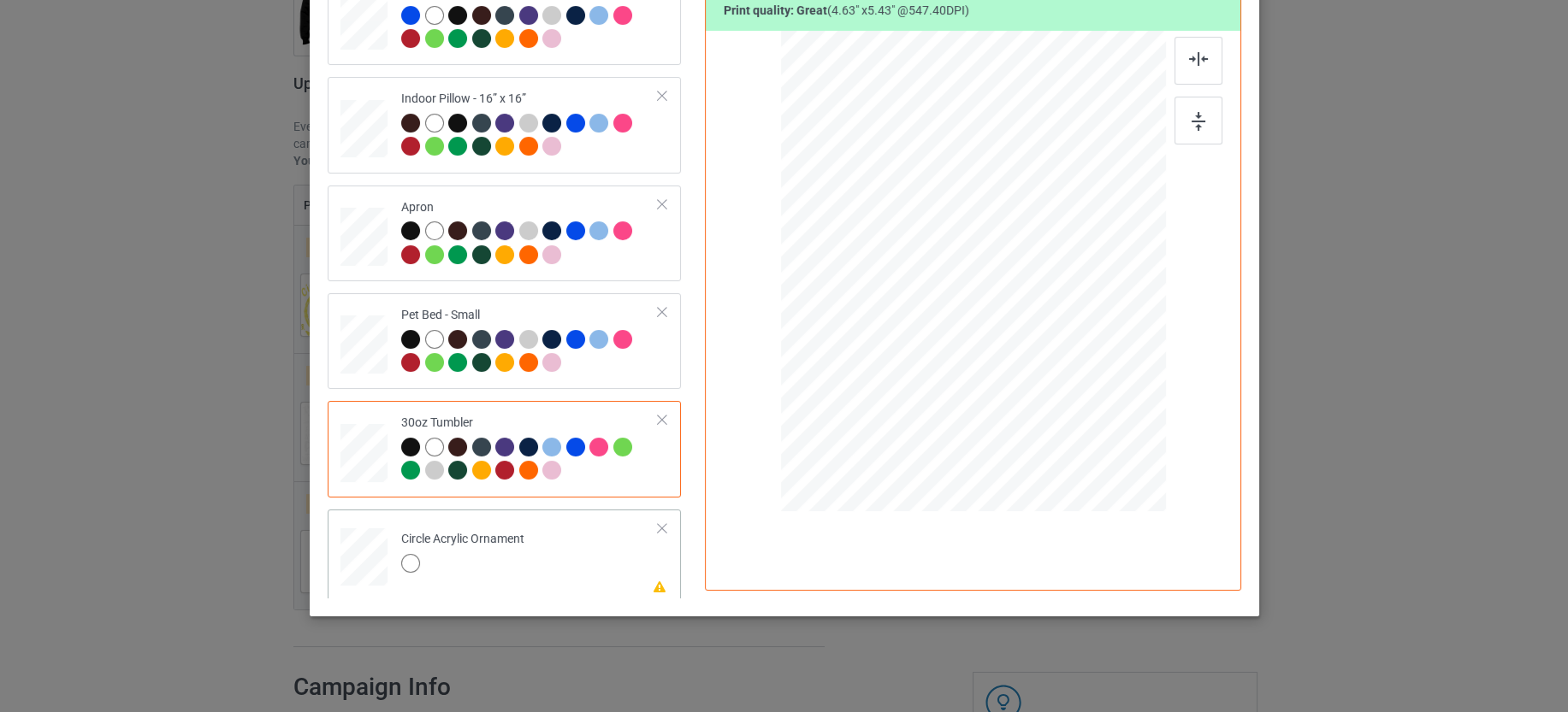
click at [583, 566] on td "Please review artwork placement Circle Acrylic Ornament" at bounding box center [530, 553] width 276 height 74
click at [656, 522] on div at bounding box center [662, 528] width 12 height 12
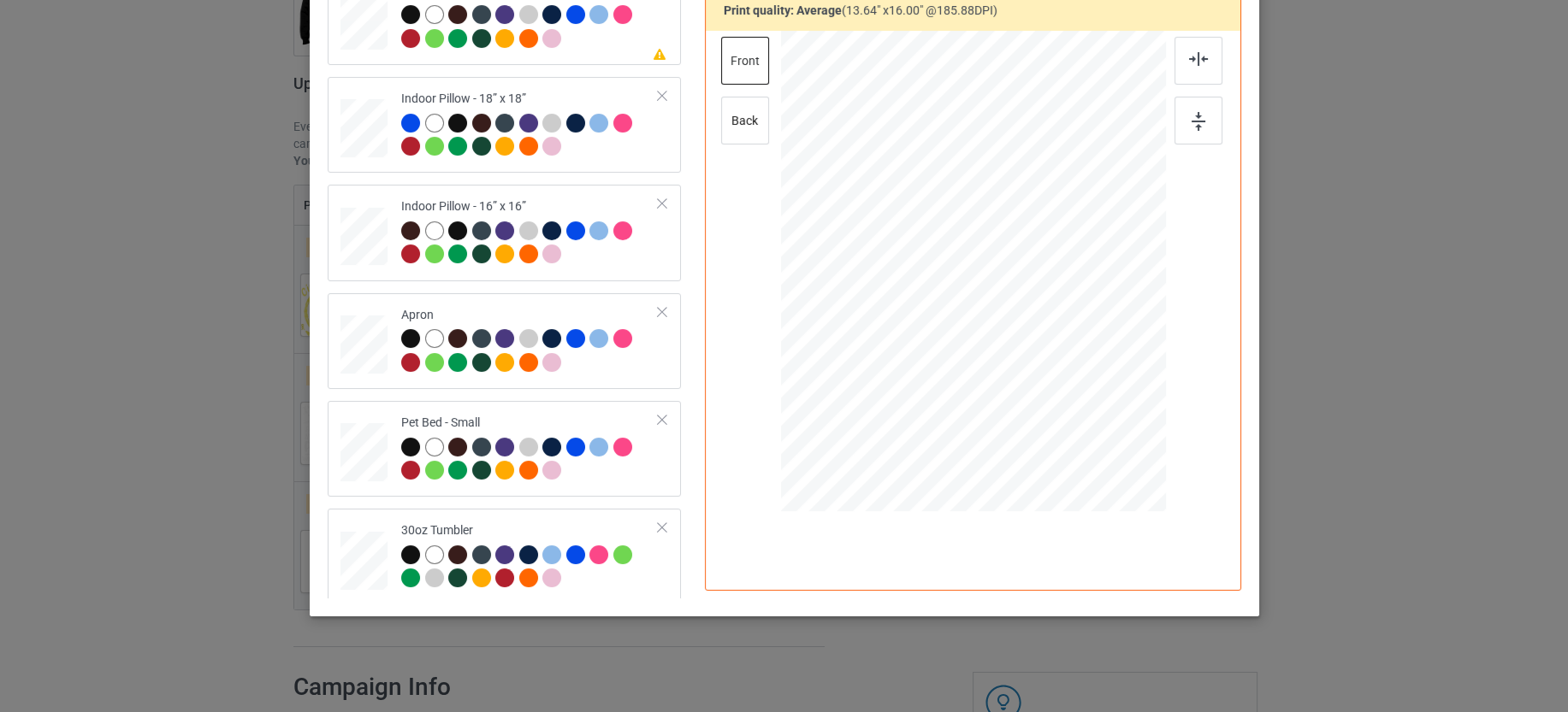
scroll to position [0, 0]
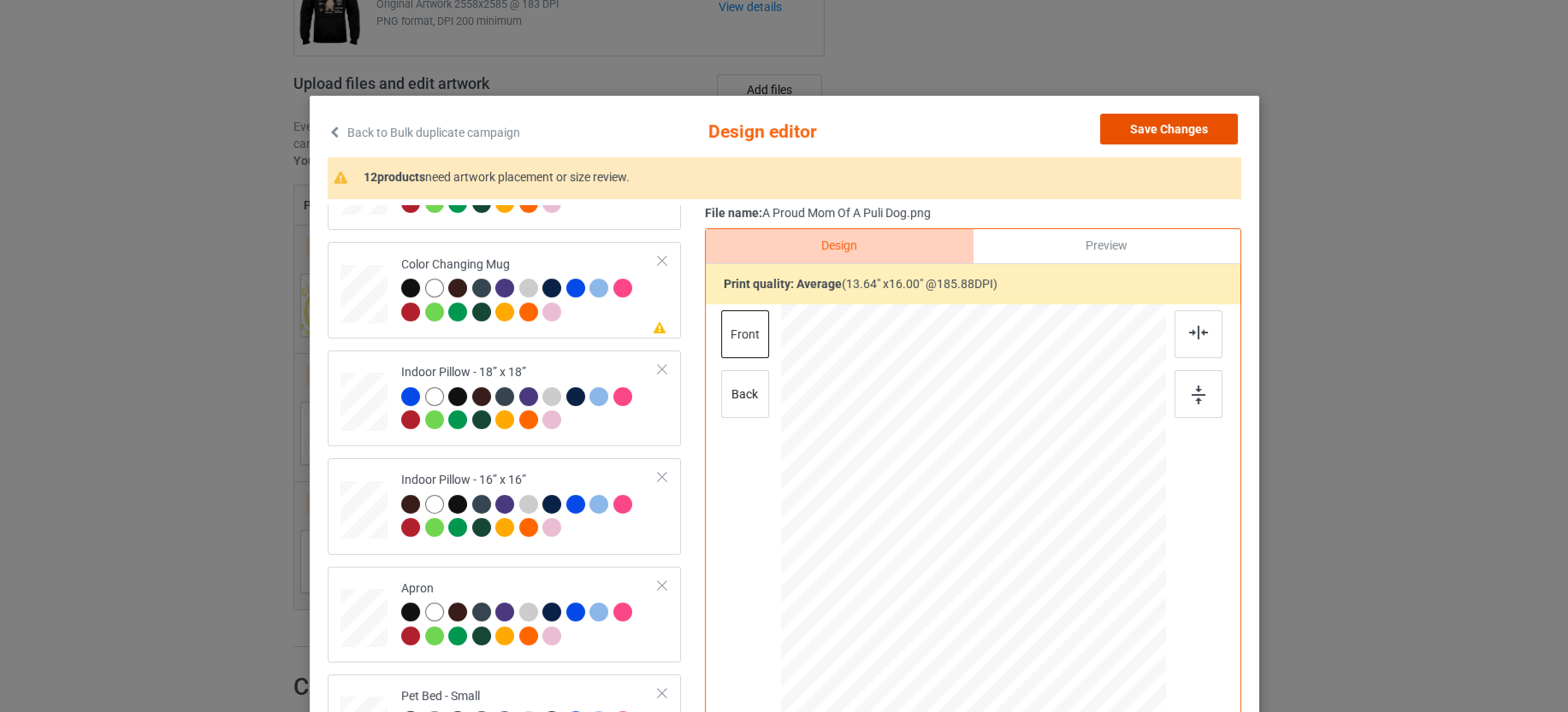
click at [1156, 138] on button "Save Changes" at bounding box center [1169, 129] width 138 height 31
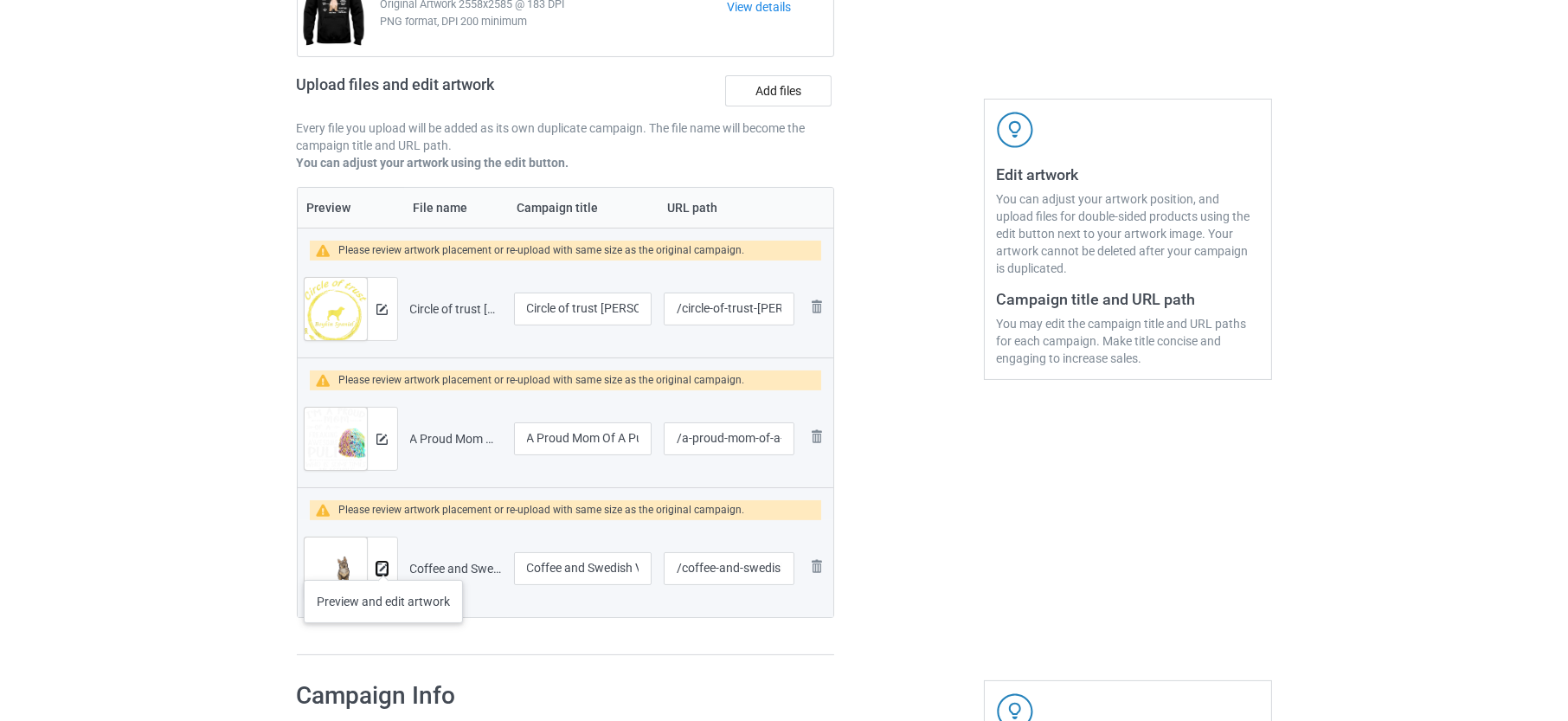
click at [384, 564] on img at bounding box center [382, 569] width 11 height 11
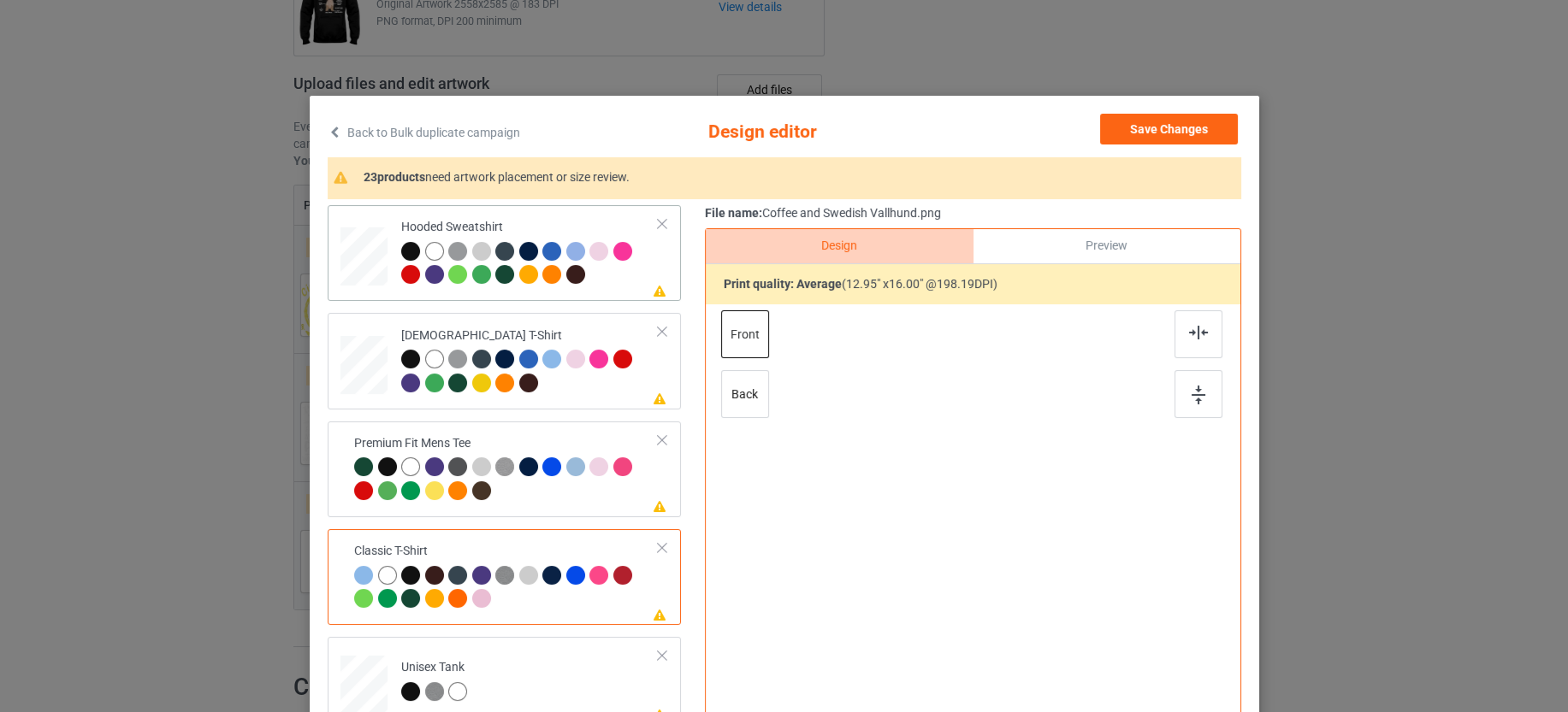
click at [589, 279] on div at bounding box center [530, 266] width 258 height 47
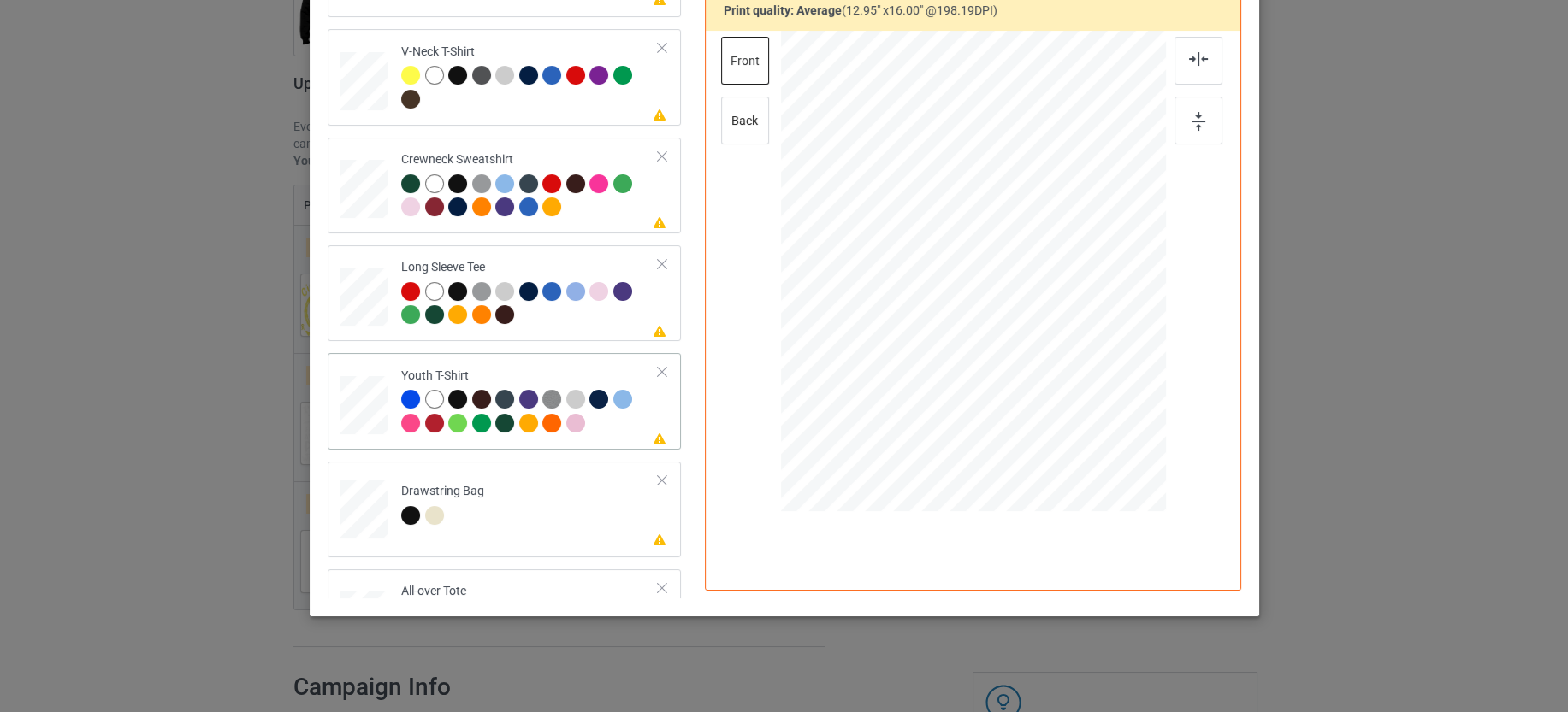
scroll to position [641, 0]
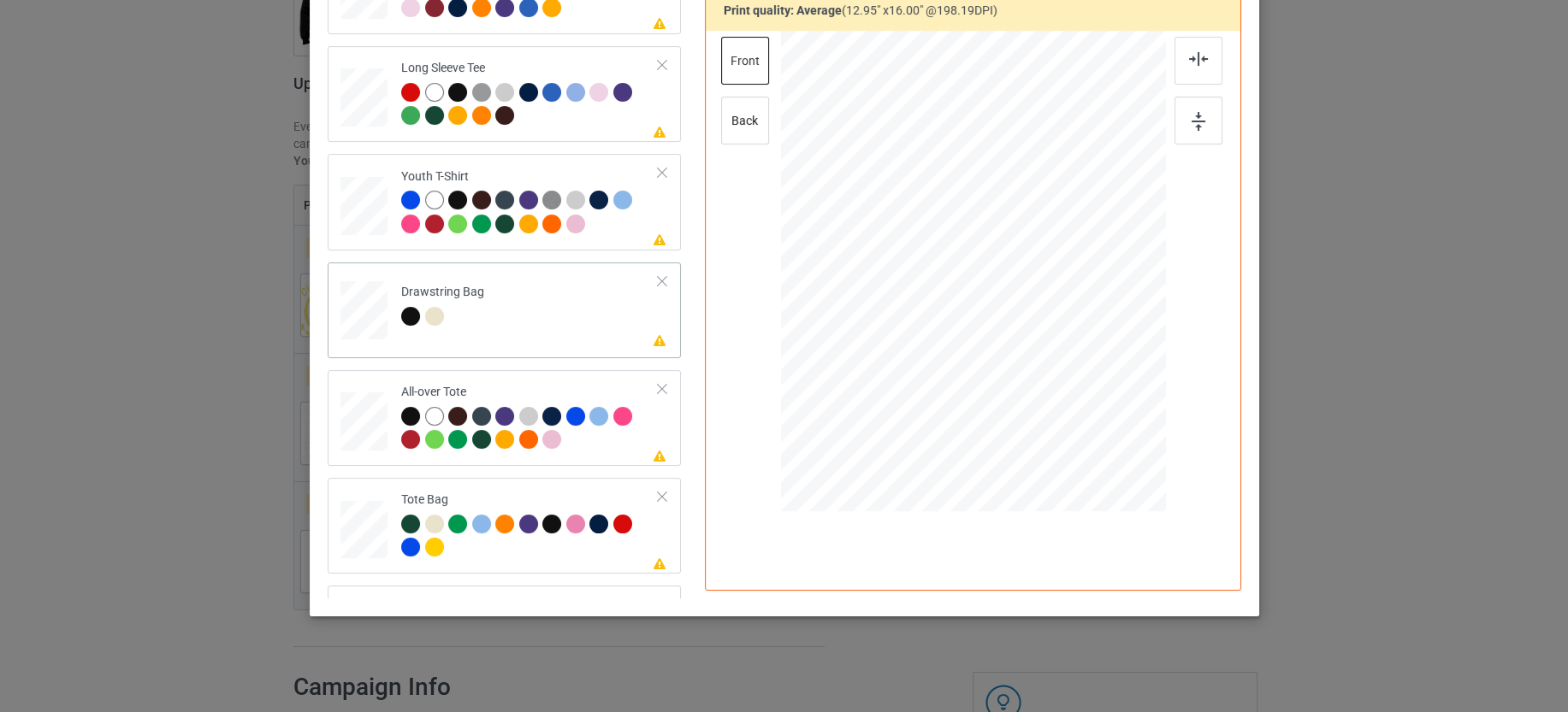
click at [586, 307] on td "Please review artwork placement Drawstring Bag" at bounding box center [530, 307] width 276 height 74
click at [603, 440] on div at bounding box center [530, 431] width 258 height 47
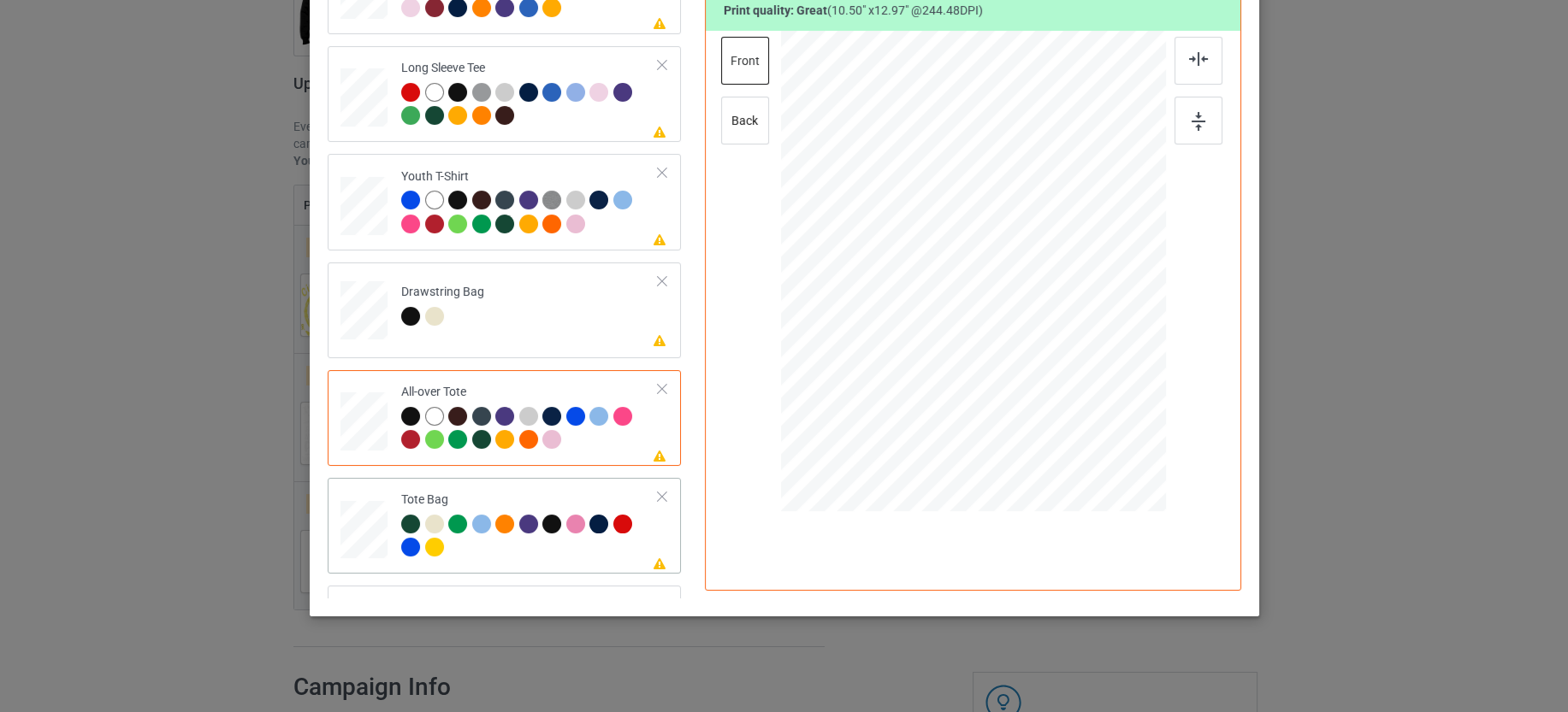
click at [599, 544] on div at bounding box center [530, 538] width 258 height 47
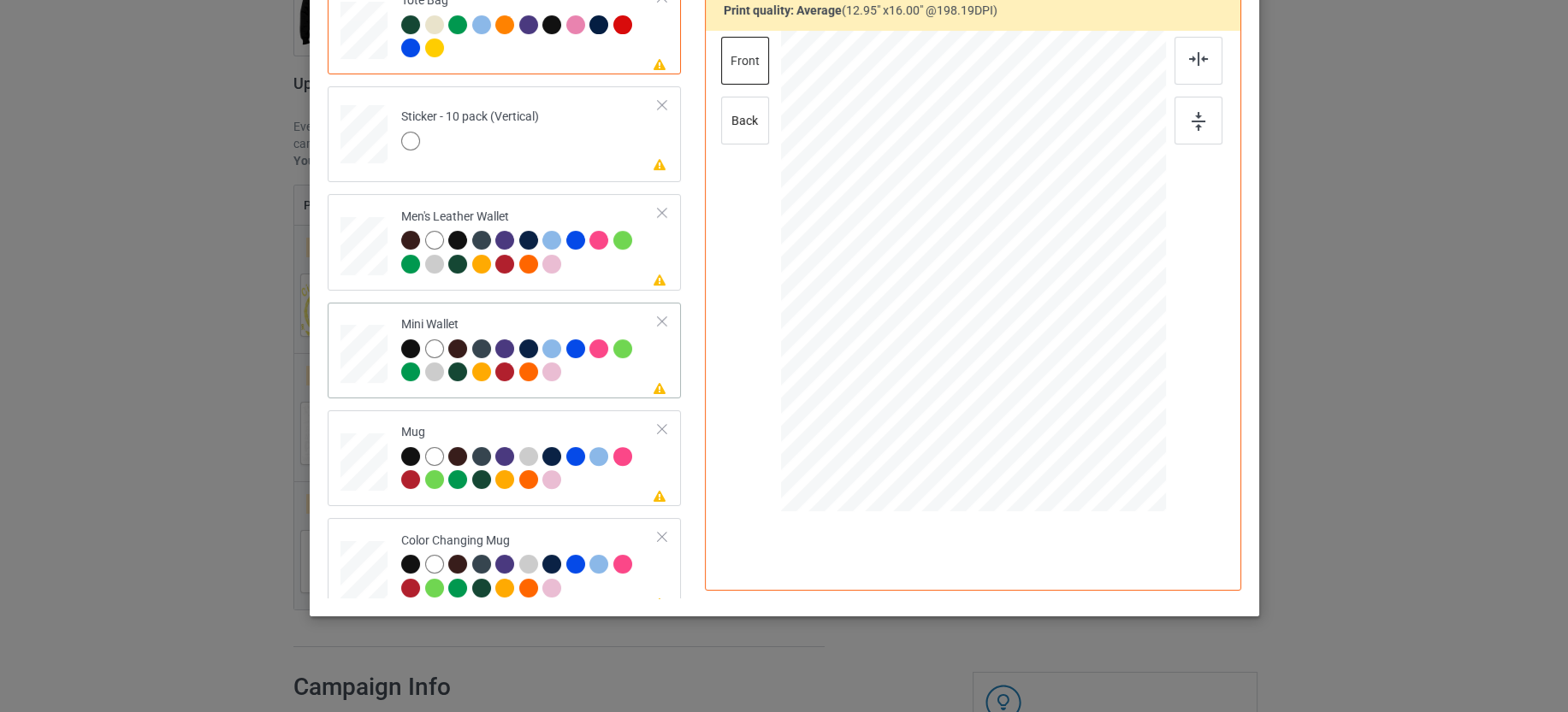
scroll to position [1175, 0]
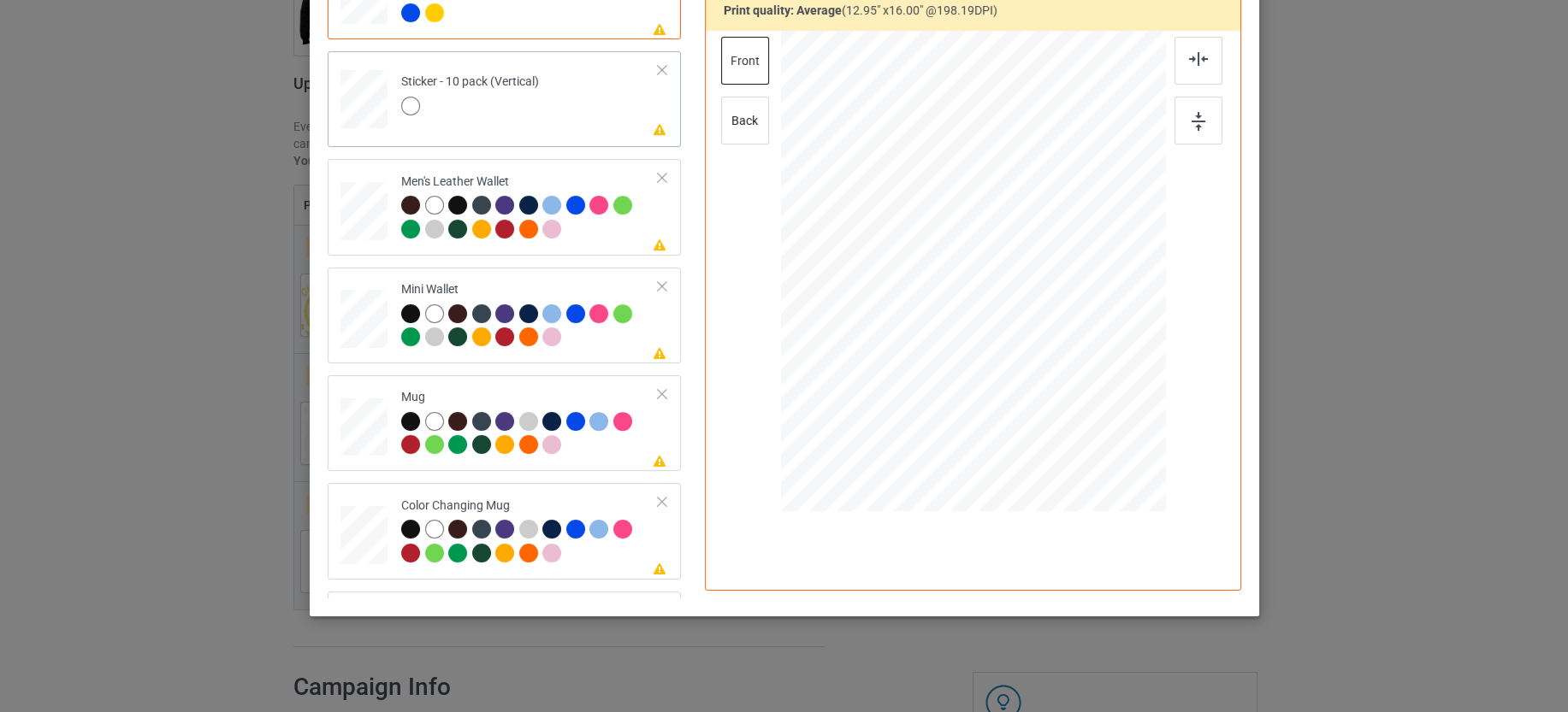
click at [569, 106] on td "Please review artwork placement Sticker - 10 pack (Vertical)" at bounding box center [530, 95] width 276 height 74
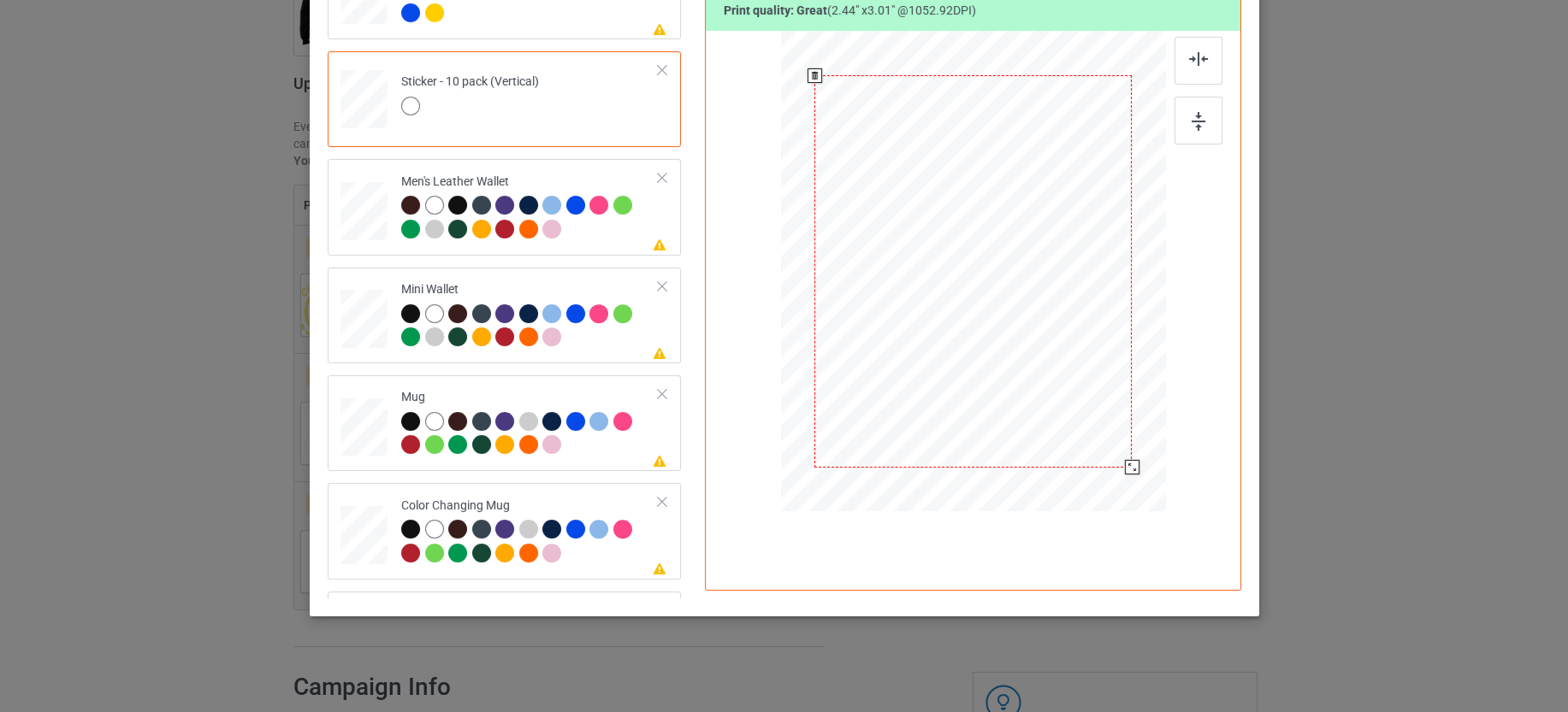
drag, startPoint x: 1066, startPoint y: 394, endPoint x: 1100, endPoint y: 483, distance: 95.3
click at [1100, 483] on div at bounding box center [972, 272] width 342 height 472
click at [561, 229] on div at bounding box center [530, 219] width 258 height 47
drag, startPoint x: 1074, startPoint y: 402, endPoint x: 1050, endPoint y: 355, distance: 52.8
click at [1050, 355] on div at bounding box center [972, 271] width 362 height 229
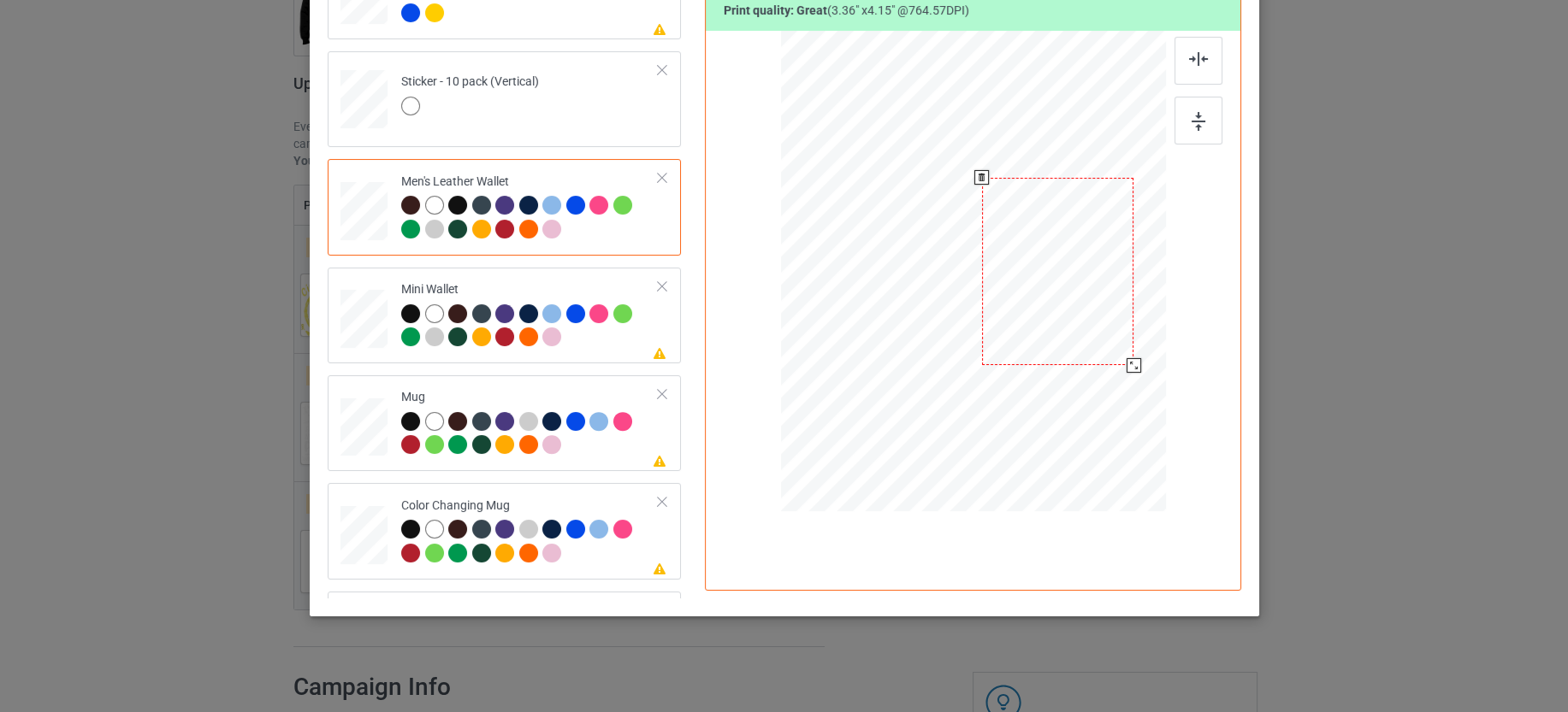
drag, startPoint x: 980, startPoint y: 305, endPoint x: 1063, endPoint y: 305, distance: 83.0
click at [1064, 305] on div at bounding box center [1057, 271] width 152 height 188
click at [591, 343] on div at bounding box center [530, 328] width 258 height 47
drag, startPoint x: 1073, startPoint y: 404, endPoint x: 1024, endPoint y: 297, distance: 117.7
click at [1024, 297] on div at bounding box center [972, 271] width 367 height 134
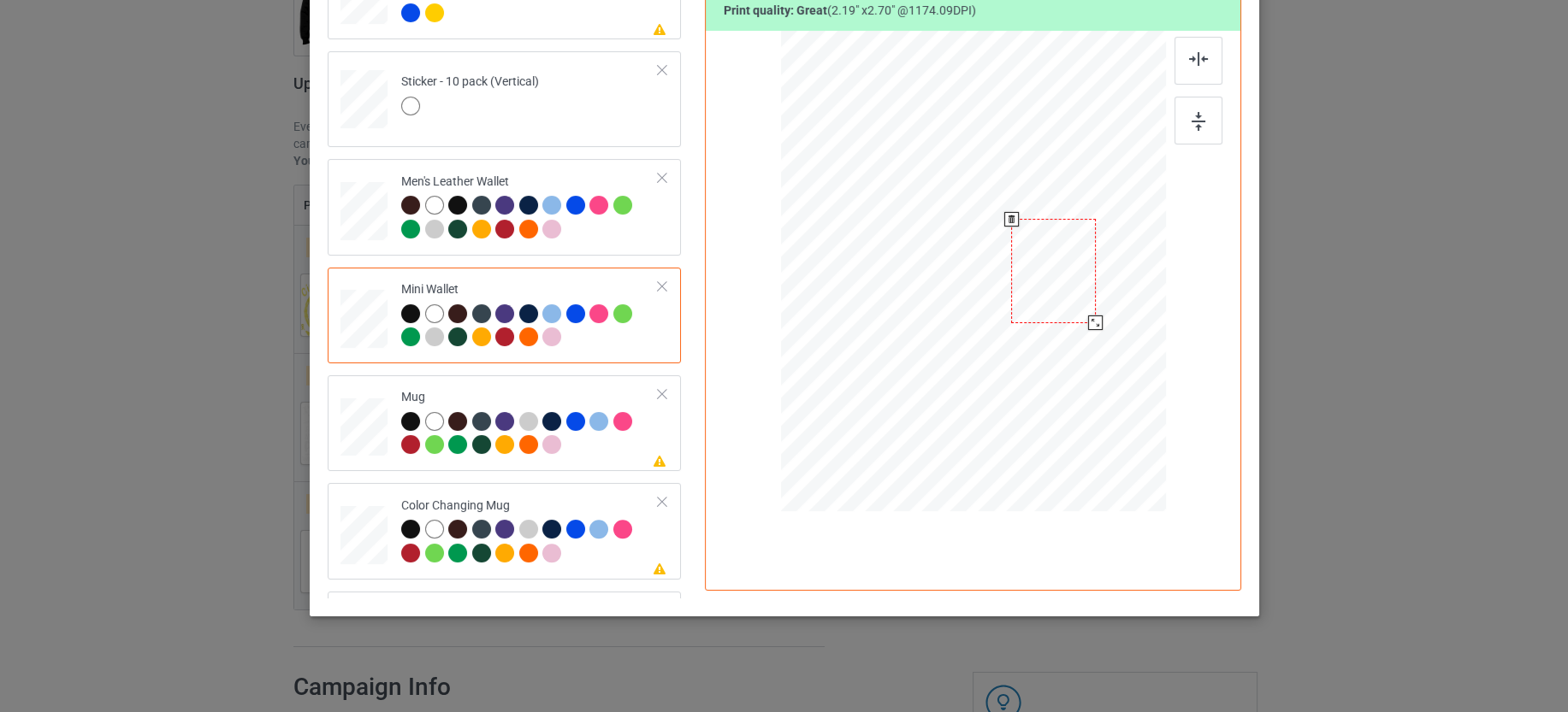
drag, startPoint x: 1003, startPoint y: 285, endPoint x: 1082, endPoint y: 284, distance: 79.0
click at [1082, 284] on div at bounding box center [1053, 270] width 83 height 104
click at [603, 451] on div at bounding box center [530, 435] width 258 height 47
drag, startPoint x: 1081, startPoint y: 412, endPoint x: 1028, endPoint y: 317, distance: 108.8
click at [1028, 317] on div at bounding box center [973, 270] width 385 height 160
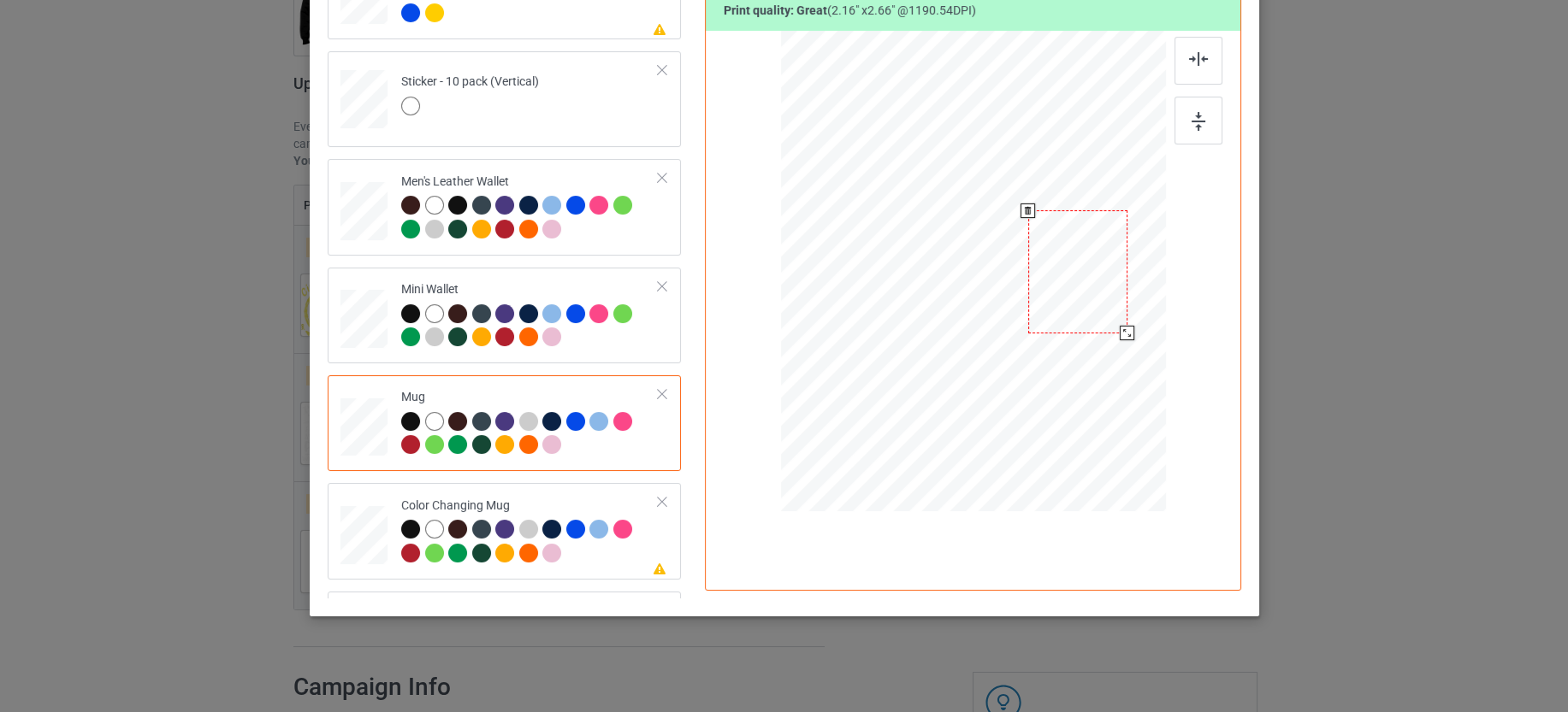
drag, startPoint x: 1033, startPoint y: 278, endPoint x: 1078, endPoint y: 273, distance: 45.3
click at [1078, 273] on div at bounding box center [1076, 271] width 99 height 122
click at [1122, 335] on div at bounding box center [1129, 336] width 15 height 15
click at [1074, 297] on div at bounding box center [1080, 271] width 103 height 126
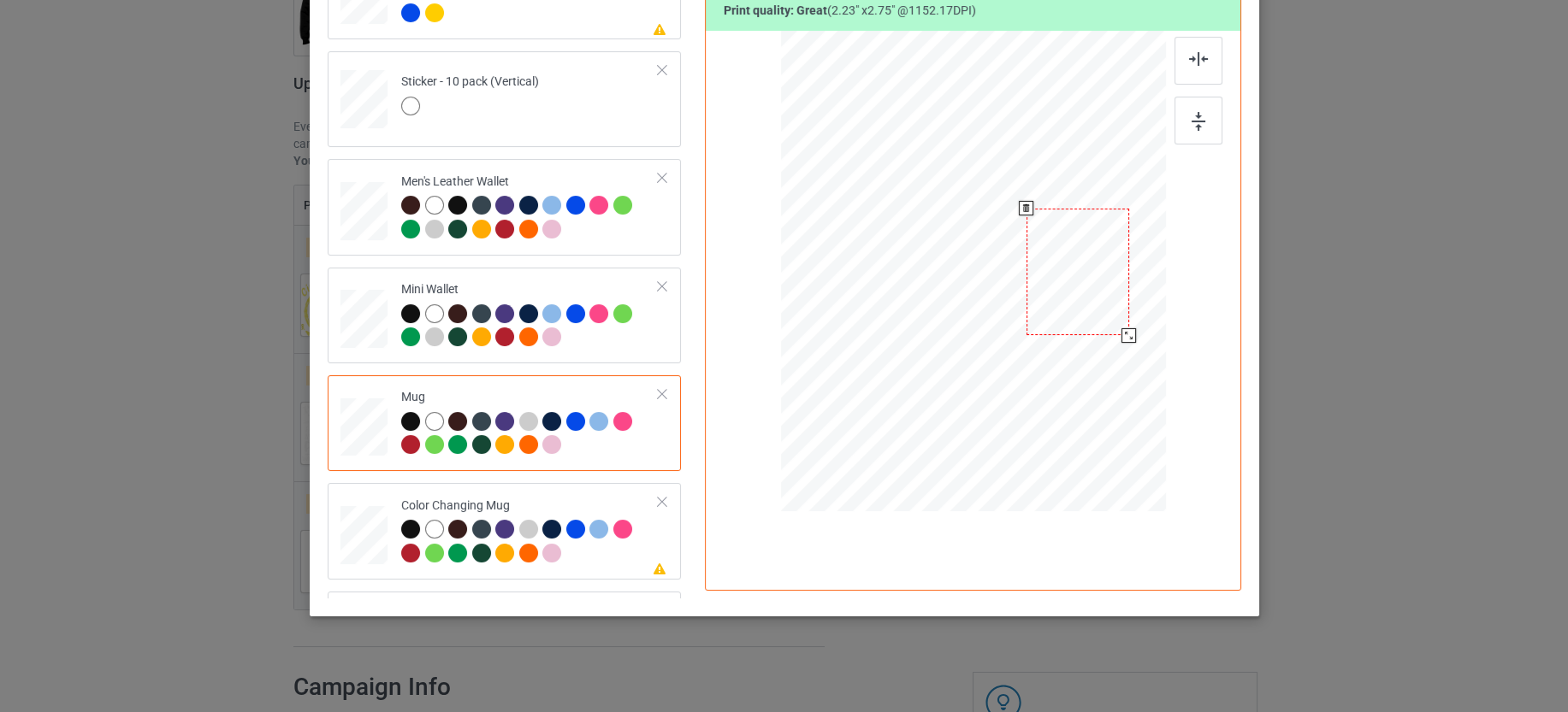
click at [1071, 297] on div at bounding box center [1076, 271] width 103 height 126
click at [590, 551] on div at bounding box center [530, 543] width 258 height 47
drag, startPoint x: 1083, startPoint y: 300, endPoint x: 874, endPoint y: 301, distance: 209.0
click at [874, 301] on div at bounding box center [865, 272] width 103 height 126
click at [604, 451] on div at bounding box center [530, 435] width 258 height 47
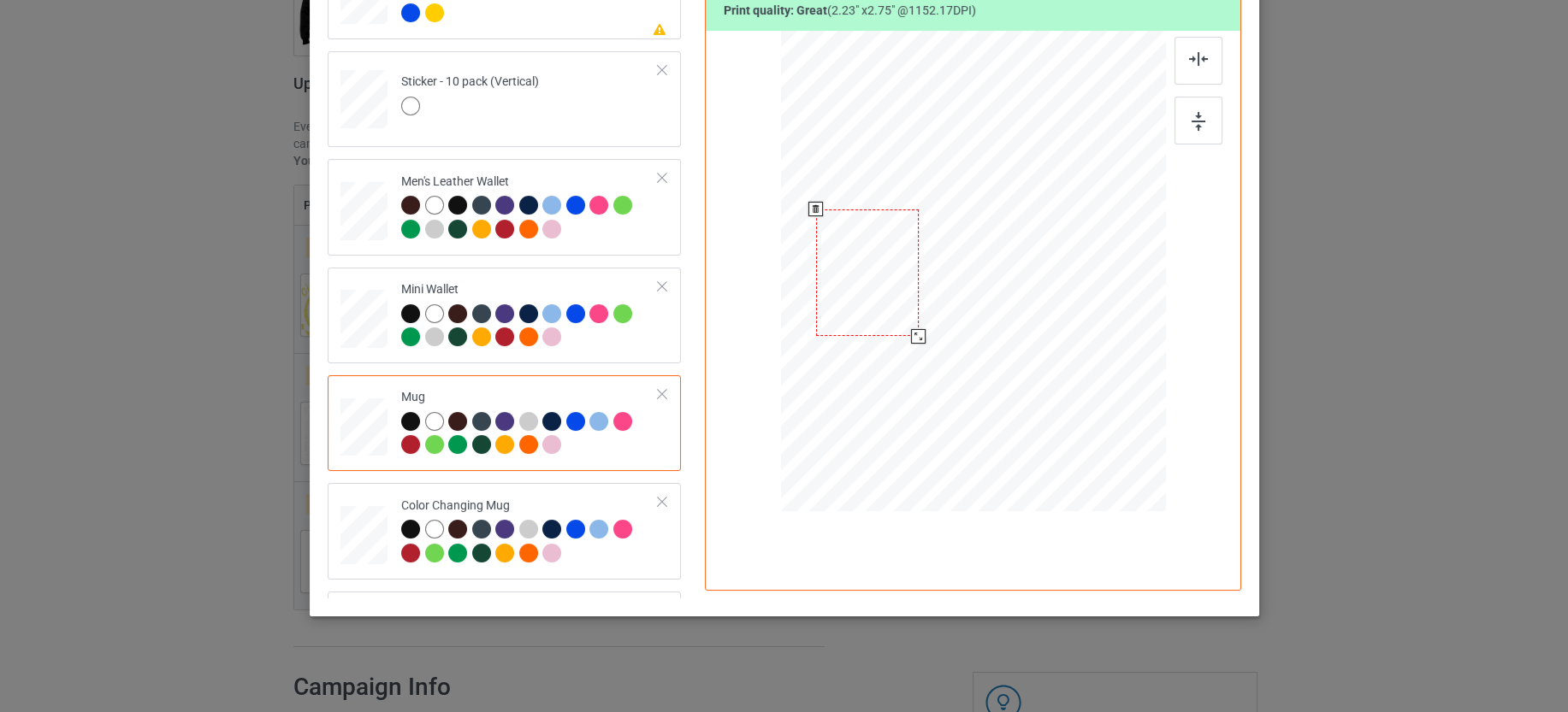
click at [860, 281] on div at bounding box center [866, 272] width 103 height 126
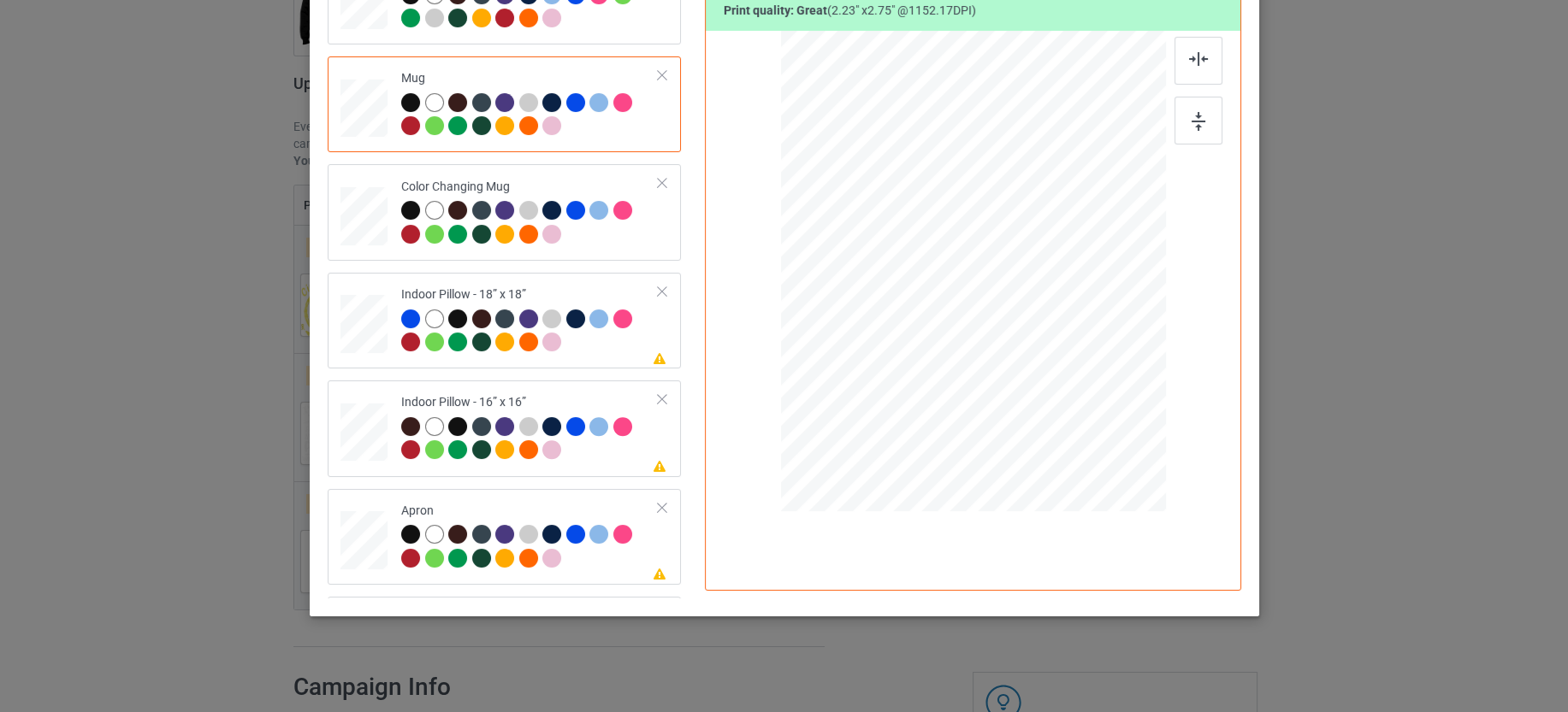
scroll to position [1496, 0]
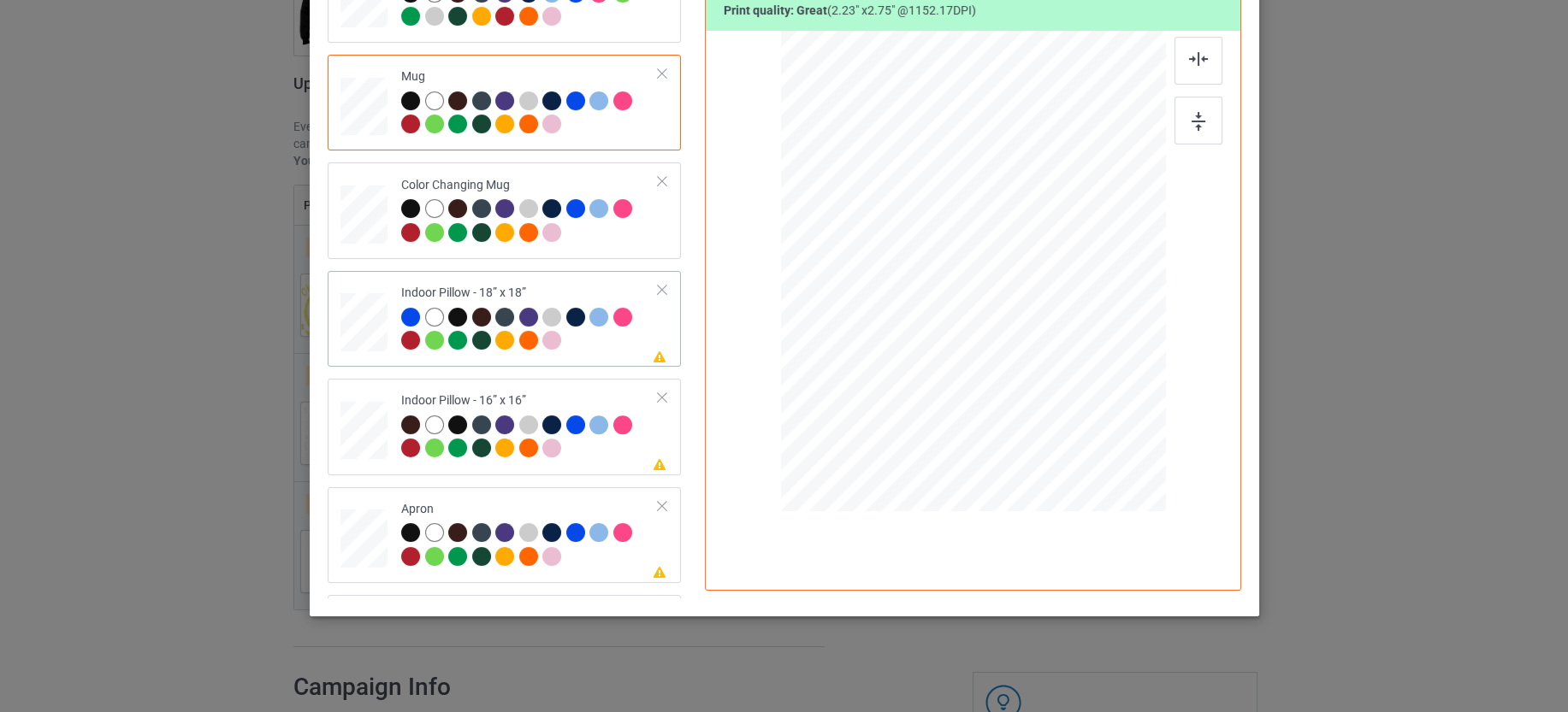
click at [590, 334] on div at bounding box center [530, 331] width 258 height 47
drag, startPoint x: 1080, startPoint y: 411, endPoint x: 1093, endPoint y: 421, distance: 16.4
click at [1093, 421] on div at bounding box center [1097, 425] width 15 height 15
click at [603, 453] on div at bounding box center [530, 439] width 258 height 47
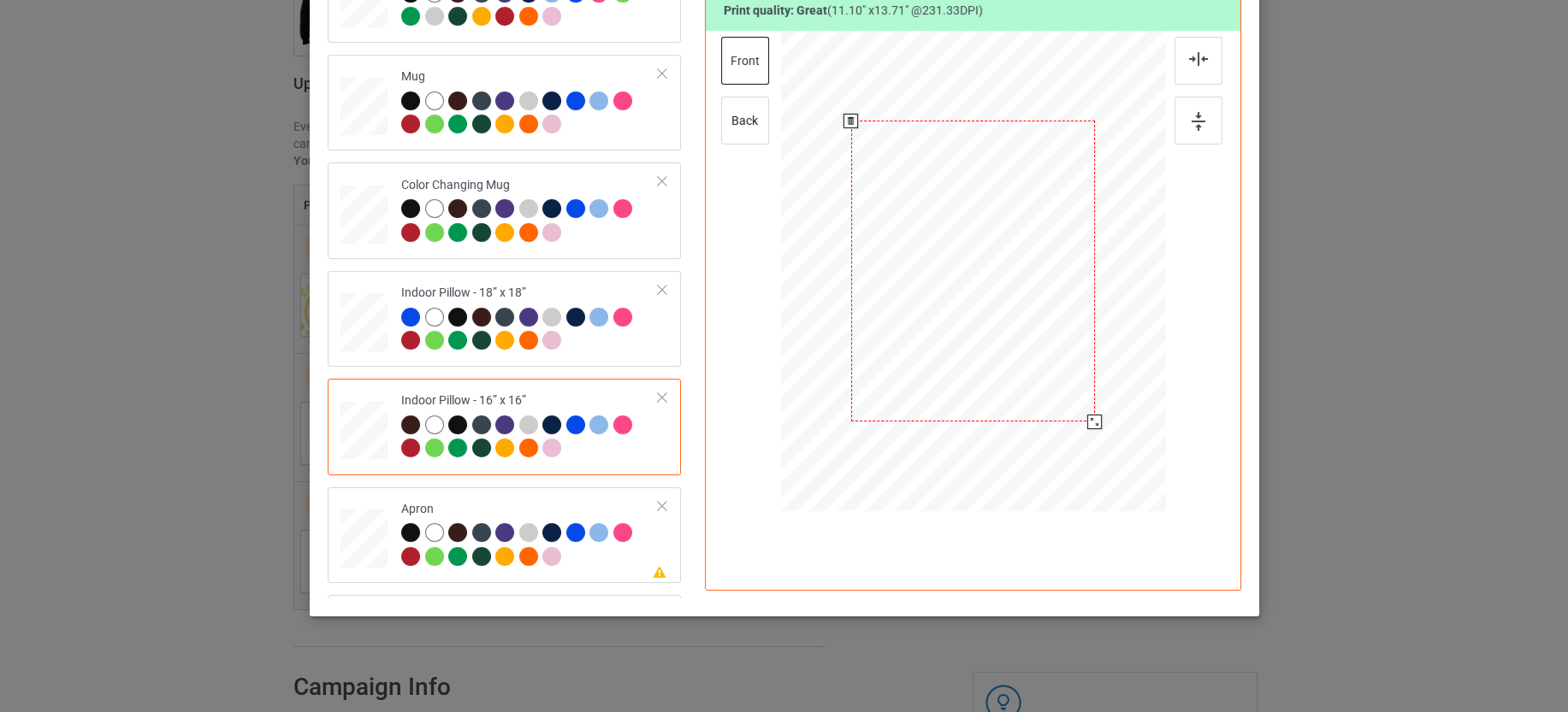
drag, startPoint x: 1080, startPoint y: 408, endPoint x: 1087, endPoint y: 415, distance: 9.9
click at [1087, 415] on div at bounding box center [1094, 422] width 15 height 15
click at [604, 548] on div at bounding box center [530, 547] width 258 height 47
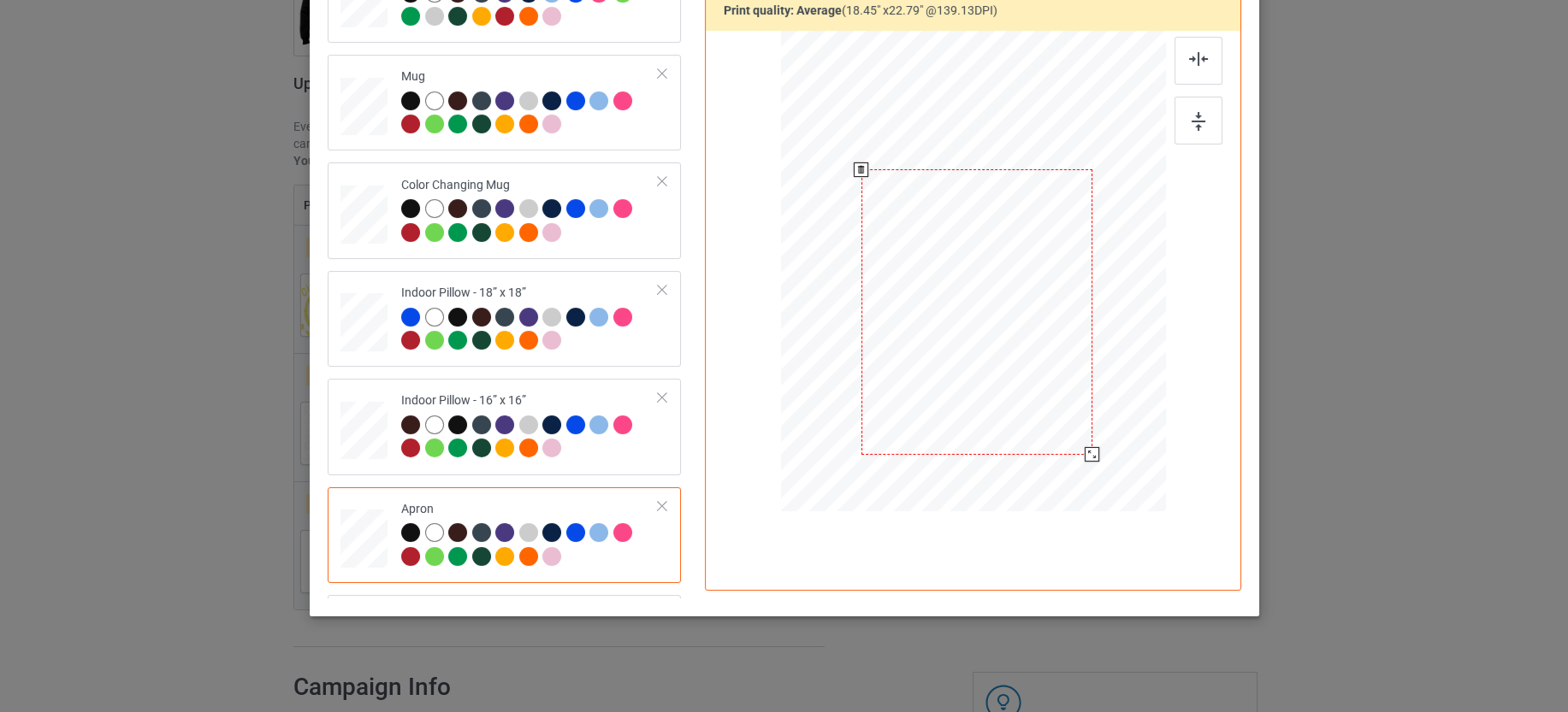
drag, startPoint x: 1034, startPoint y: 336, endPoint x: 1038, endPoint y: 376, distance: 40.2
click at [1038, 376] on div at bounding box center [975, 312] width 230 height 286
drag, startPoint x: 1084, startPoint y: 452, endPoint x: 1080, endPoint y: 439, distance: 13.6
click at [1080, 439] on div at bounding box center [1083, 445] width 15 height 15
click at [1028, 387] on div at bounding box center [977, 326] width 215 height 266
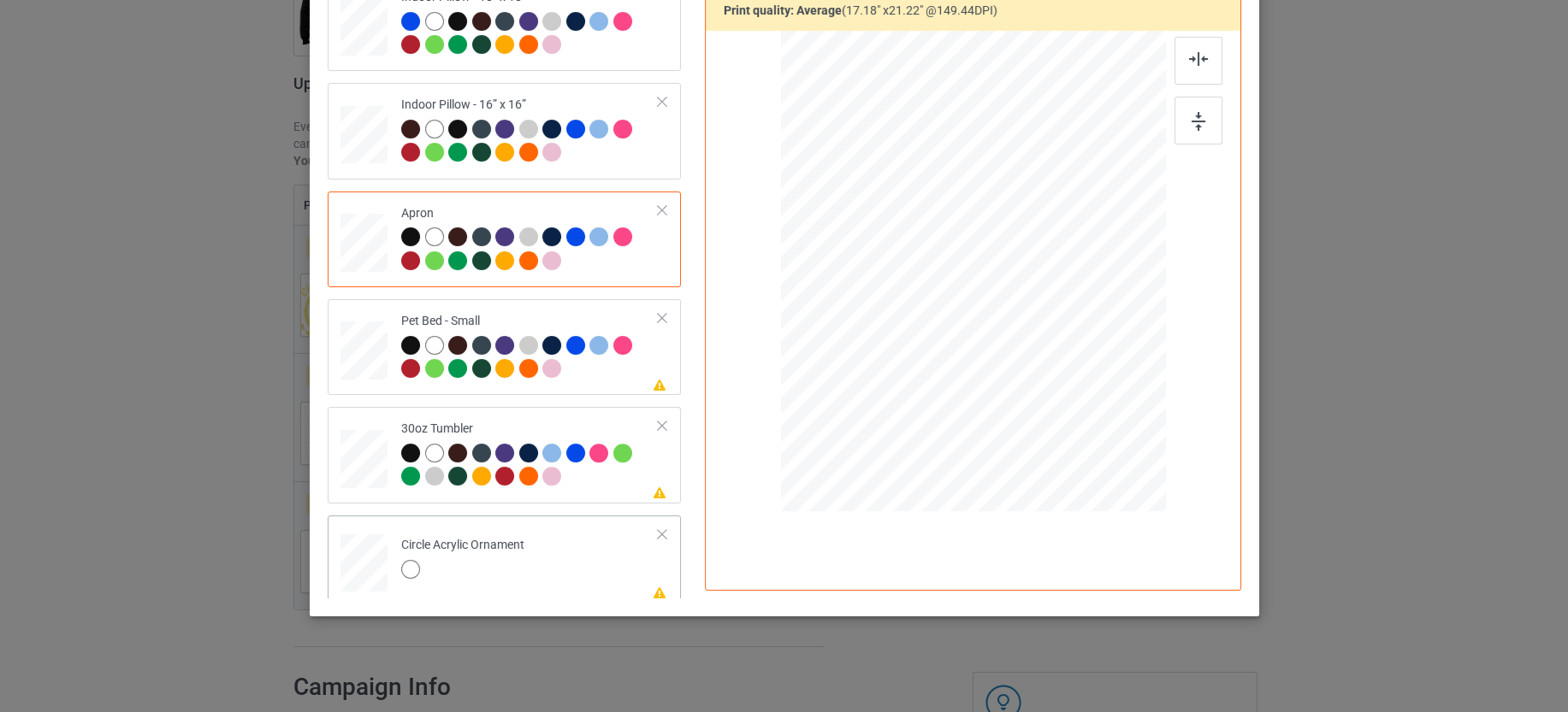
scroll to position [1798, 0]
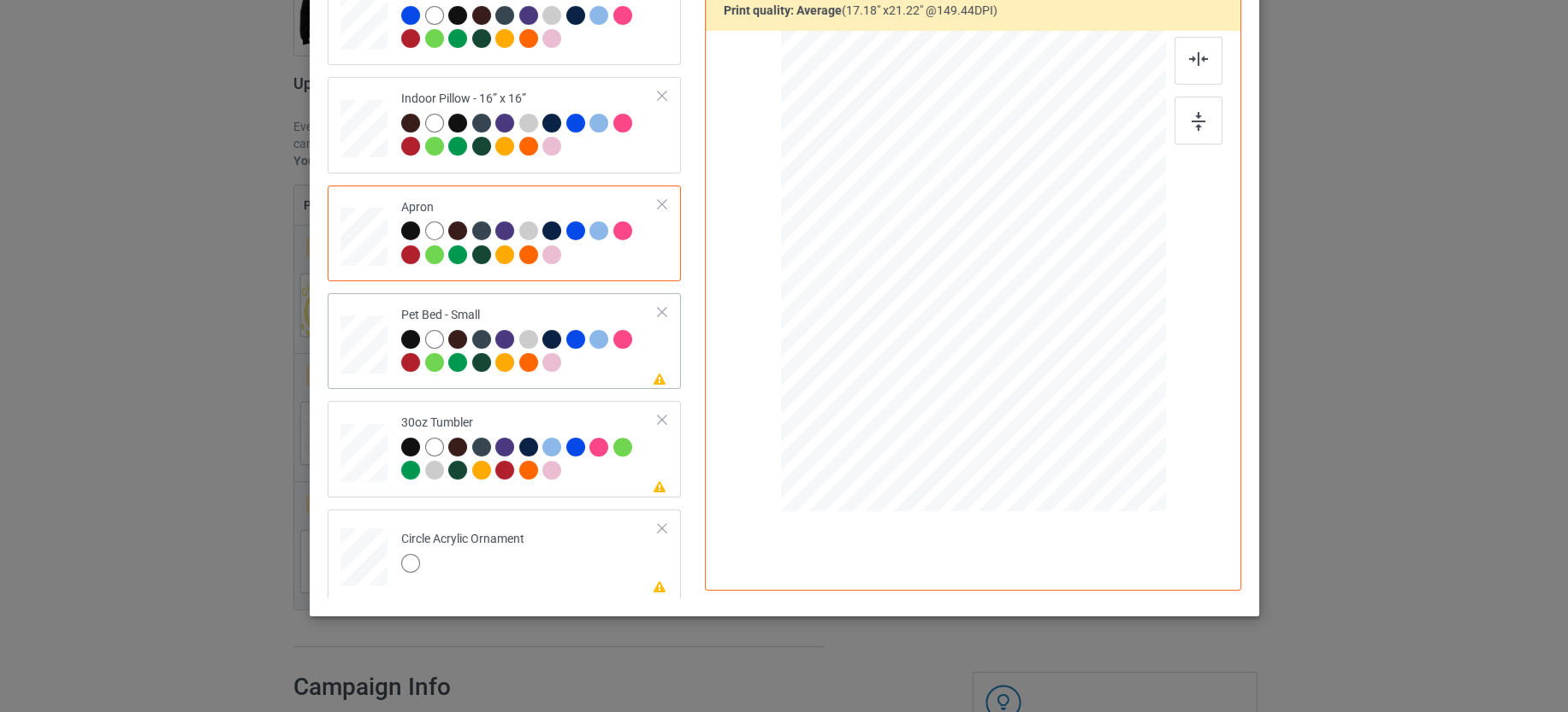
click at [588, 364] on div at bounding box center [530, 354] width 258 height 47
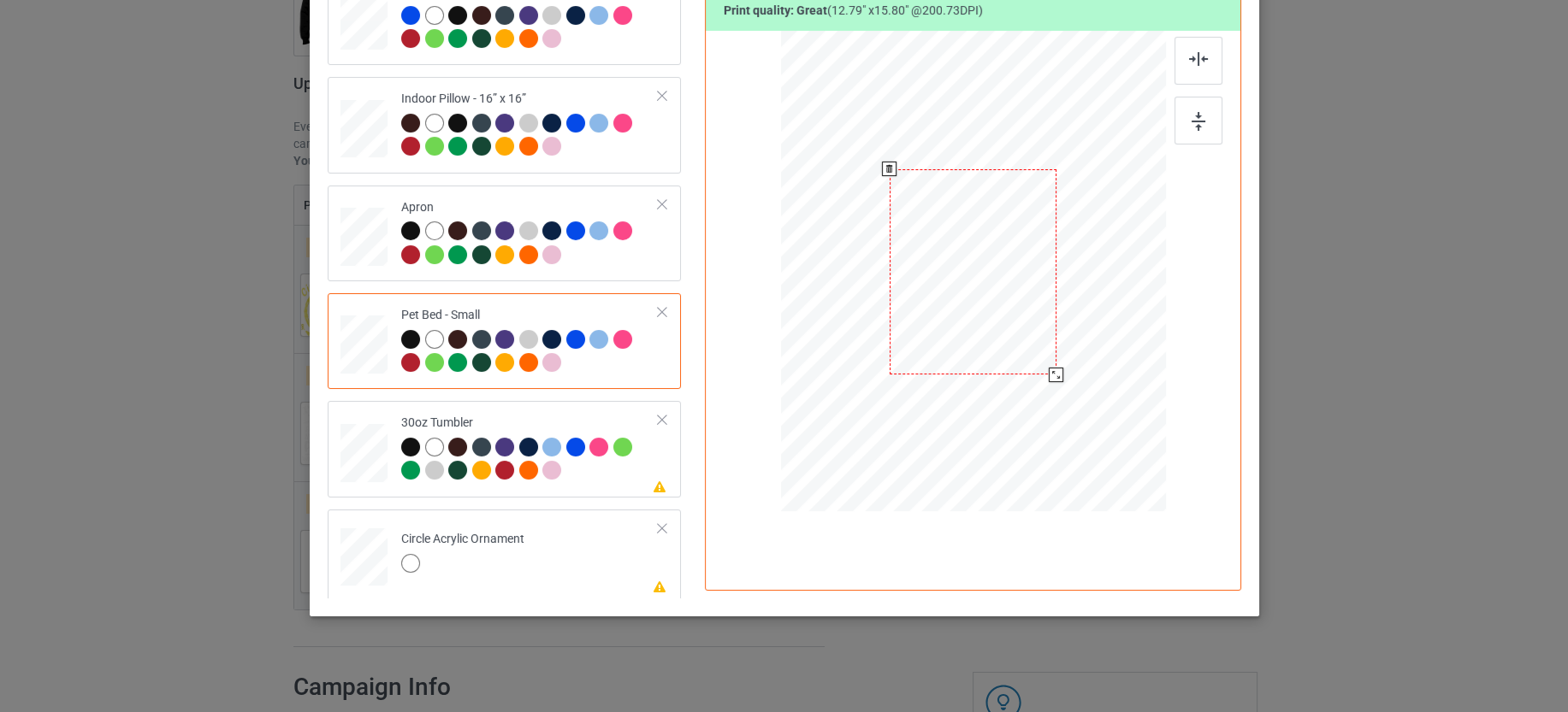
drag, startPoint x: 1073, startPoint y: 409, endPoint x: 1039, endPoint y: 374, distance: 48.8
click at [1049, 374] on div at bounding box center [1056, 375] width 15 height 15
click at [599, 474] on div at bounding box center [530, 462] width 258 height 47
drag, startPoint x: 1071, startPoint y: 403, endPoint x: 1032, endPoint y: 353, distance: 63.4
click at [1035, 353] on div at bounding box center [1043, 358] width 15 height 15
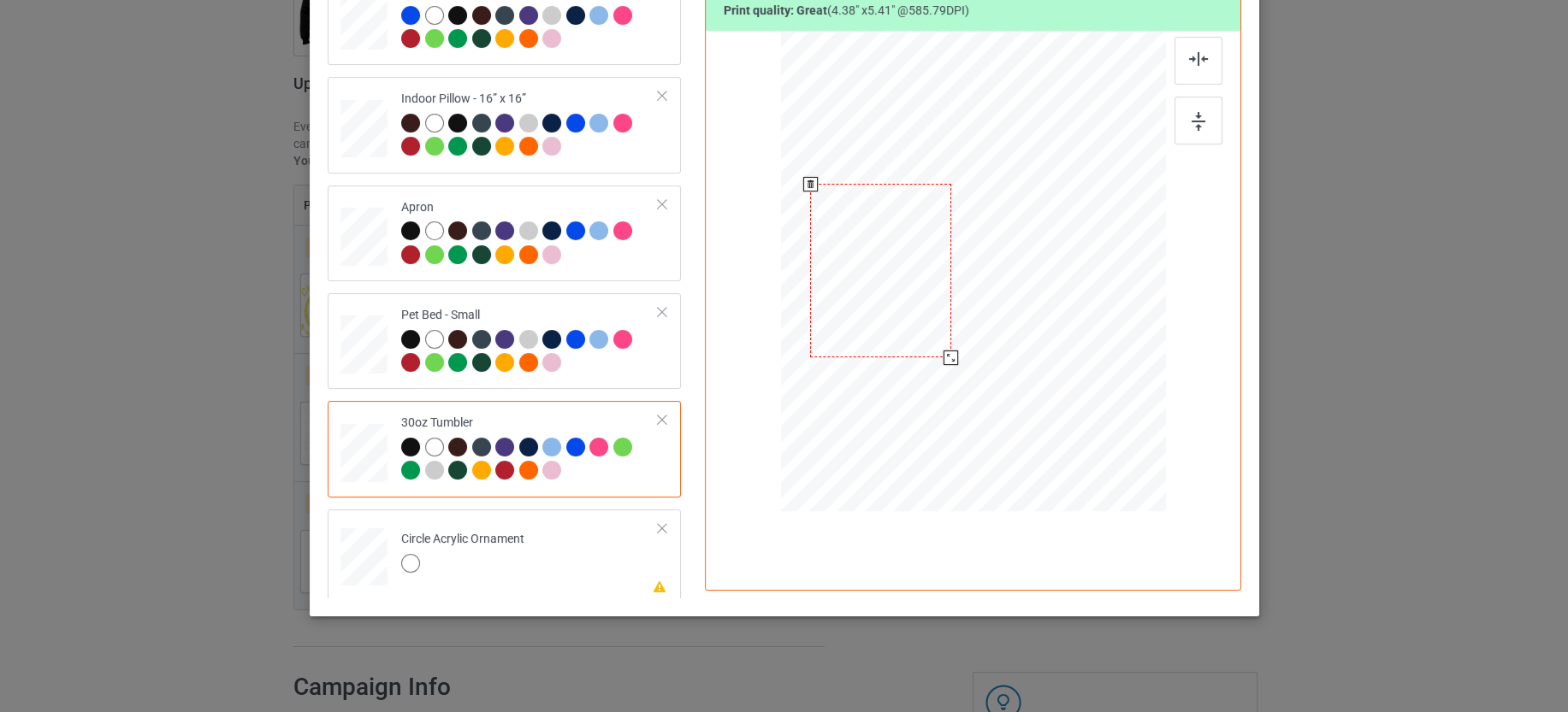
drag, startPoint x: 916, startPoint y: 314, endPoint x: 904, endPoint y: 317, distance: 12.4
click at [904, 317] on div at bounding box center [880, 270] width 141 height 173
click at [571, 560] on td "Please review artwork placement Circle Acrylic Ornament" at bounding box center [530, 553] width 276 height 74
click at [656, 522] on div at bounding box center [662, 528] width 12 height 12
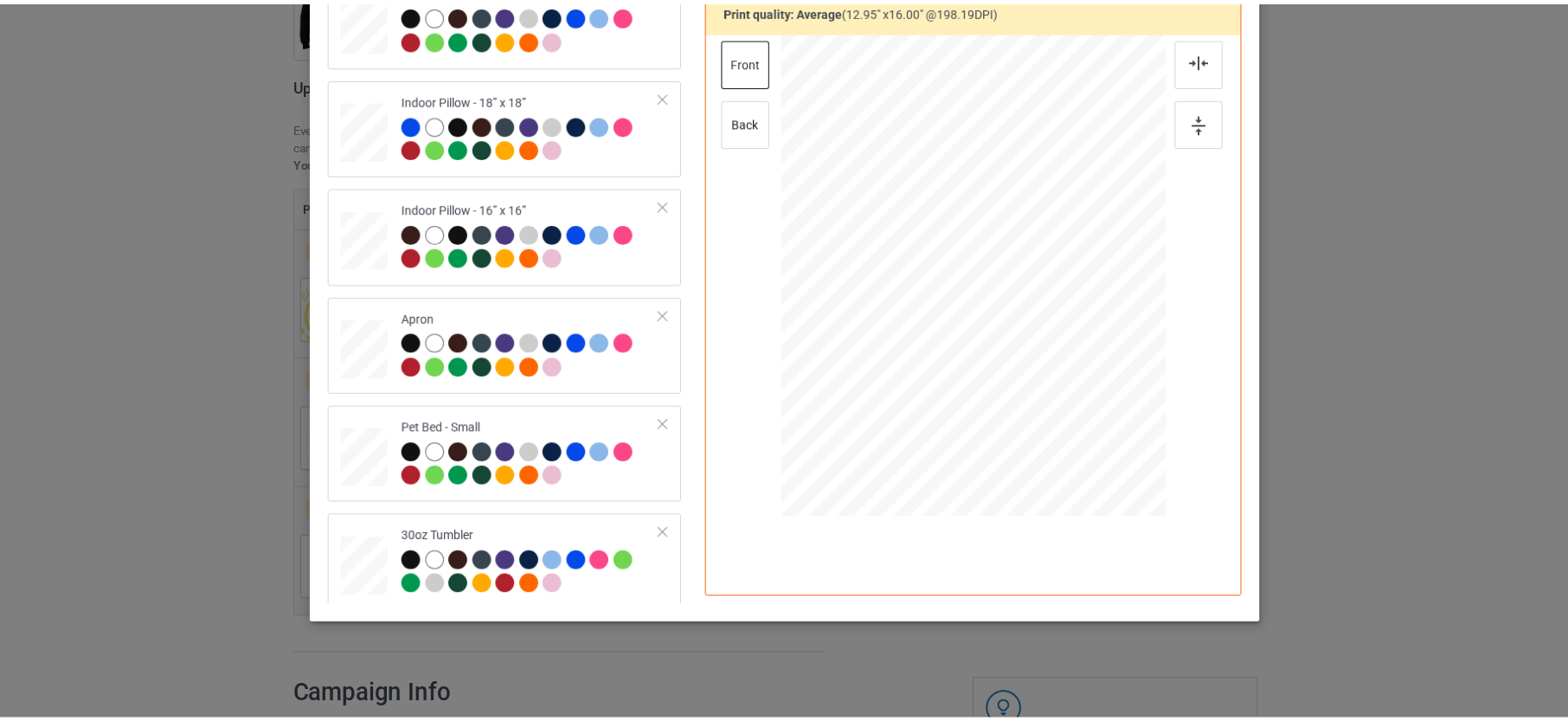
scroll to position [0, 0]
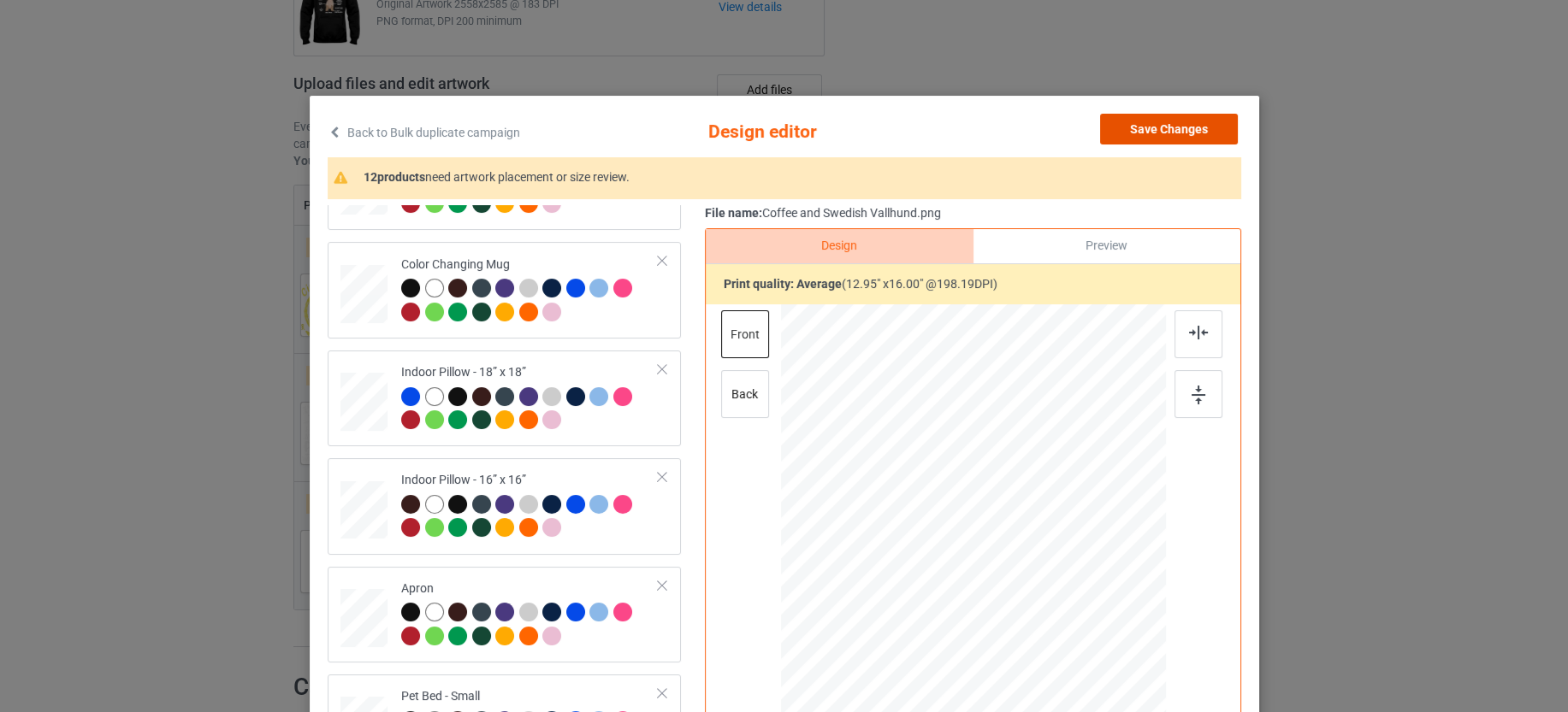
click at [1150, 134] on button "Save Changes" at bounding box center [1169, 129] width 138 height 31
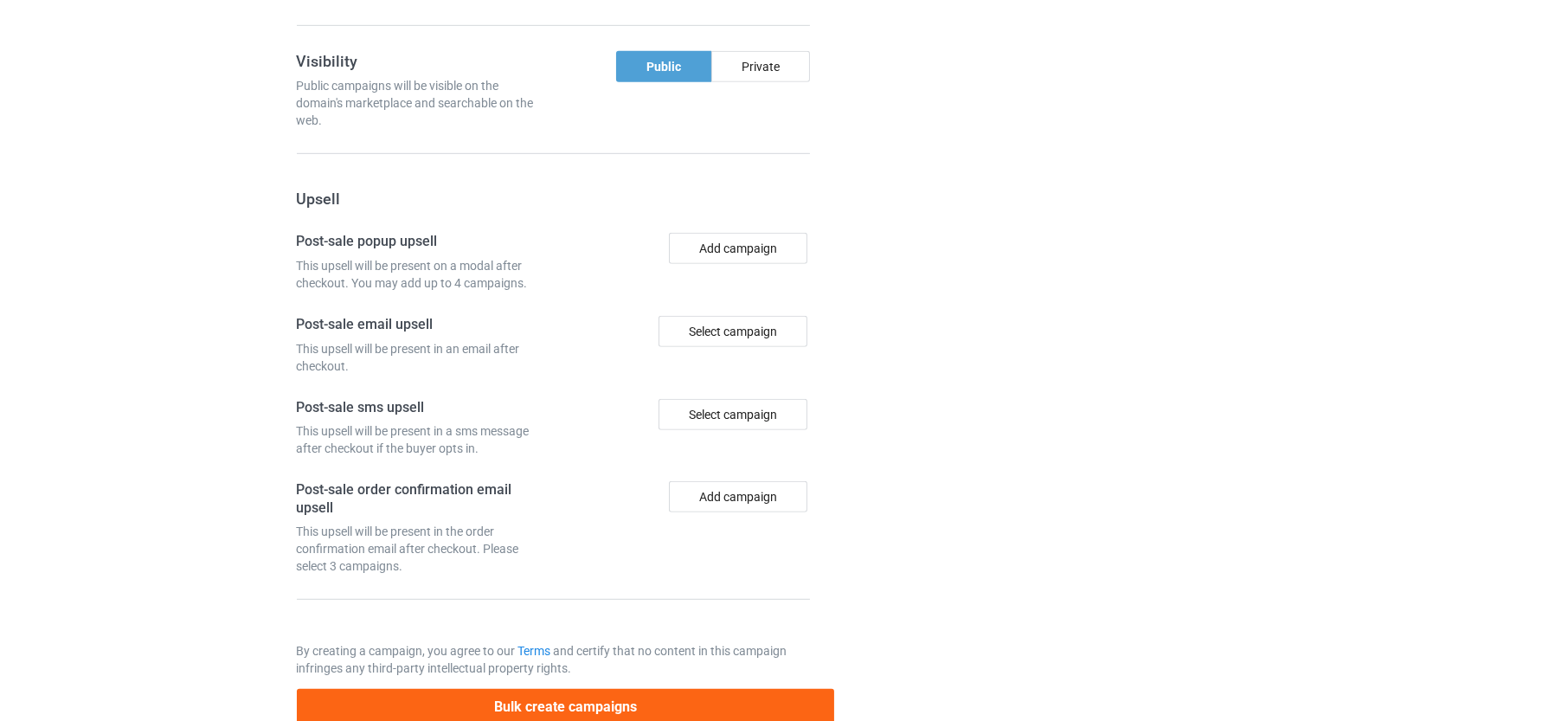
scroll to position [1747, 0]
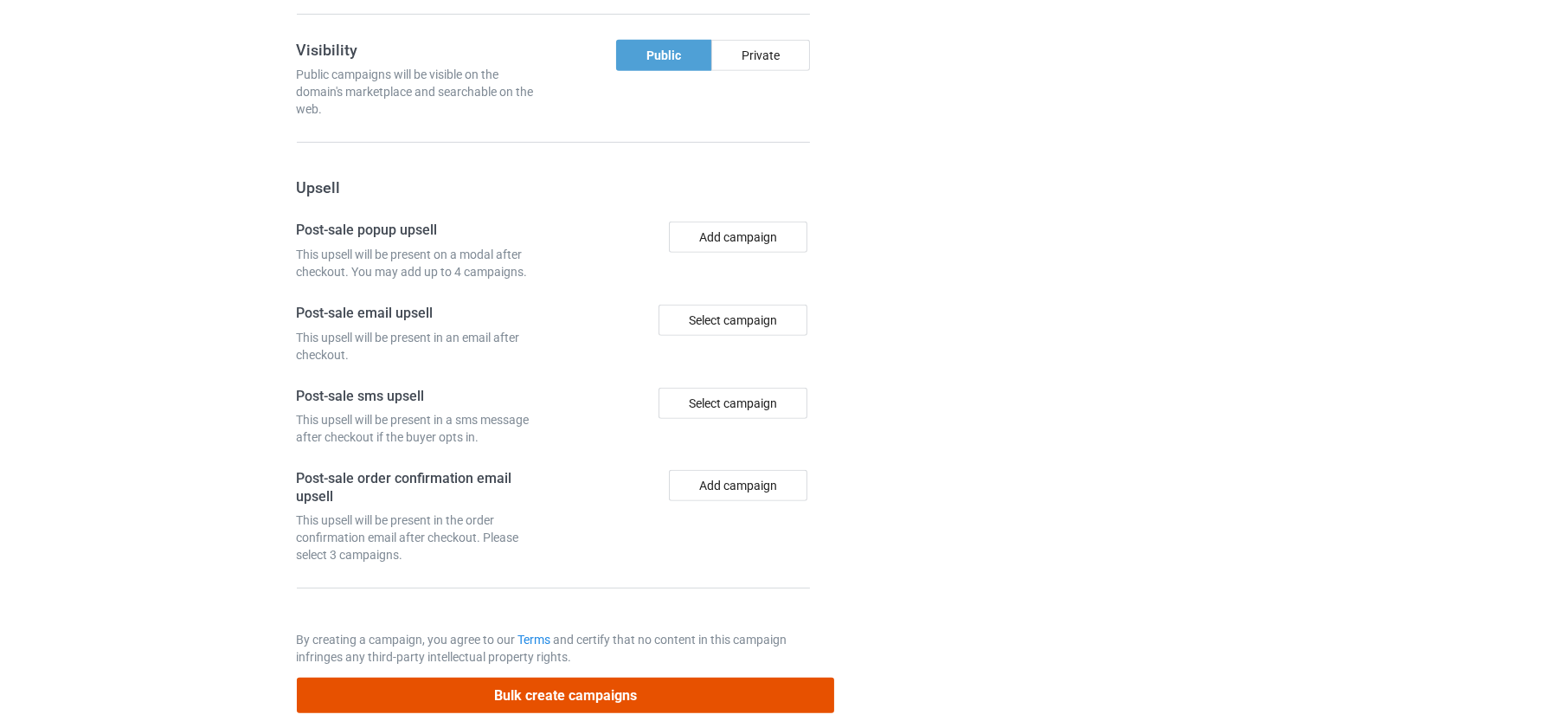
click at [640, 678] on button "Bulk create campaigns" at bounding box center [566, 695] width 538 height 36
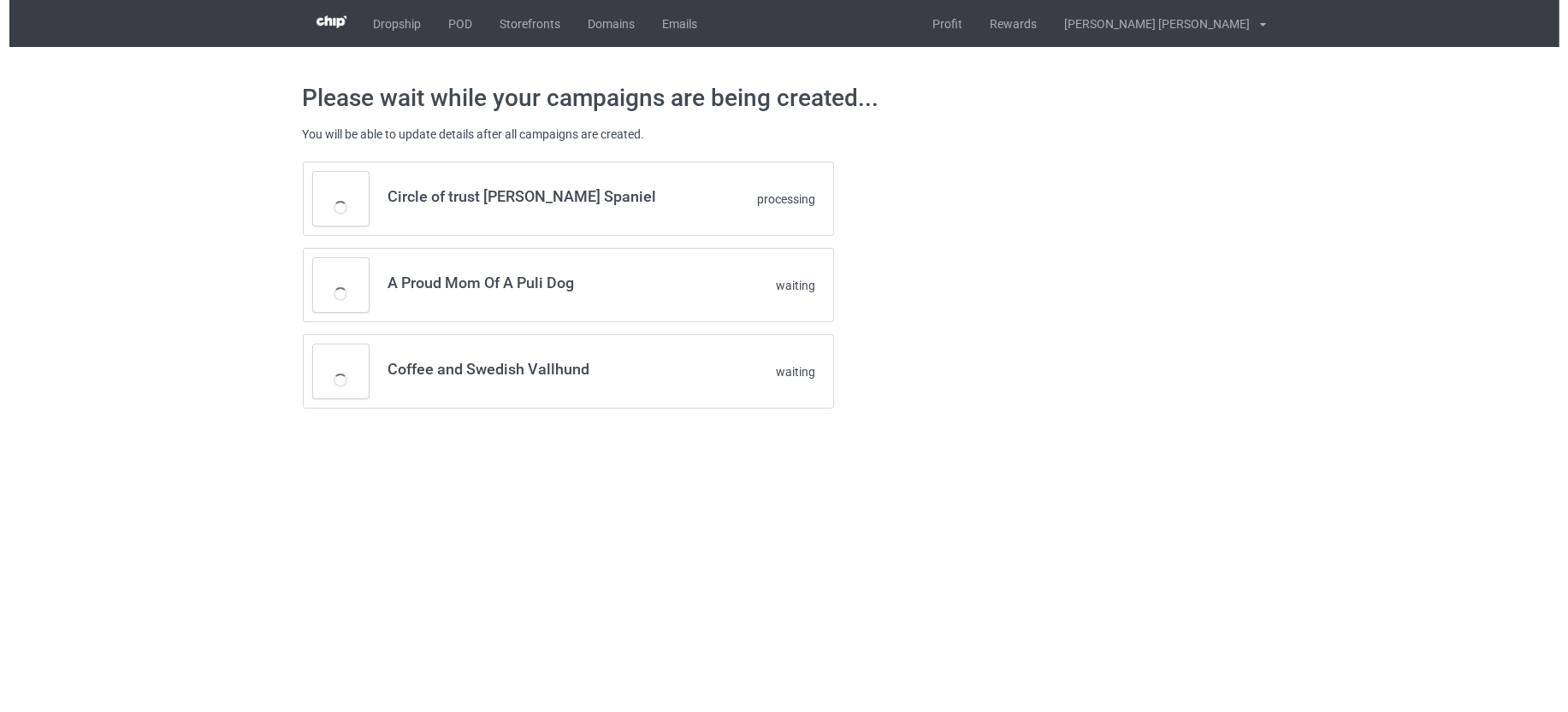
scroll to position [0, 0]
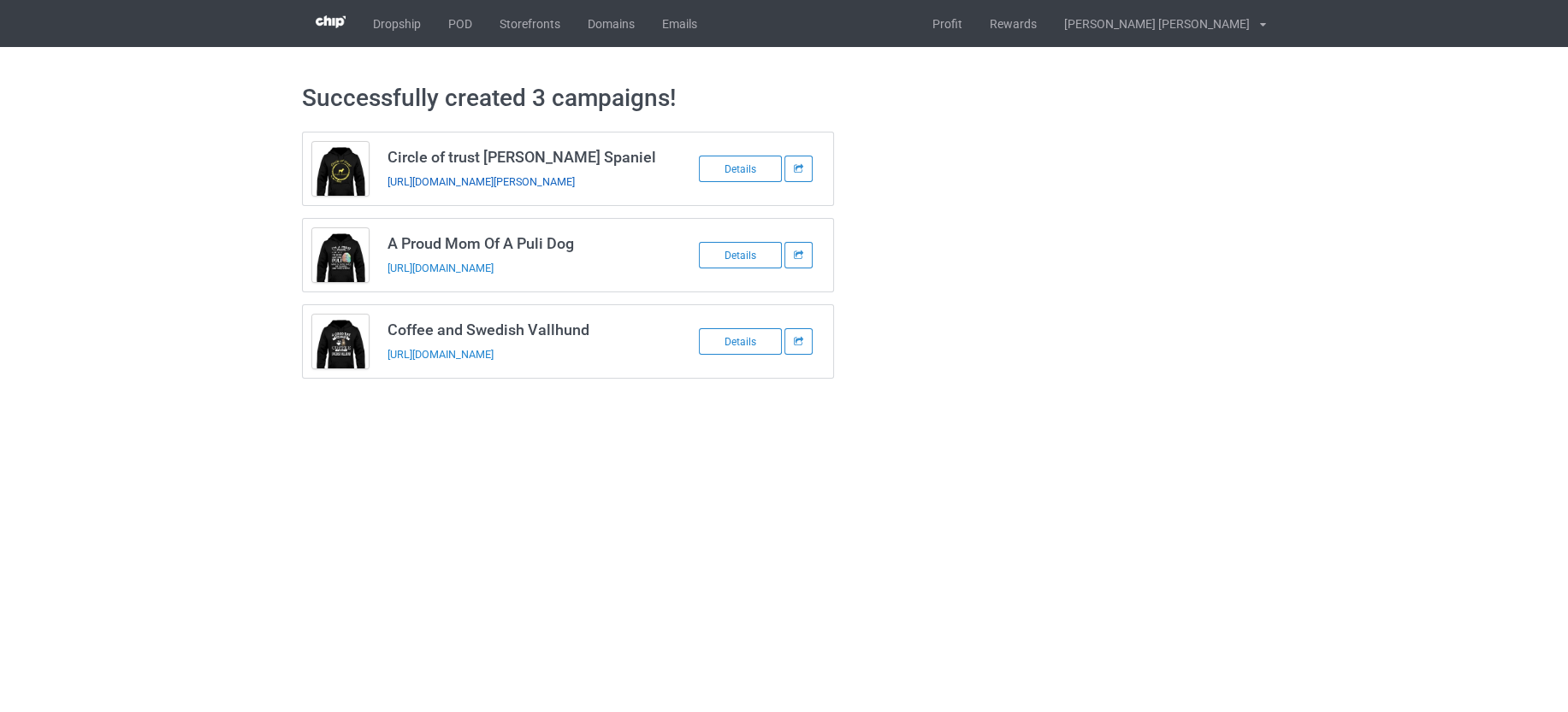
click at [516, 179] on link "[URL][DOMAIN_NAME][PERSON_NAME]" at bounding box center [481, 181] width 187 height 13
click at [494, 265] on link "[URL][DOMAIN_NAME]" at bounding box center [440, 268] width 106 height 13
click at [494, 353] on link "[URL][DOMAIN_NAME]" at bounding box center [440, 355] width 106 height 13
click at [456, 27] on link "POD" at bounding box center [460, 24] width 52 height 47
